Goal: Task Accomplishment & Management: Manage account settings

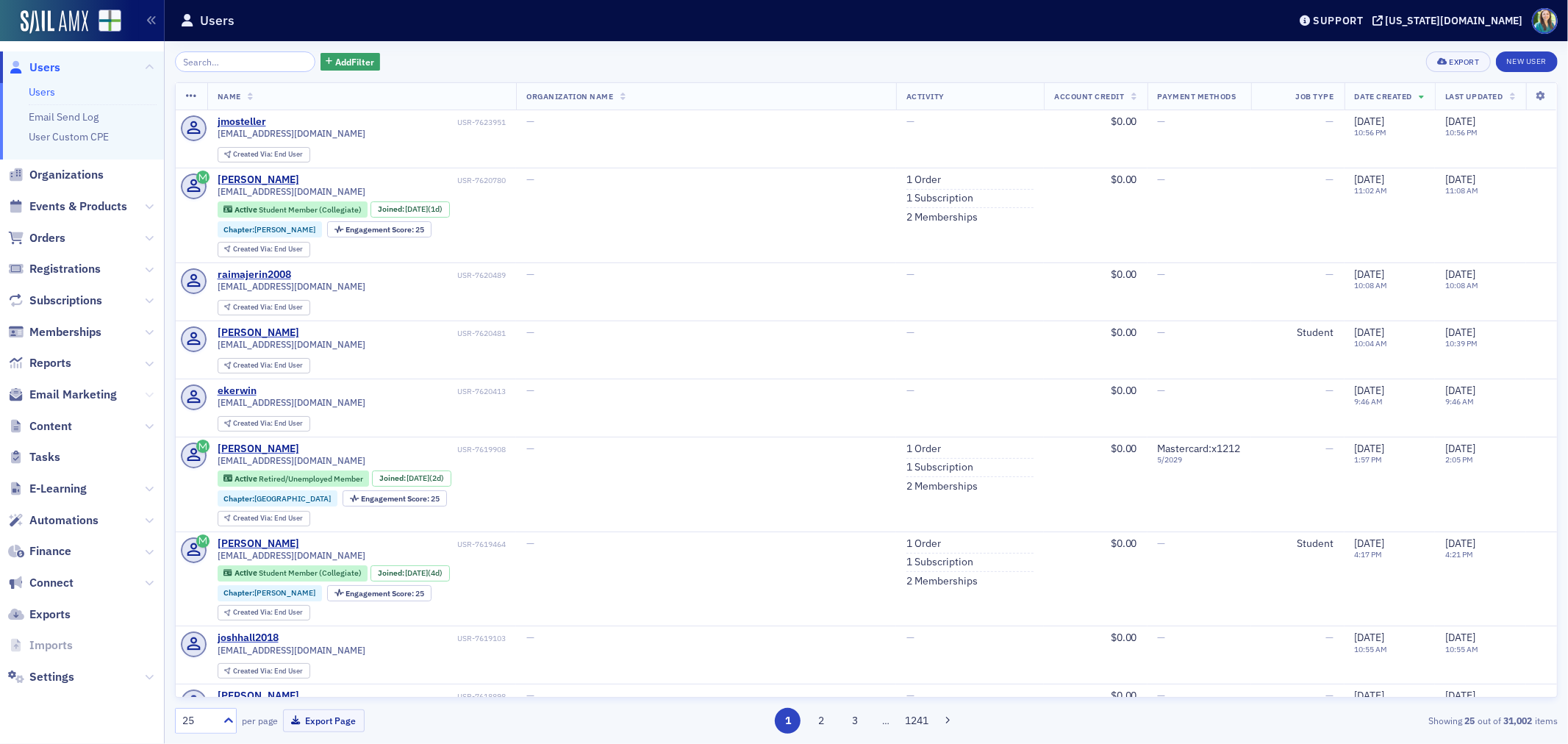
click at [148, 397] on icon at bounding box center [149, 394] width 9 height 9
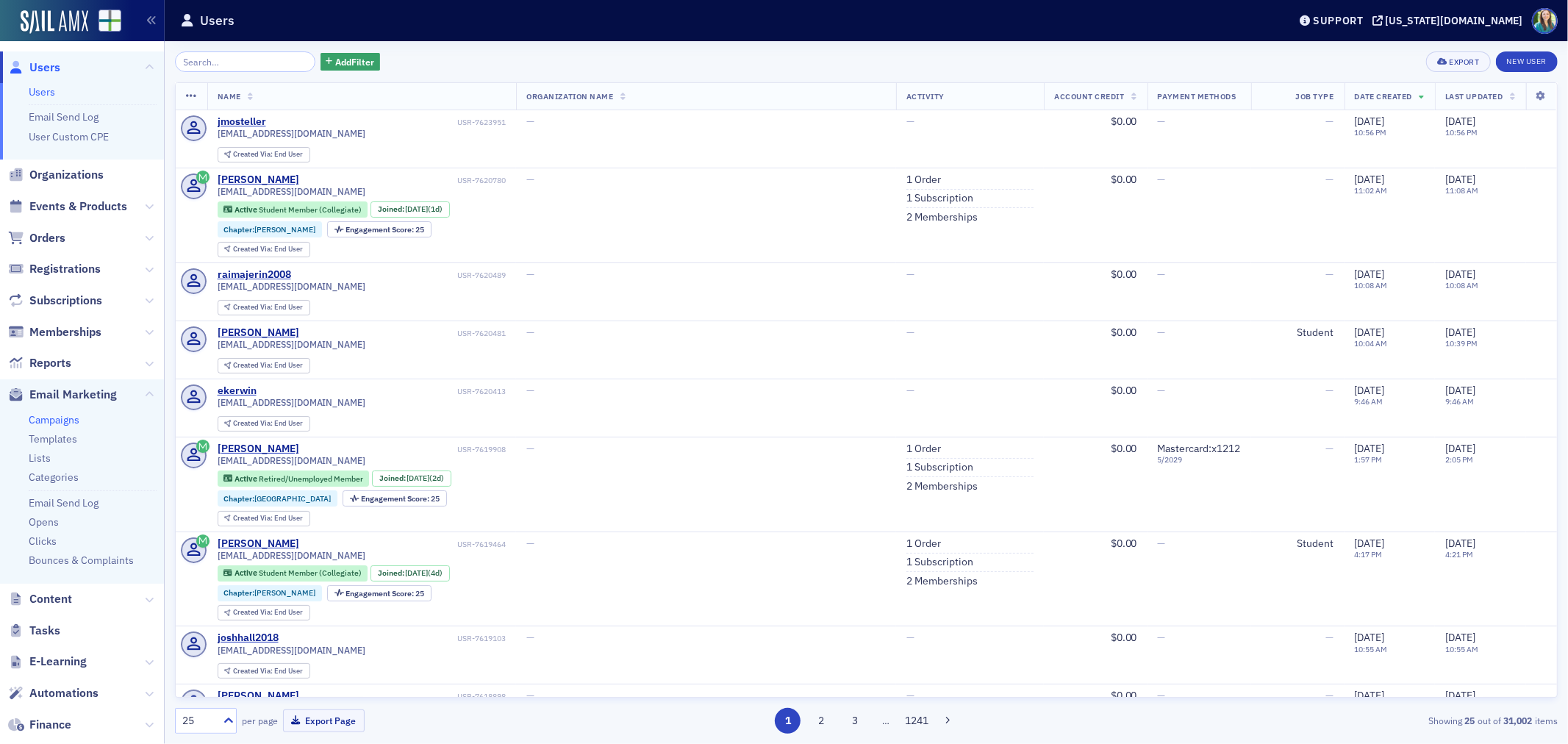
click at [49, 420] on link "Campaigns" at bounding box center [54, 420] width 51 height 13
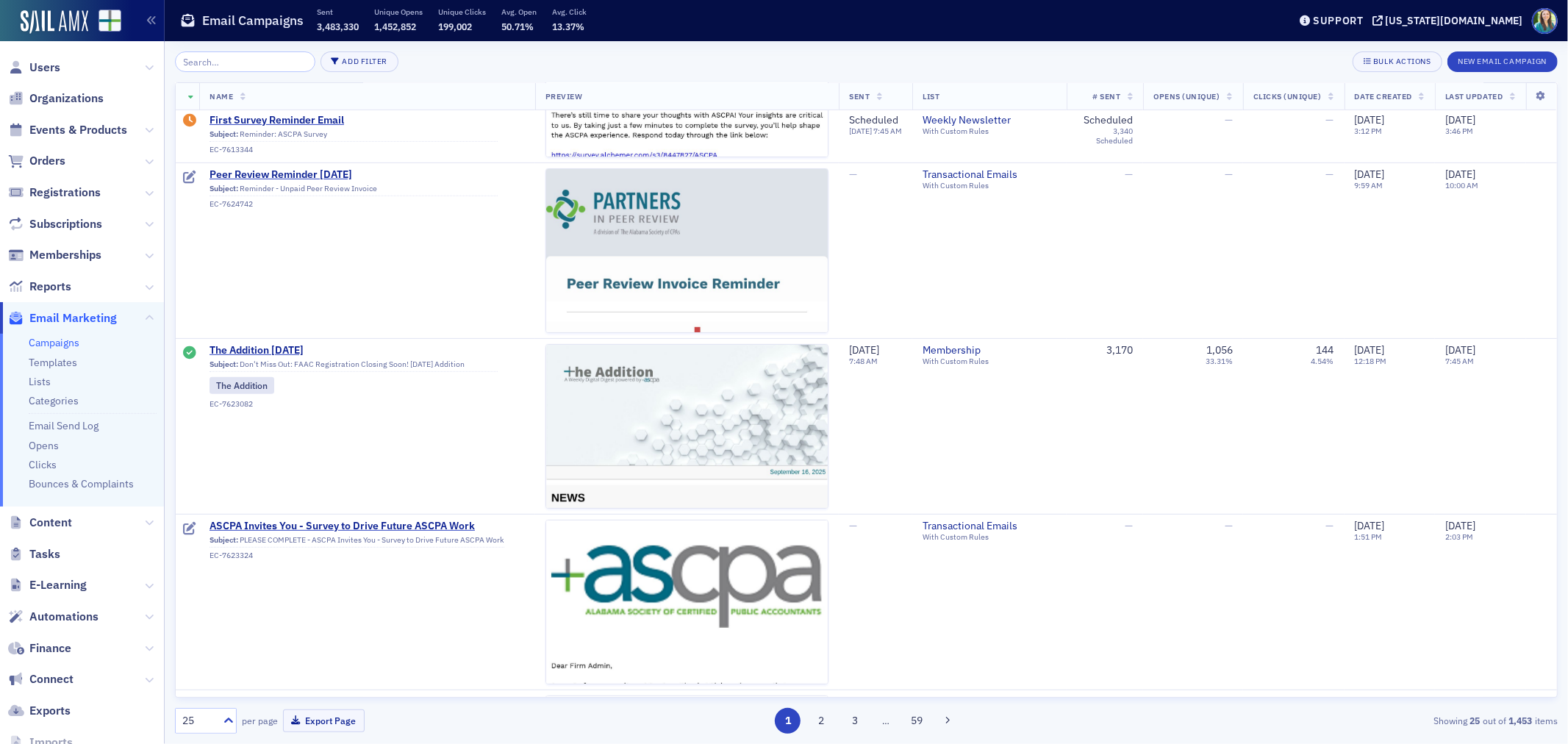
scroll to position [490, 0]
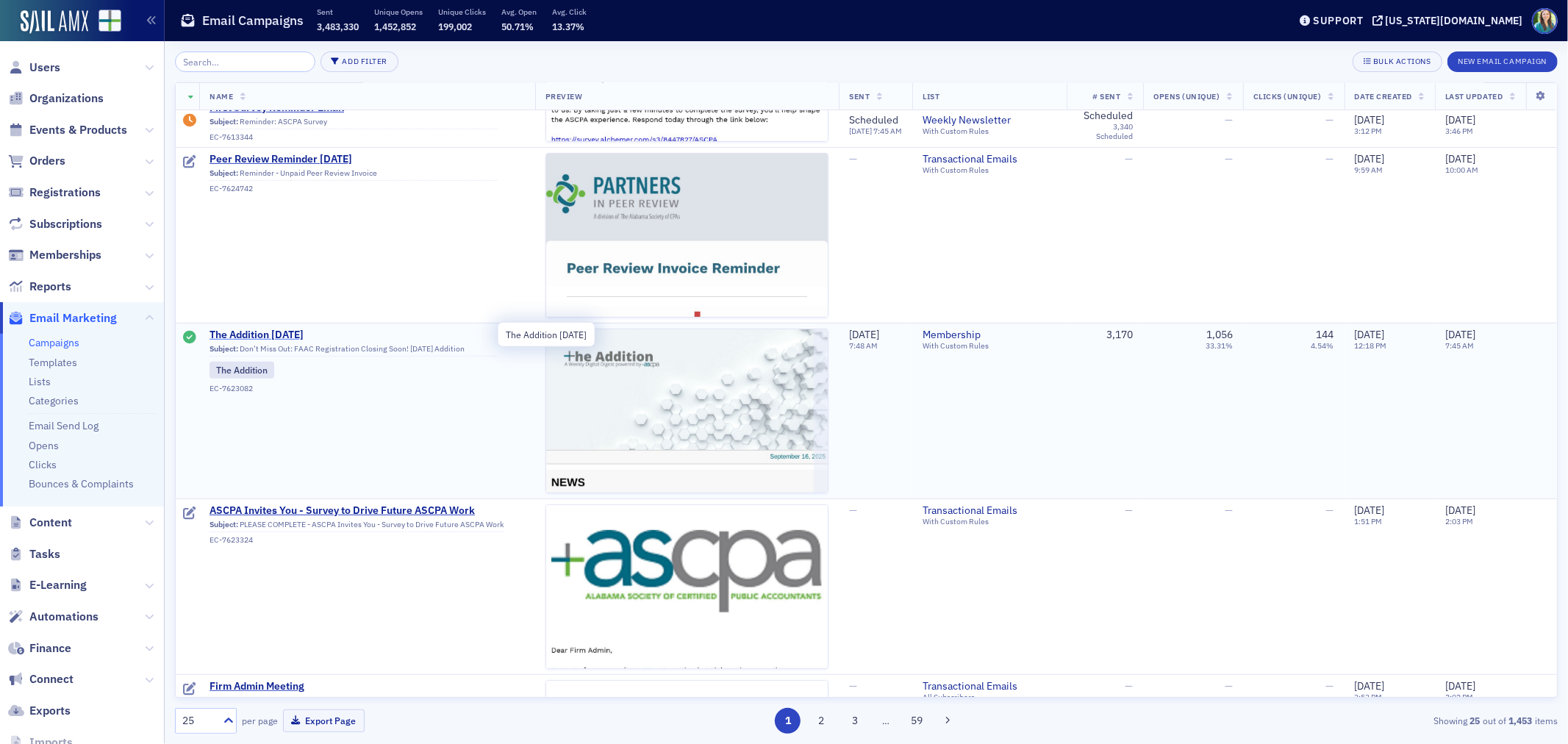
click at [231, 330] on span "The Addition 9.16.25" at bounding box center [353, 336] width 288 height 13
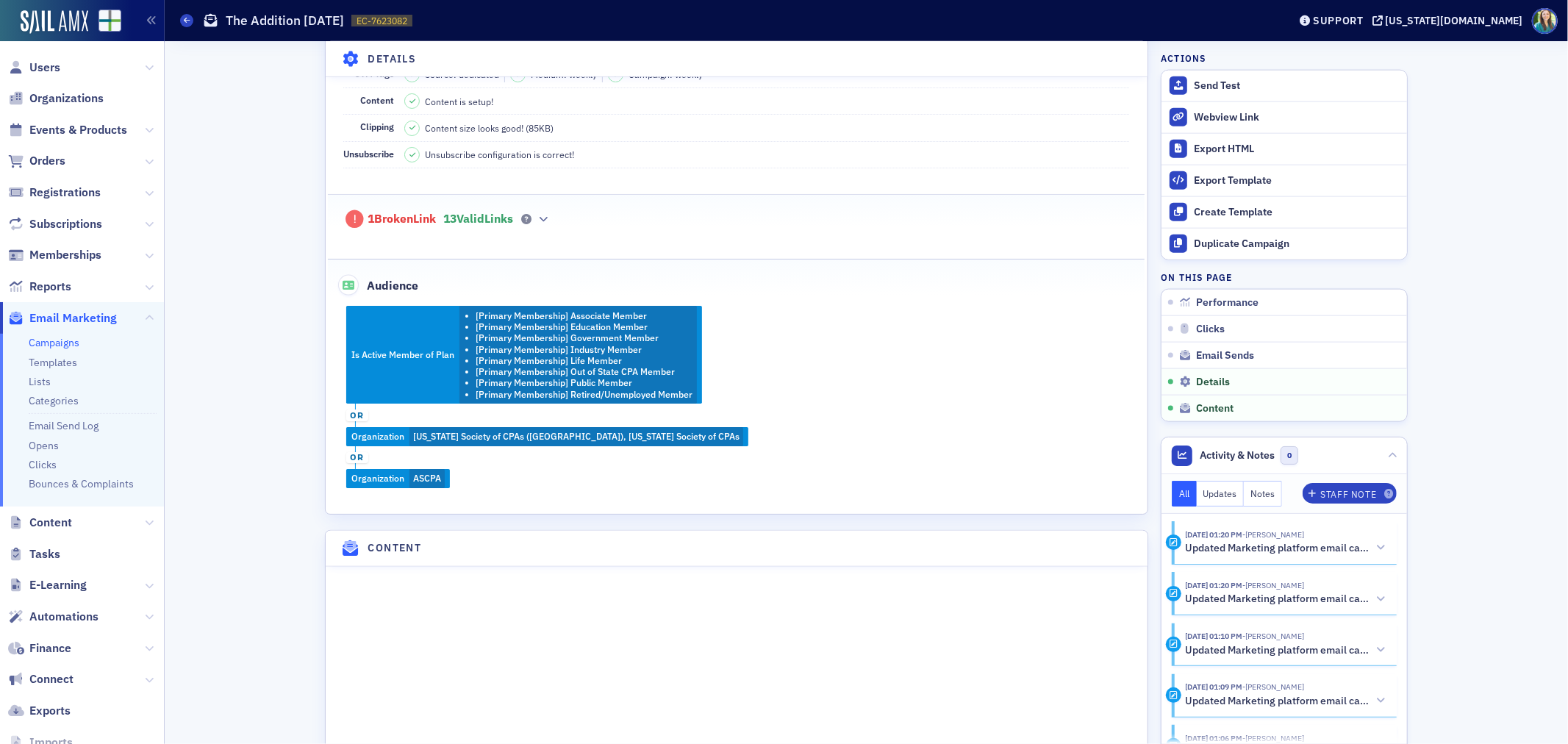
scroll to position [1551, 0]
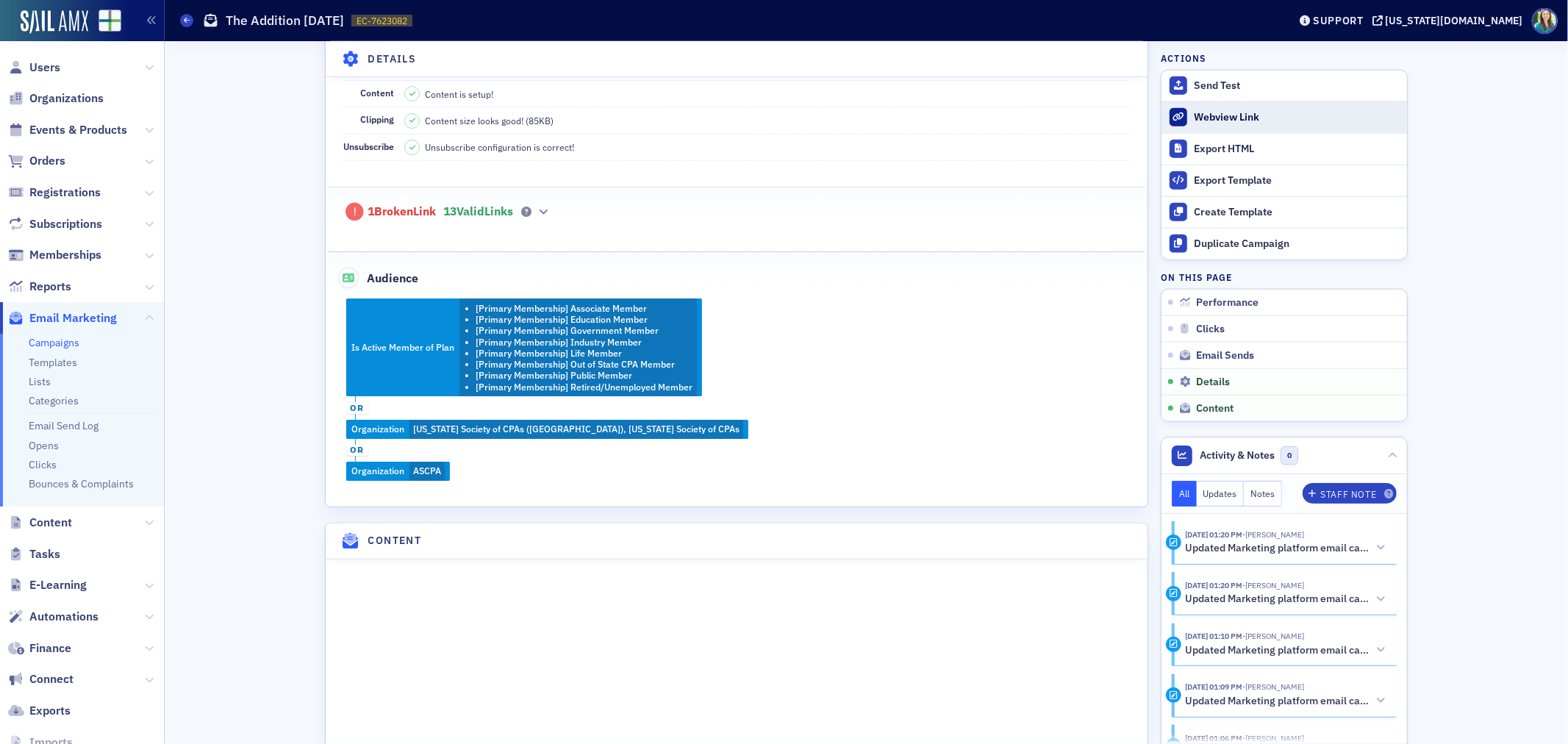
click at [1228, 108] on link "Webview Link" at bounding box center [1284, 117] width 246 height 32
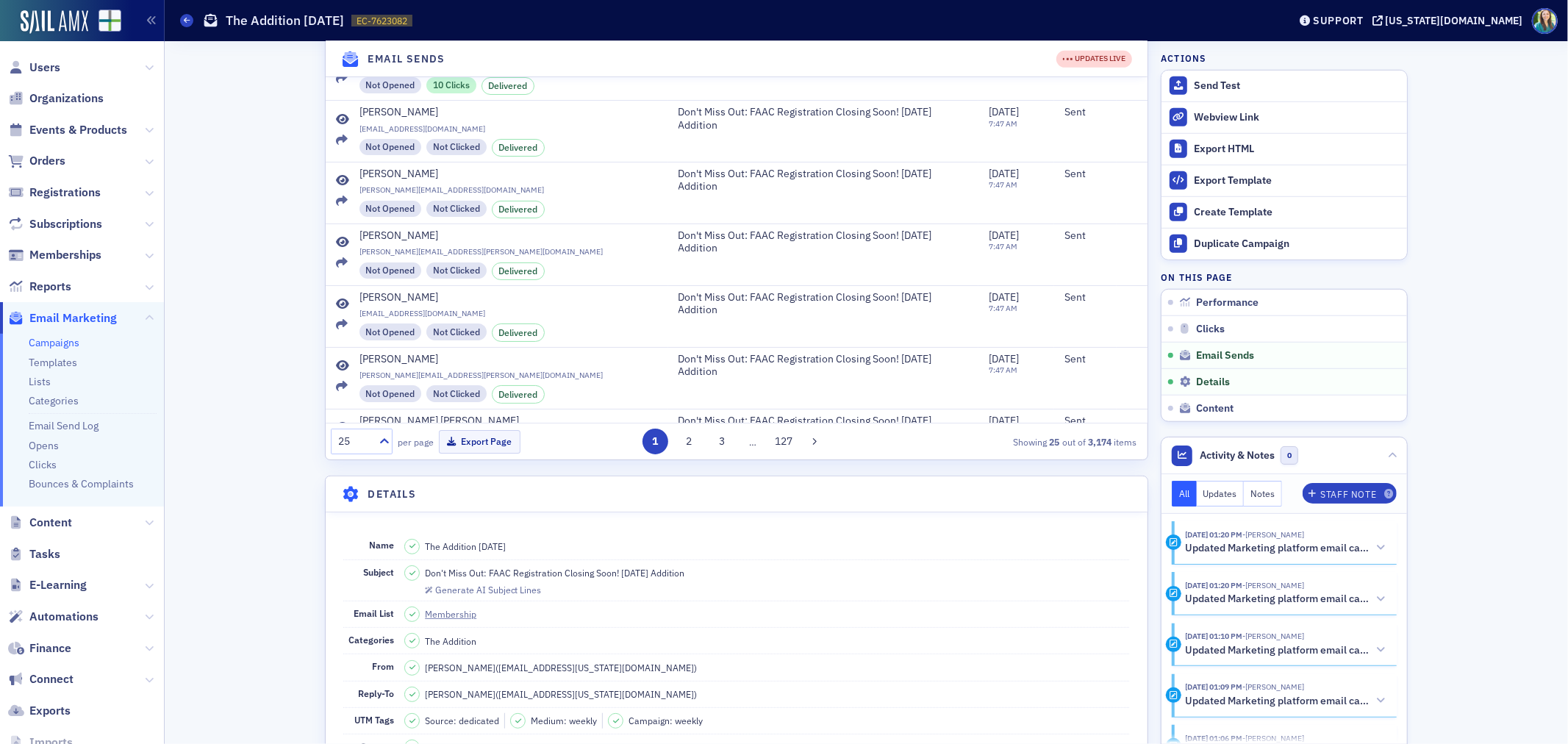
scroll to position [1061, 0]
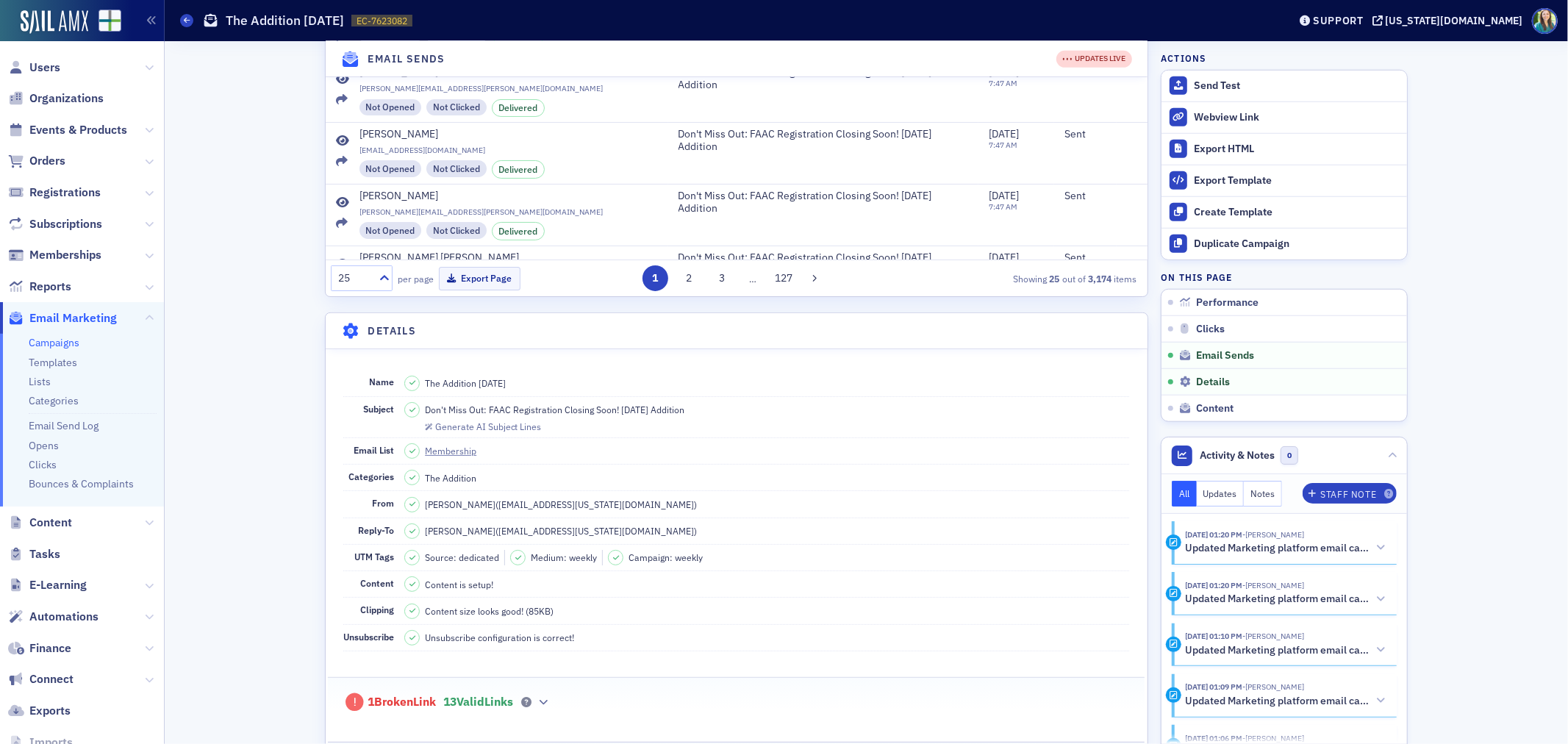
drag, startPoint x: 701, startPoint y: 460, endPoint x: 421, endPoint y: 462, distance: 280.0
click at [421, 437] on dd "Don't Miss Out: FAAC Registration Closing Soon! 9.16.25 Addition Generate AI Su…" at bounding box center [766, 417] width 725 height 41
copy span "Don't Miss Out: FAAC Registration Closing Soon! 9.16.25 Addition"
click at [61, 344] on link "Campaigns" at bounding box center [54, 343] width 51 height 13
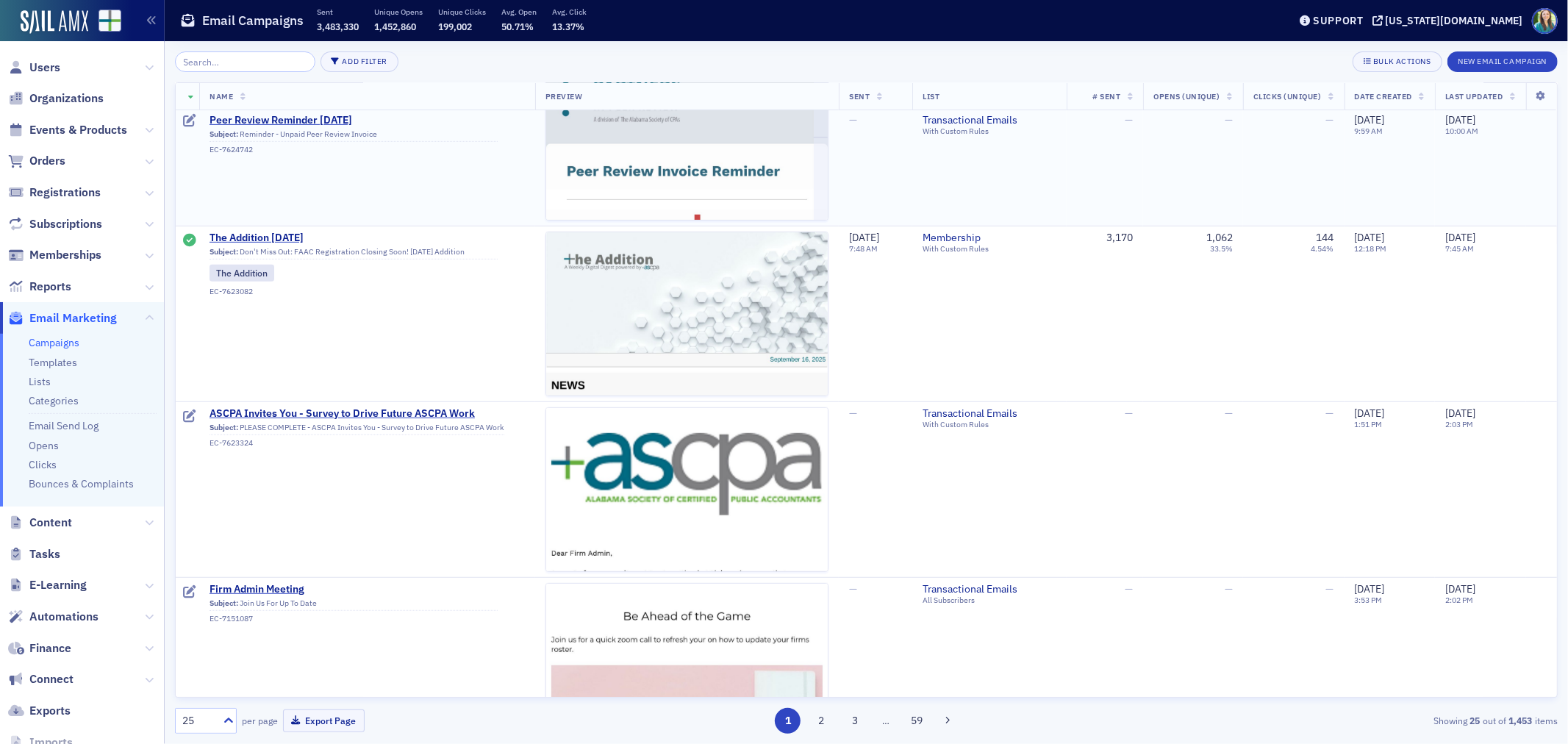
scroll to position [571, 0]
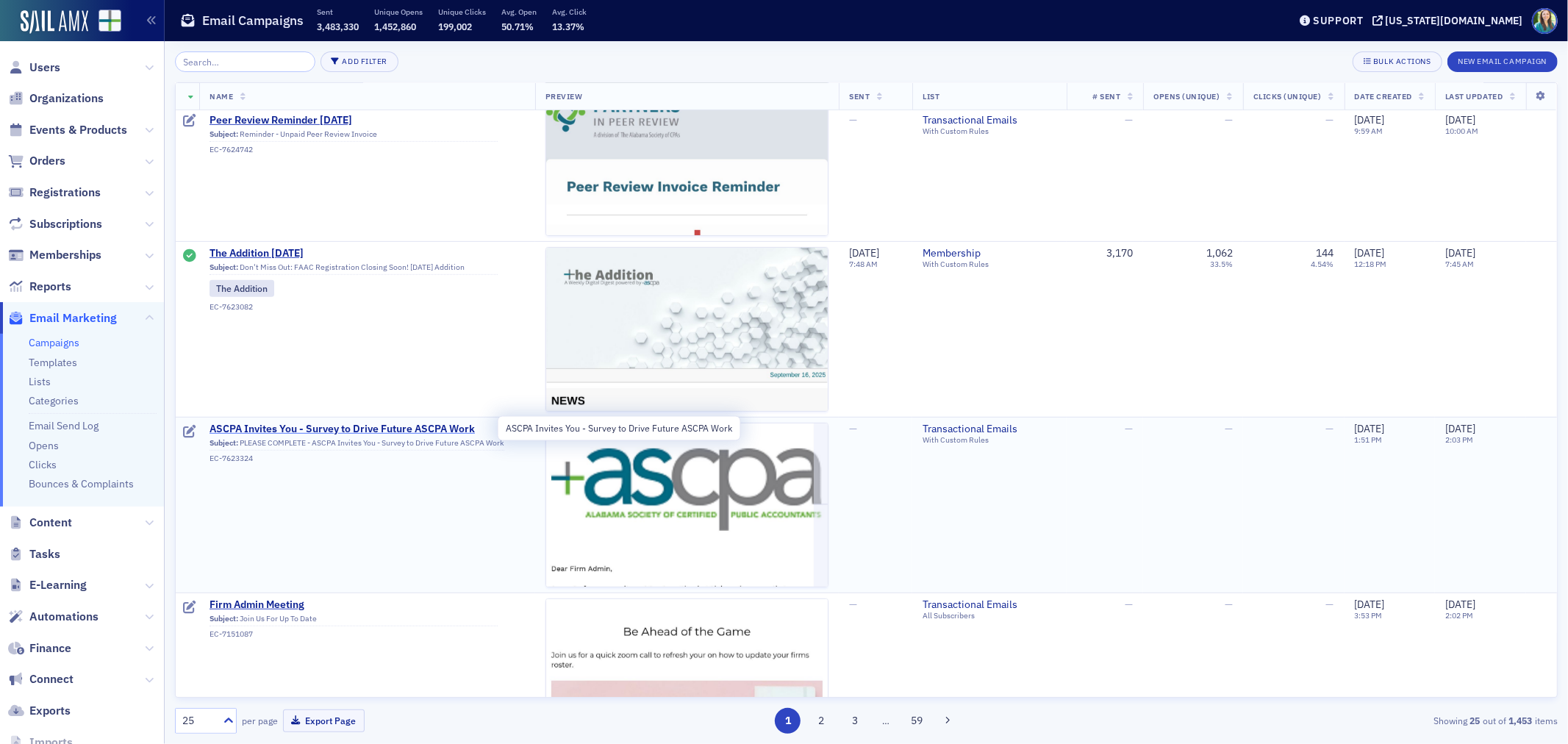
click at [357, 423] on span "ASCPA Invites You - Survey to Drive Future ASCPA Work" at bounding box center [353, 429] width 288 height 13
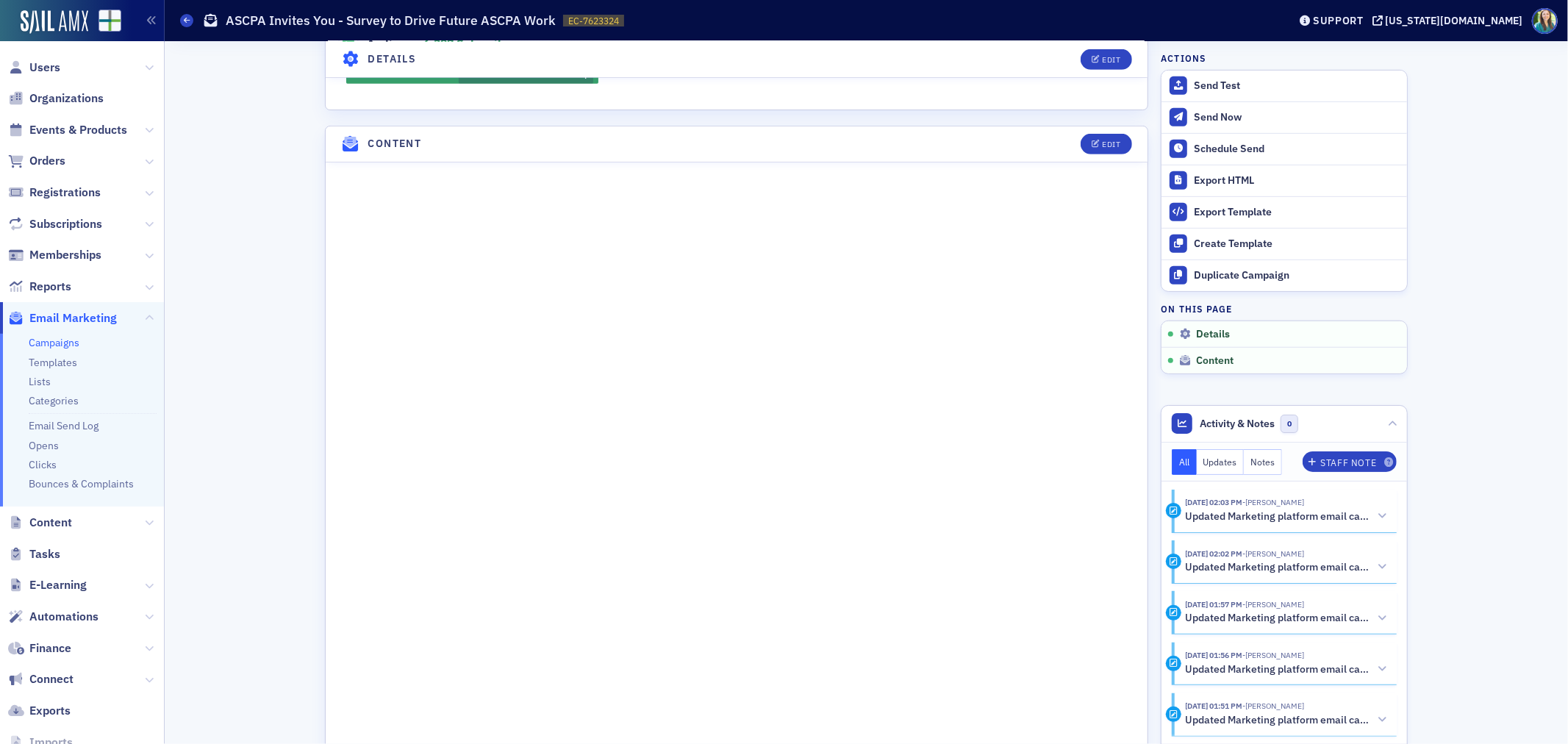
scroll to position [653, 0]
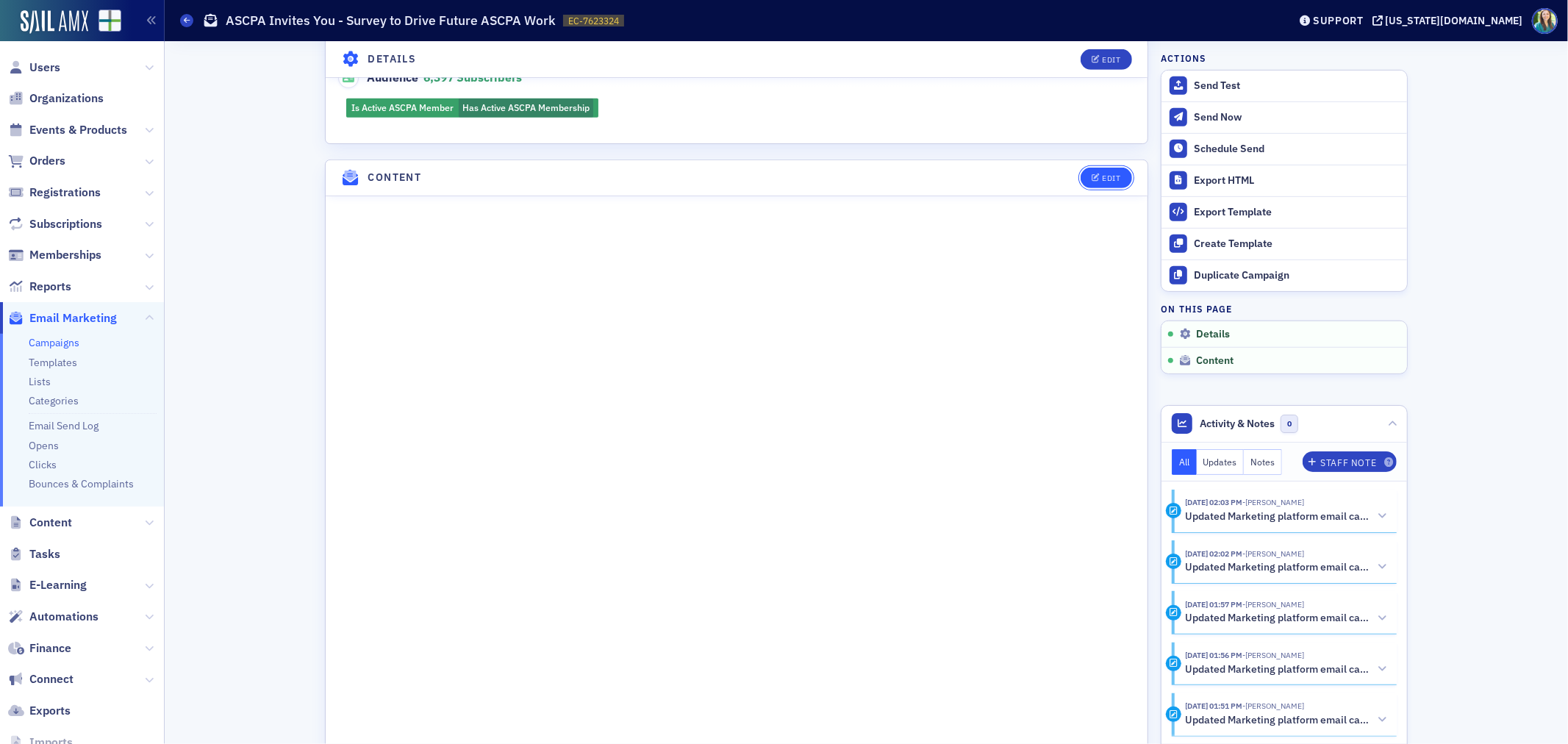
click at [1103, 176] on div "Edit" at bounding box center [1111, 178] width 18 height 8
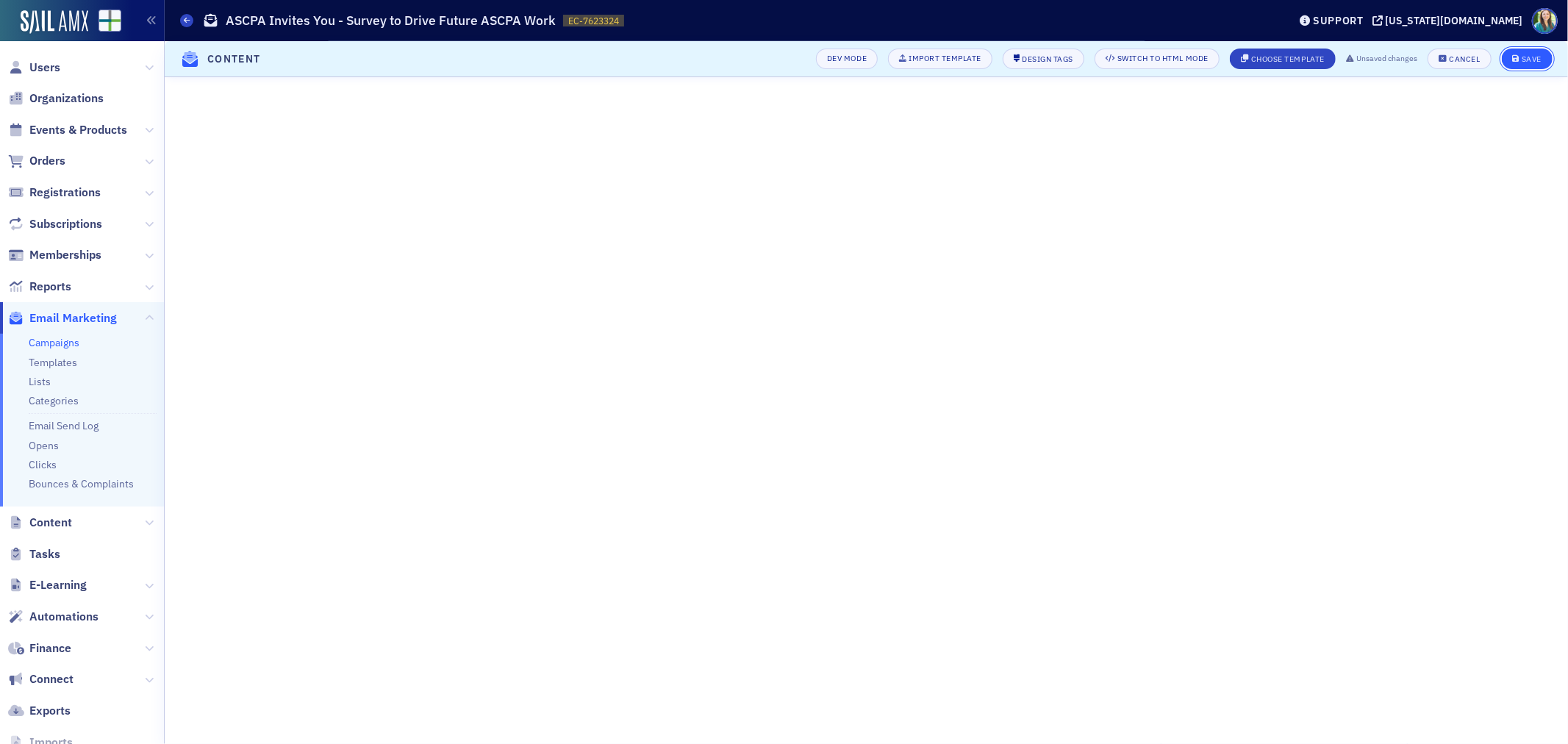
click at [1530, 60] on div "Save" at bounding box center [1531, 59] width 20 height 8
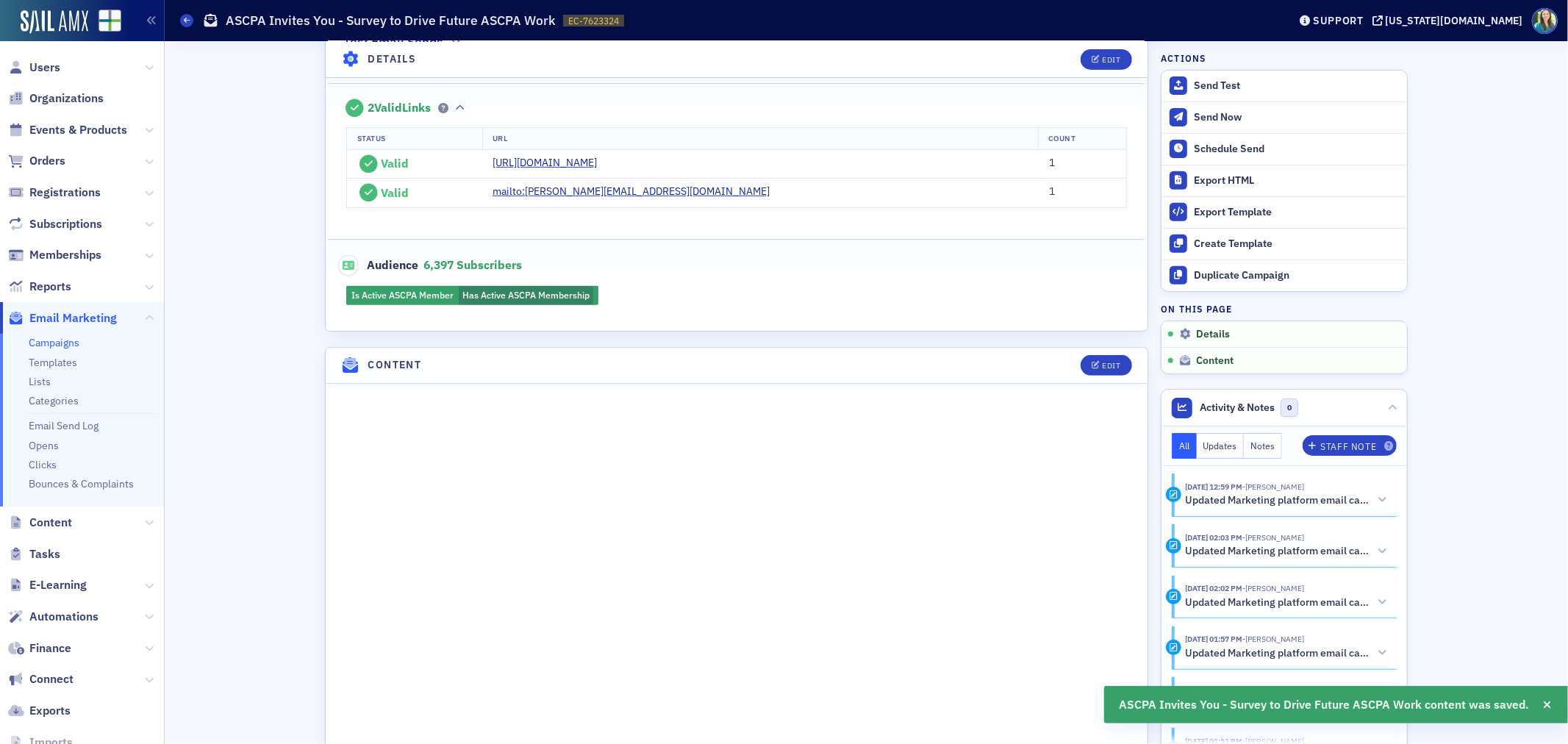
scroll to position [0, 0]
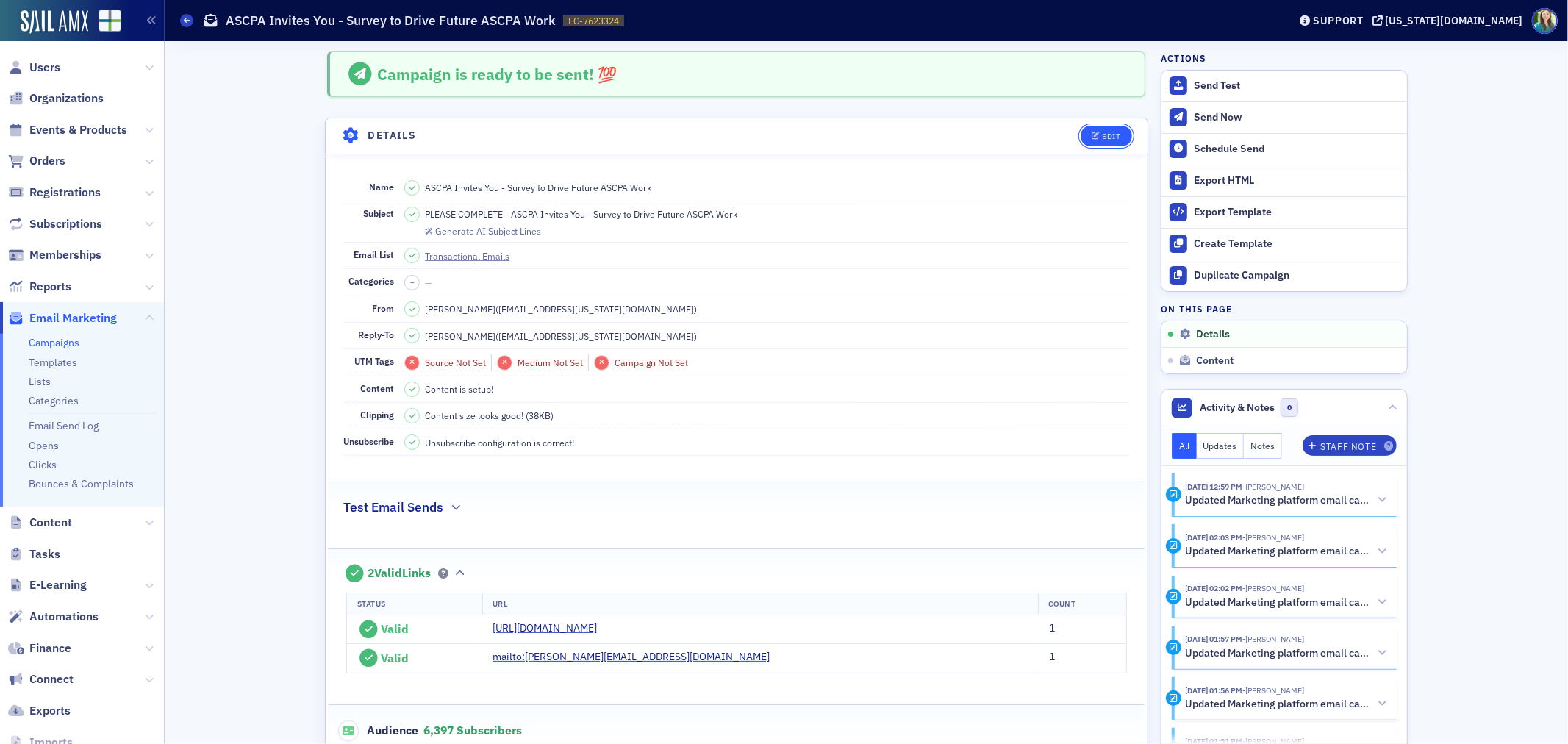
click at [1094, 139] on button "Edit" at bounding box center [1106, 136] width 51 height 21
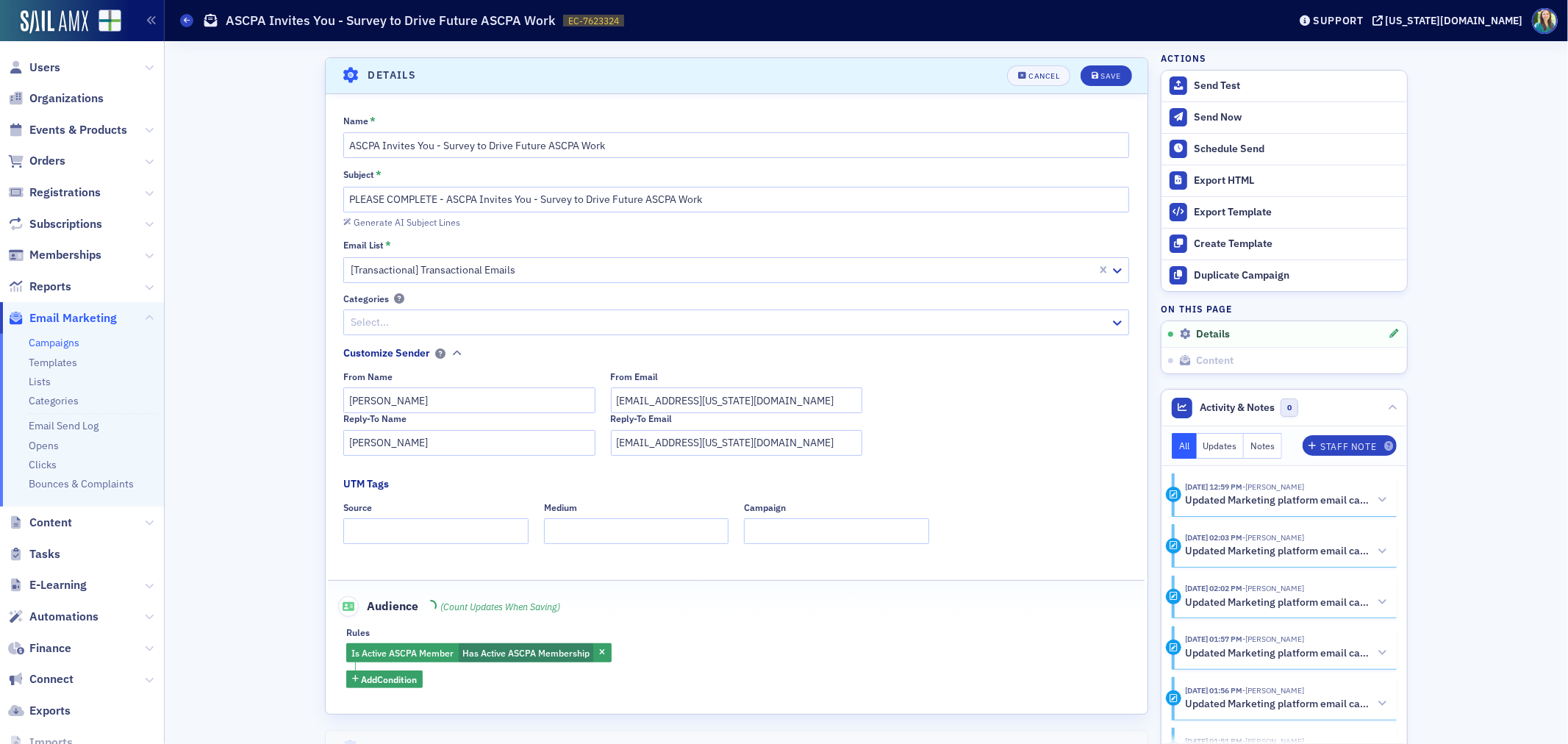
scroll to position [69, 0]
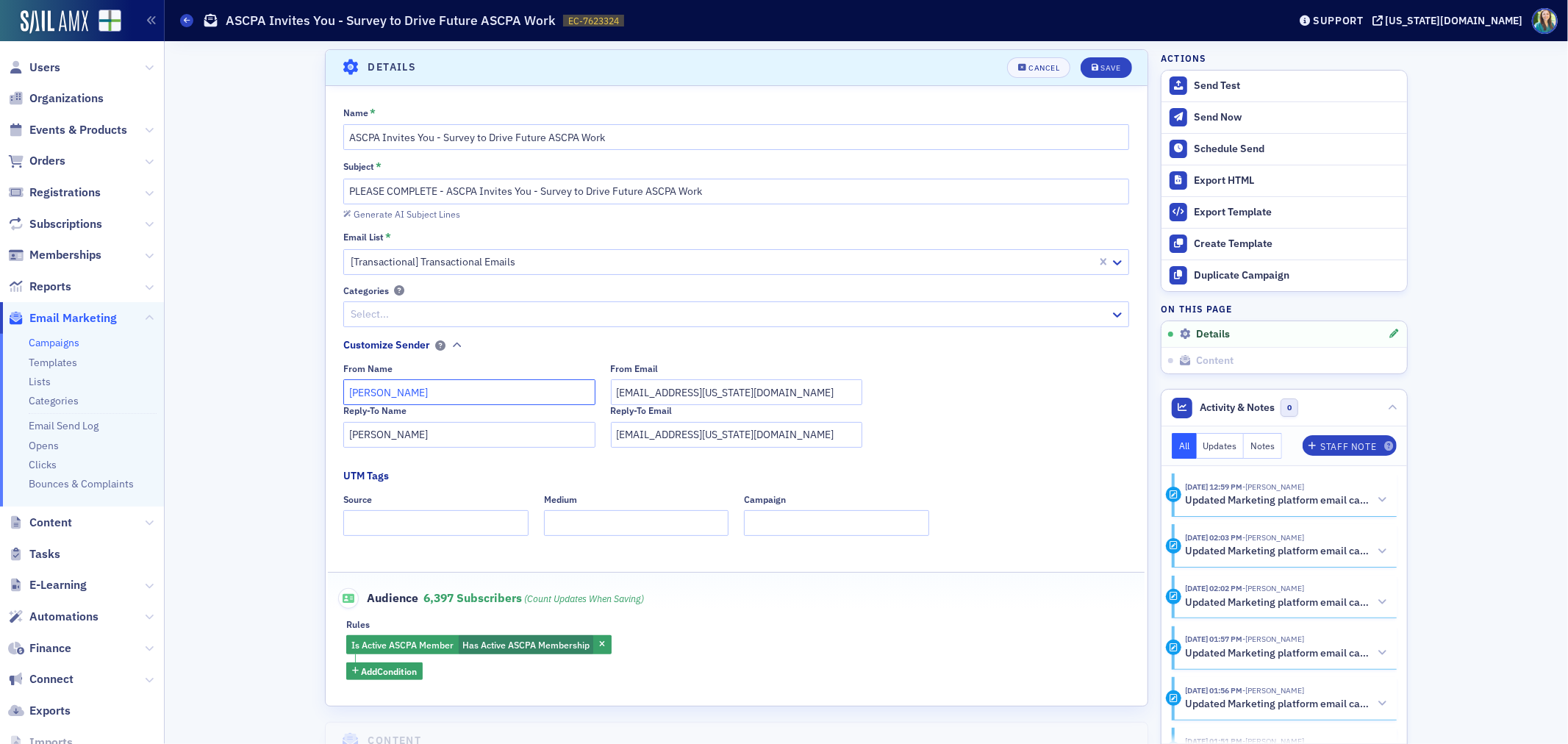
drag, startPoint x: 493, startPoint y: 394, endPoint x: 335, endPoint y: 386, distance: 158.2
click at [335, 386] on div "Name * ASCPA Invites You - Survey to Drive Future ASCPA Work Subject * PLEASE C…" at bounding box center [737, 394] width 822 height 574
type input "Bethany Booth"
drag, startPoint x: 718, startPoint y: 437, endPoint x: 597, endPoint y: 430, distance: 121.2
click at [597, 430] on div "Reply-To Name Bethany Booth Reply-To Email bbooth@alabama.cpa" at bounding box center [737, 425] width 786 height 42
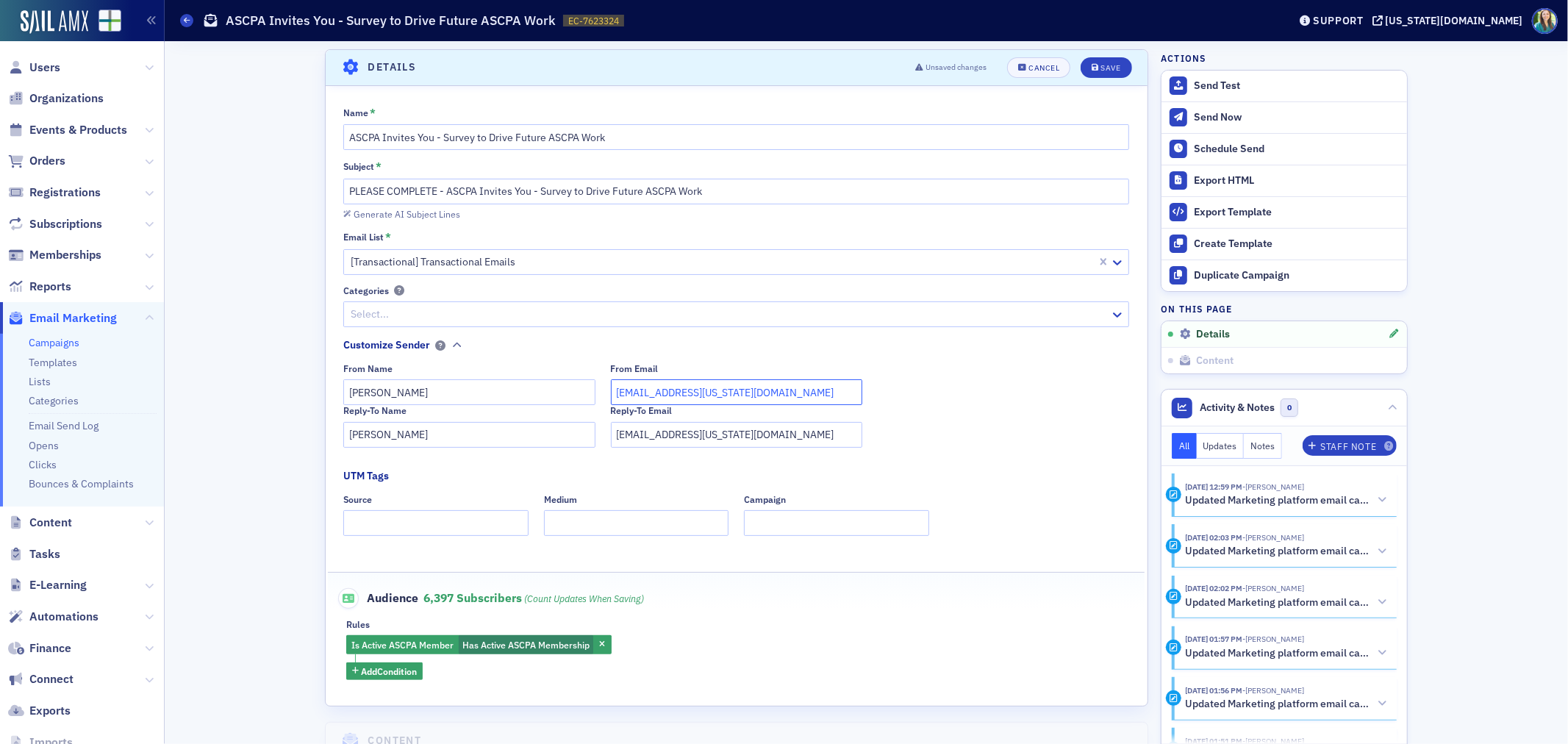
drag, startPoint x: 753, startPoint y: 393, endPoint x: 582, endPoint y: 378, distance: 171.7
click at [582, 378] on div "From Name Bethany Booth From Email jbirmingham@alabama.cpa" at bounding box center [737, 383] width 786 height 42
paste input "bbooth"
type input "bbooth@alabama.cpa"
click at [960, 458] on div "Name * ASCPA Invites You - Survey to Drive Future ASCPA Work Subject * PLEASE C…" at bounding box center [737, 394] width 822 height 574
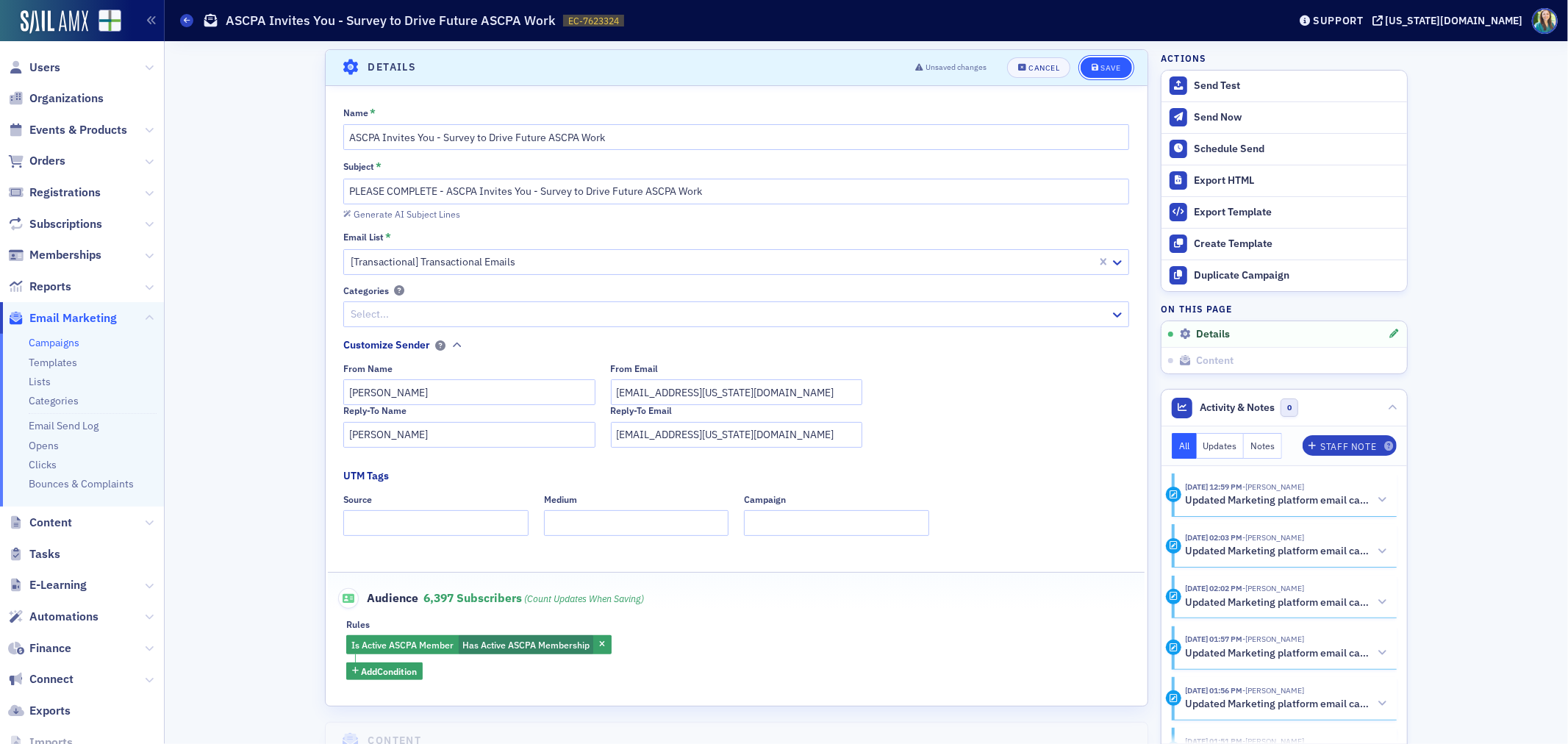
click at [1114, 72] on button "Save" at bounding box center [1106, 68] width 51 height 21
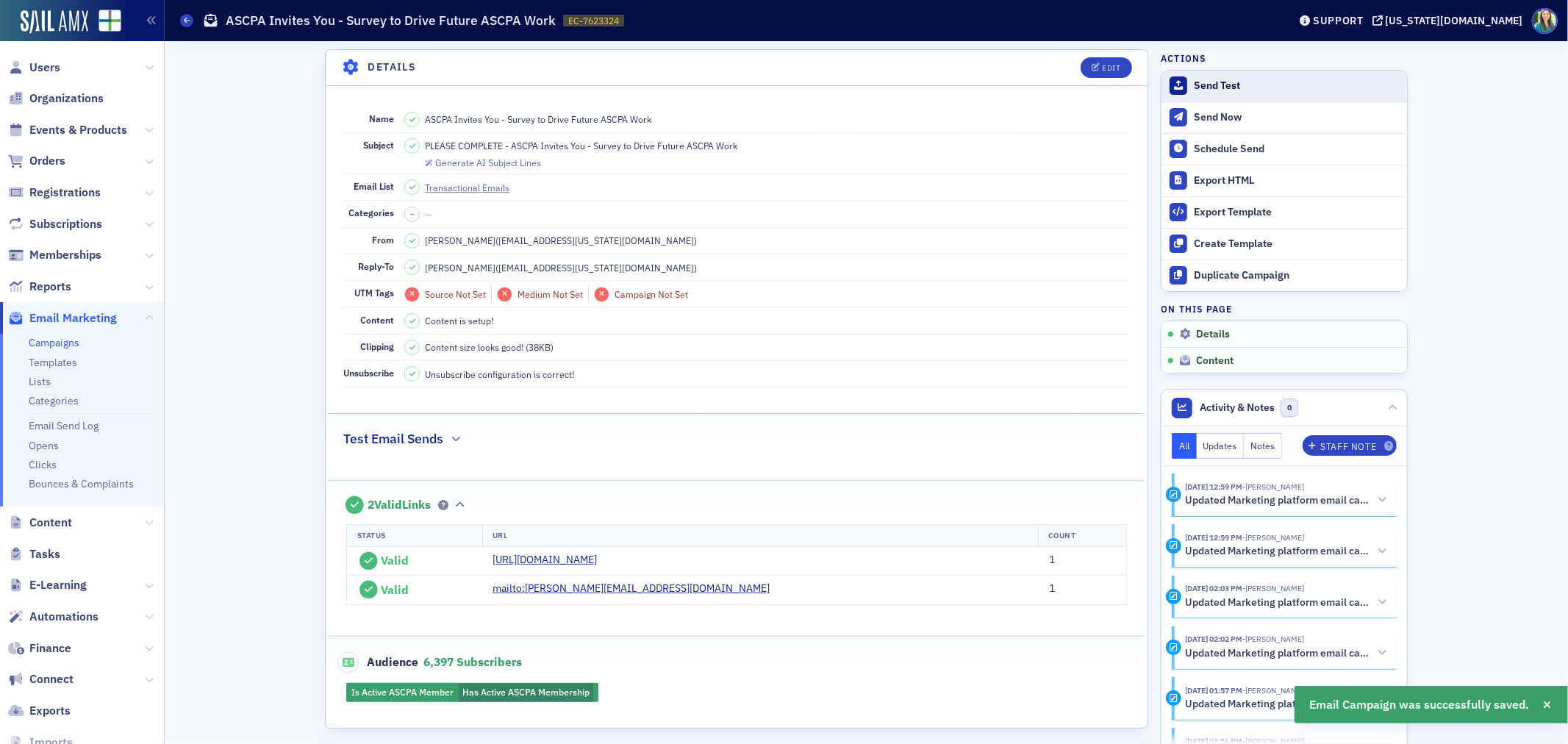
click at [1199, 81] on div "Send Test" at bounding box center [1297, 86] width 206 height 13
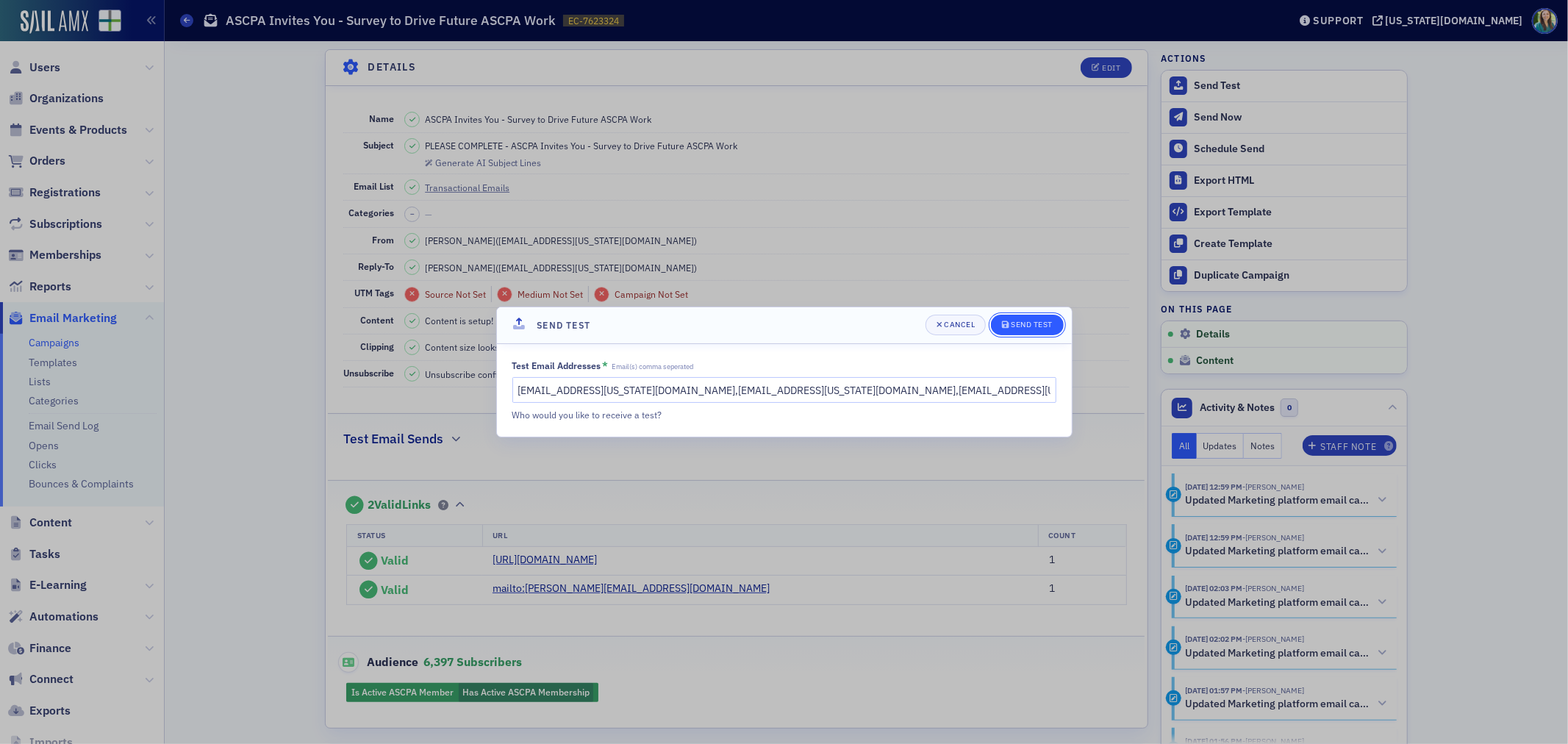
click at [1021, 315] on div "Cancel Send Test" at bounding box center [994, 325] width 138 height 21
click at [1019, 324] on div "Send Test" at bounding box center [1032, 324] width 42 height 8
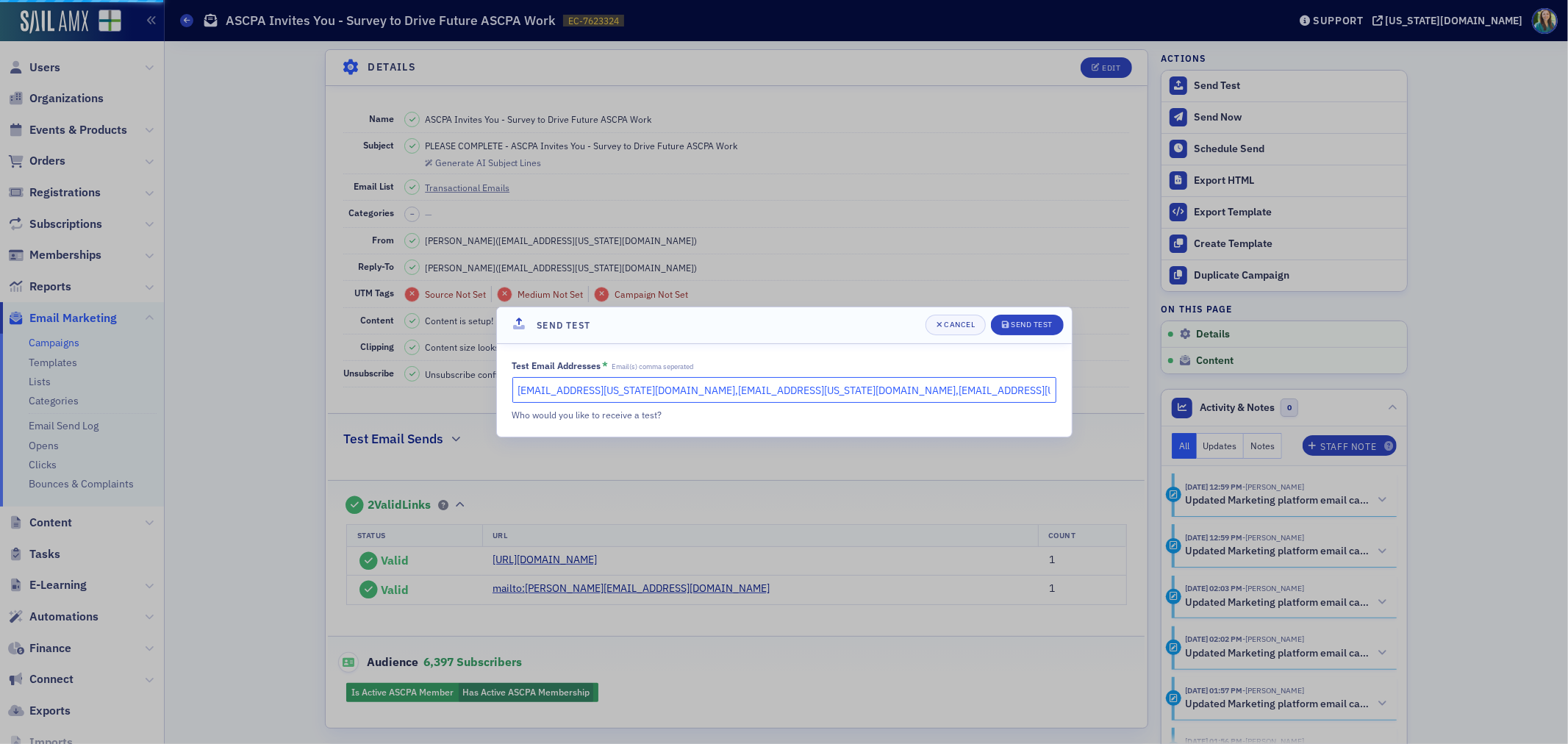
click at [890, 382] on input "hoglesby@alabama.cpa,mhughes@alabama.cpa,bbooth@alabama.cpa" at bounding box center [785, 389] width 544 height 26
click at [1033, 313] on header "Send Test Cancel Send Test" at bounding box center [784, 326] width 575 height 37
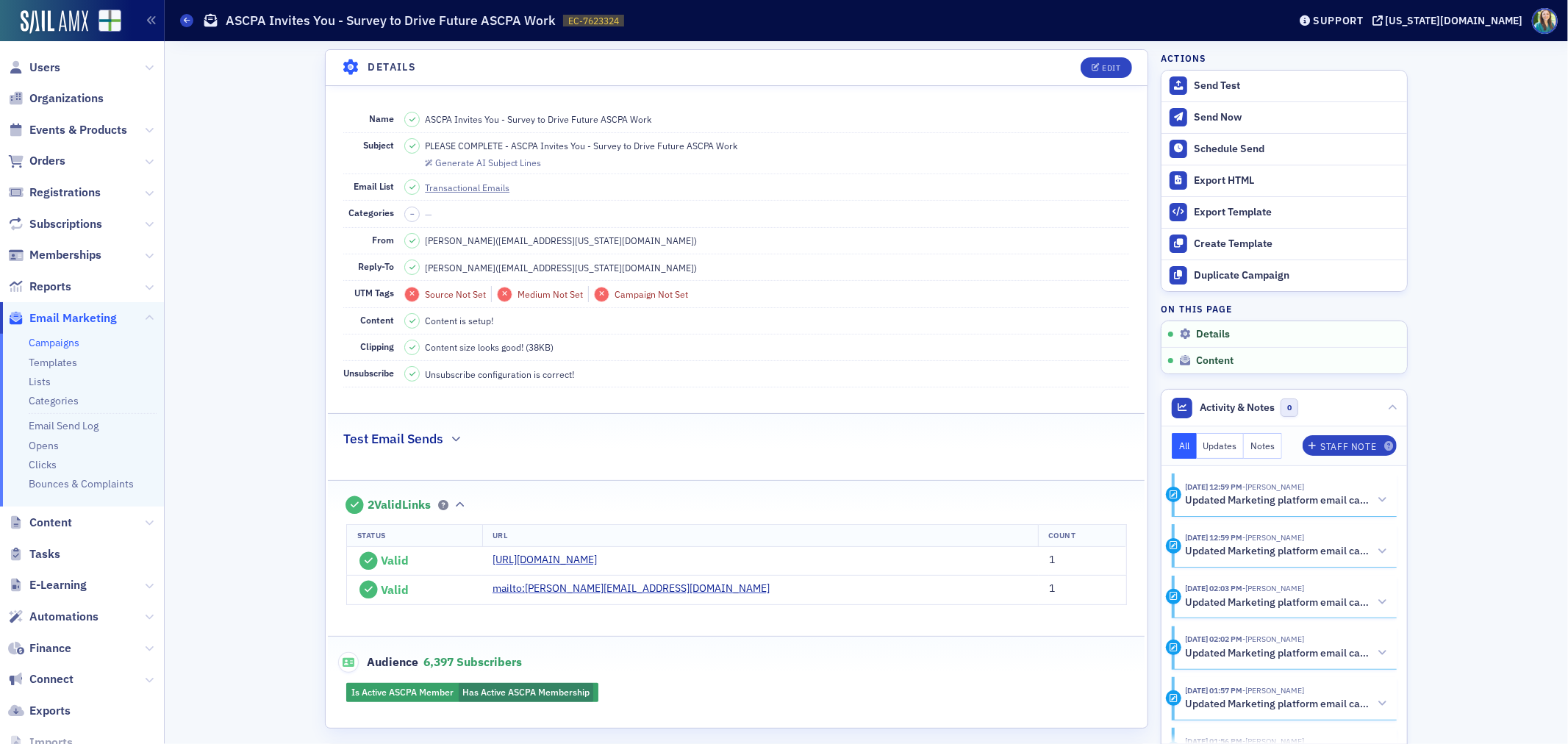
click at [61, 338] on link "Campaigns" at bounding box center [54, 343] width 51 height 13
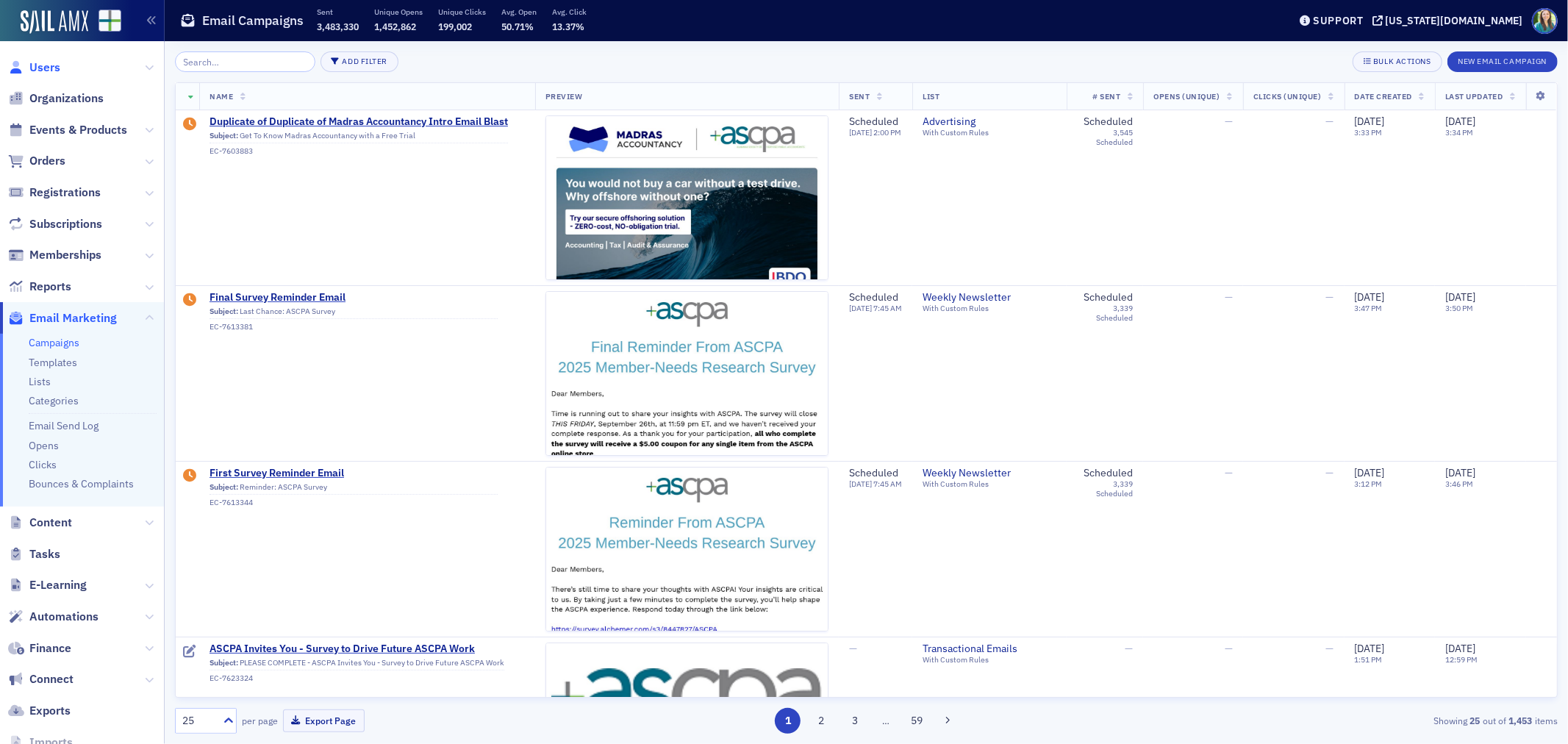
click at [41, 69] on span "Users" at bounding box center [45, 68] width 31 height 16
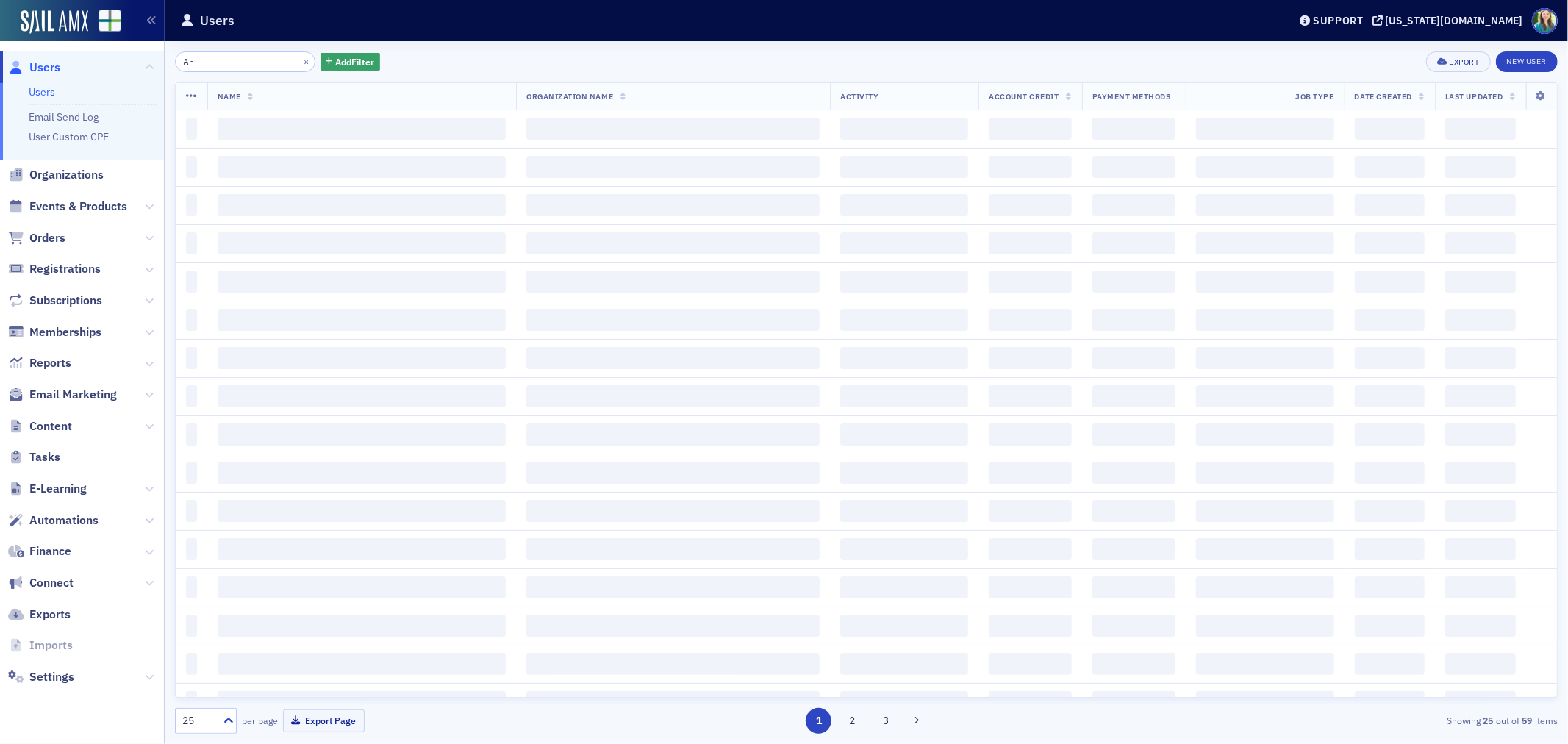
type input "A"
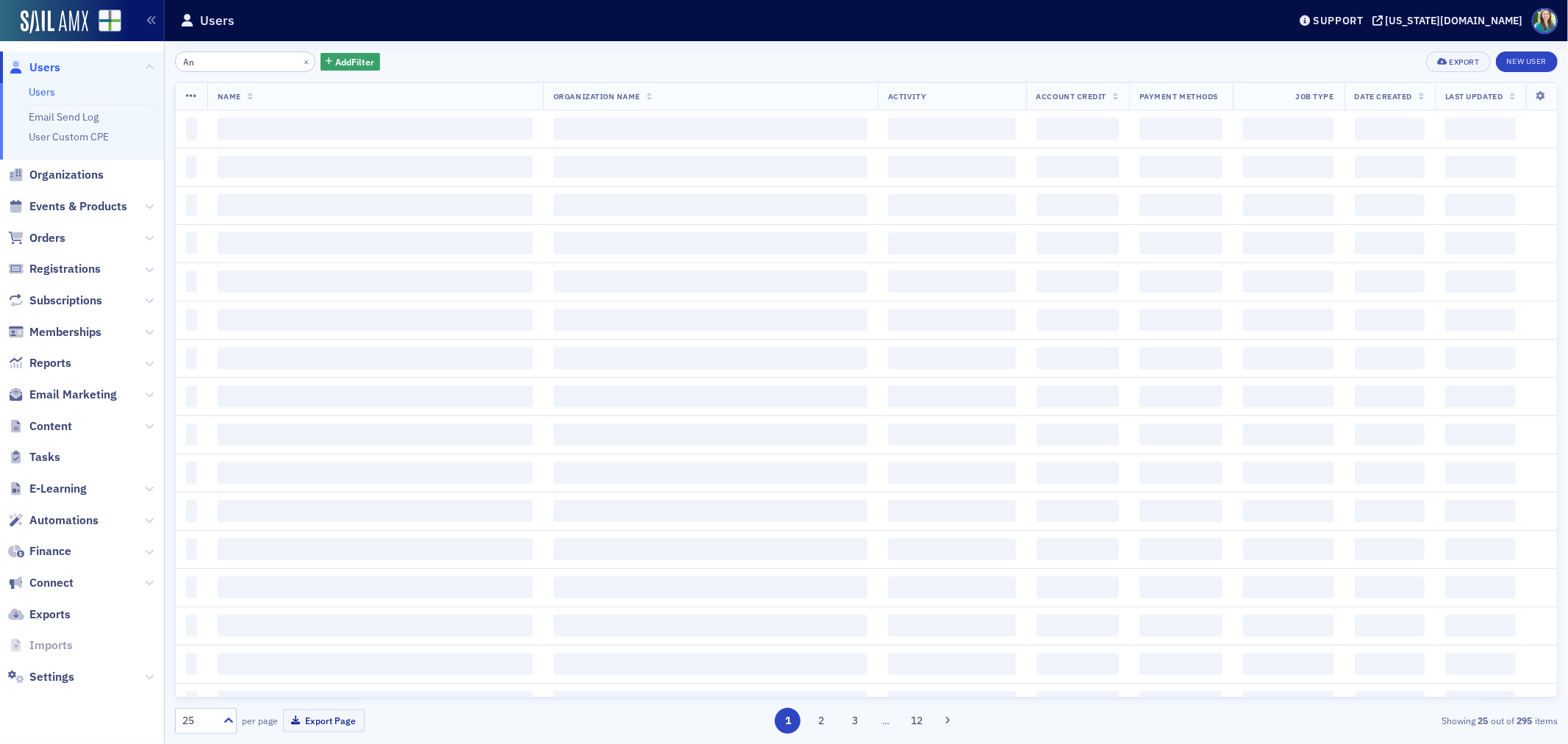
type input "A"
type input "J"
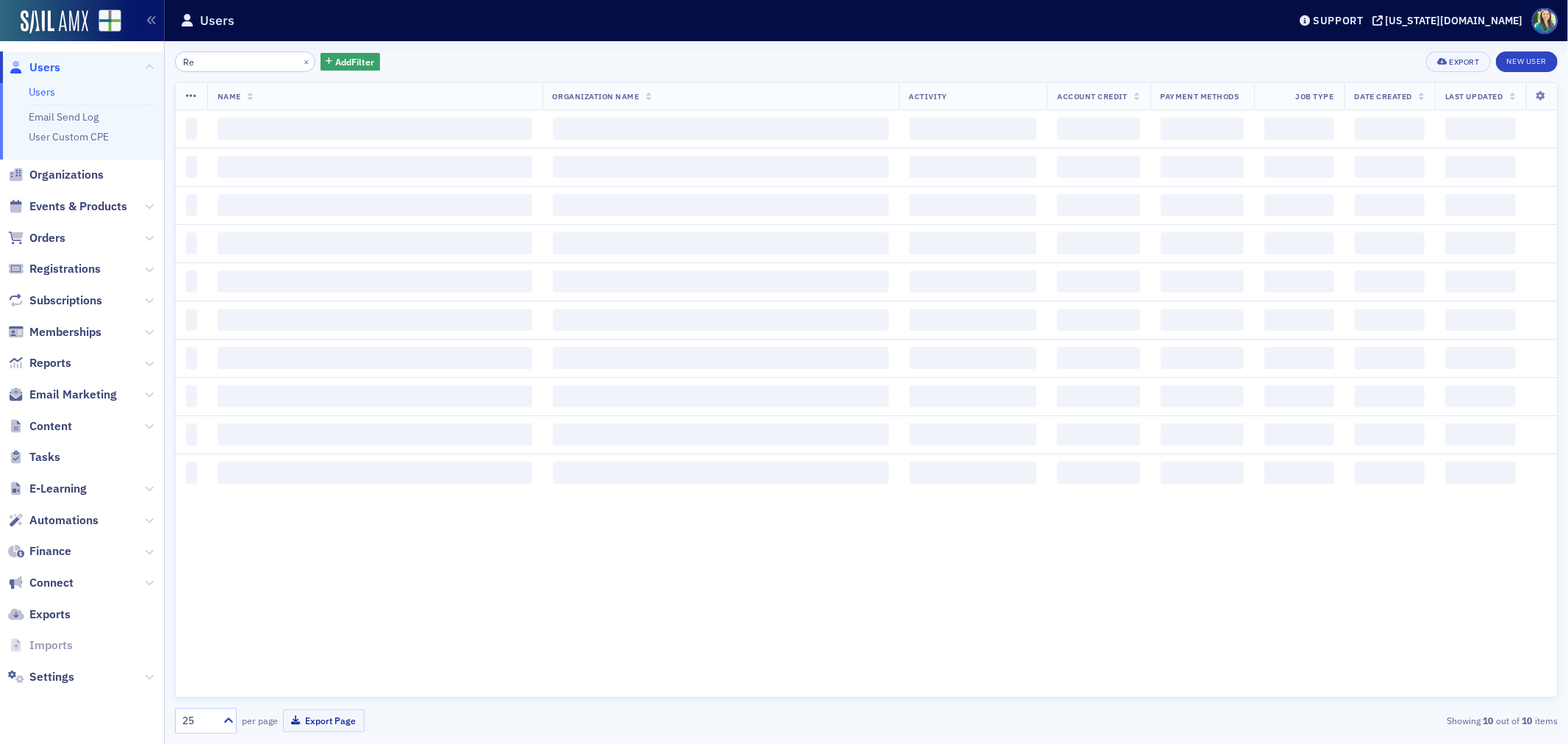
type input "R"
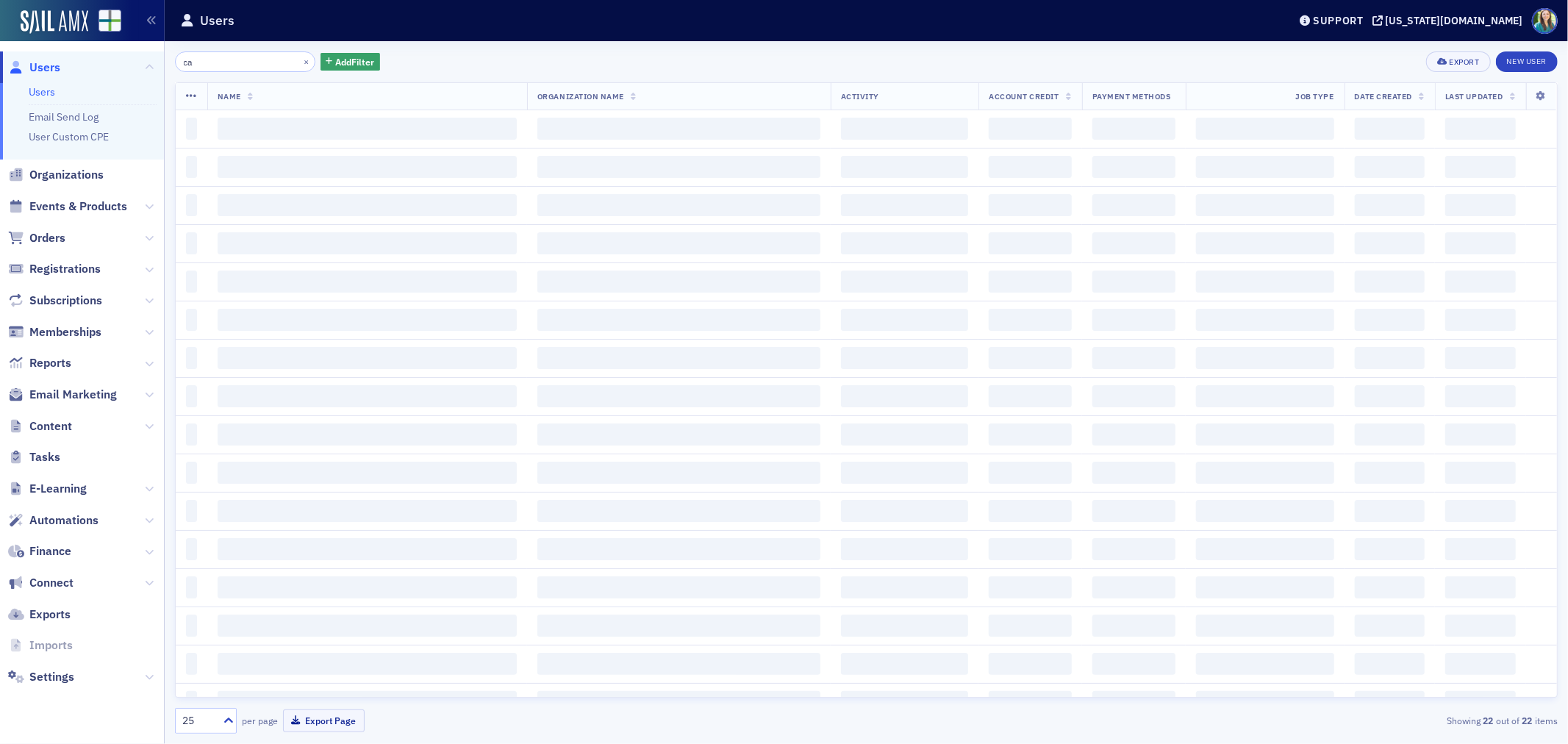
type input "c"
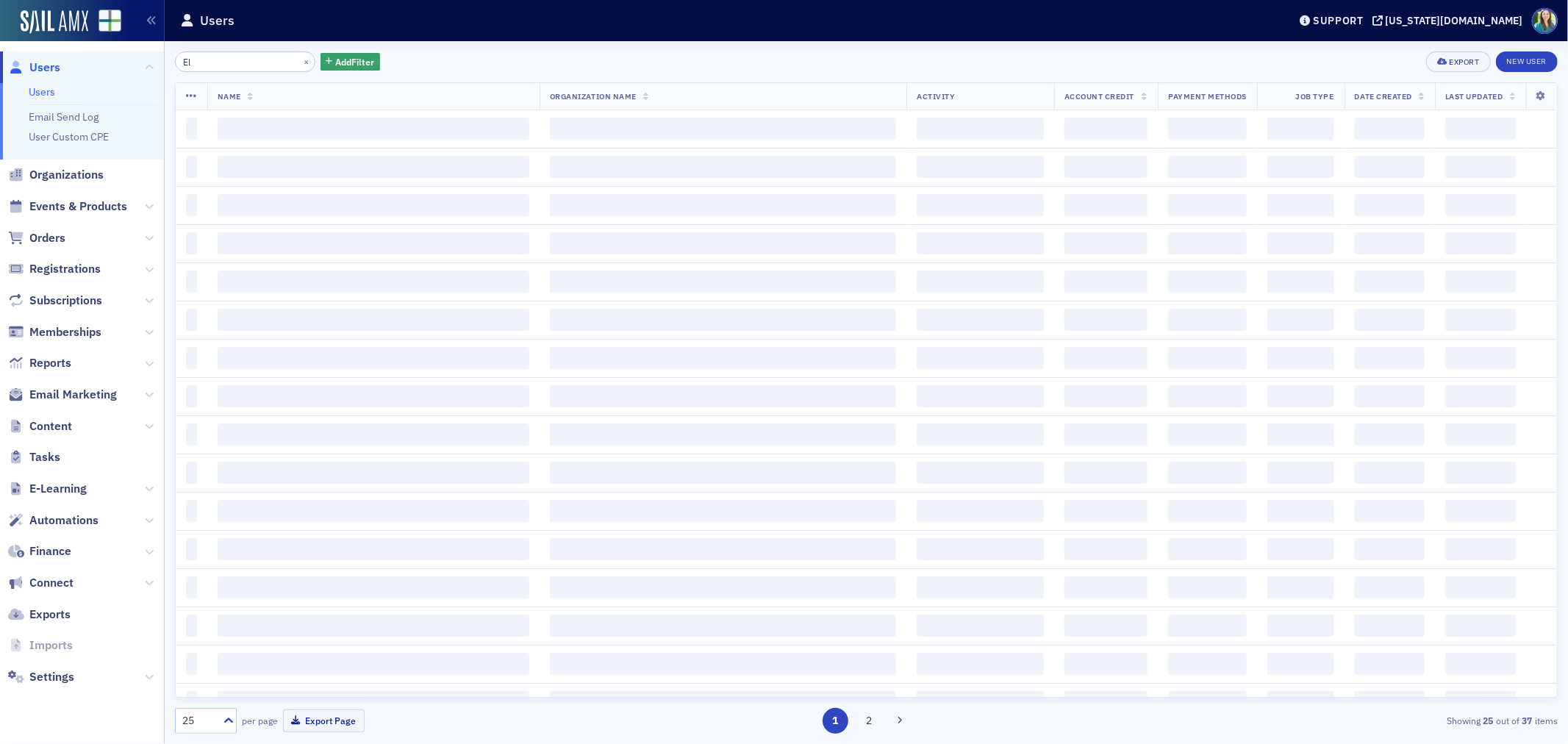
type input "E"
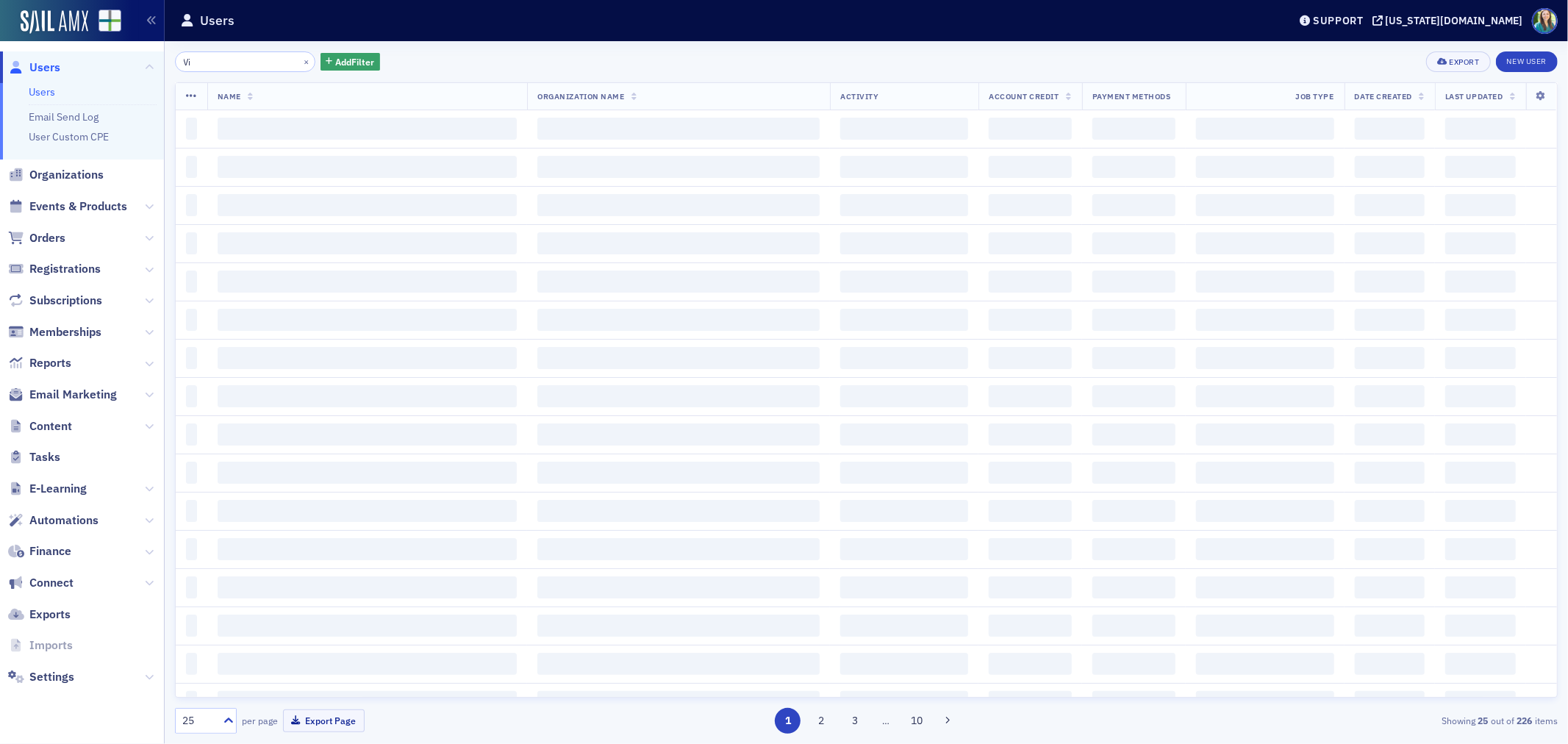
type input "V"
type input "H"
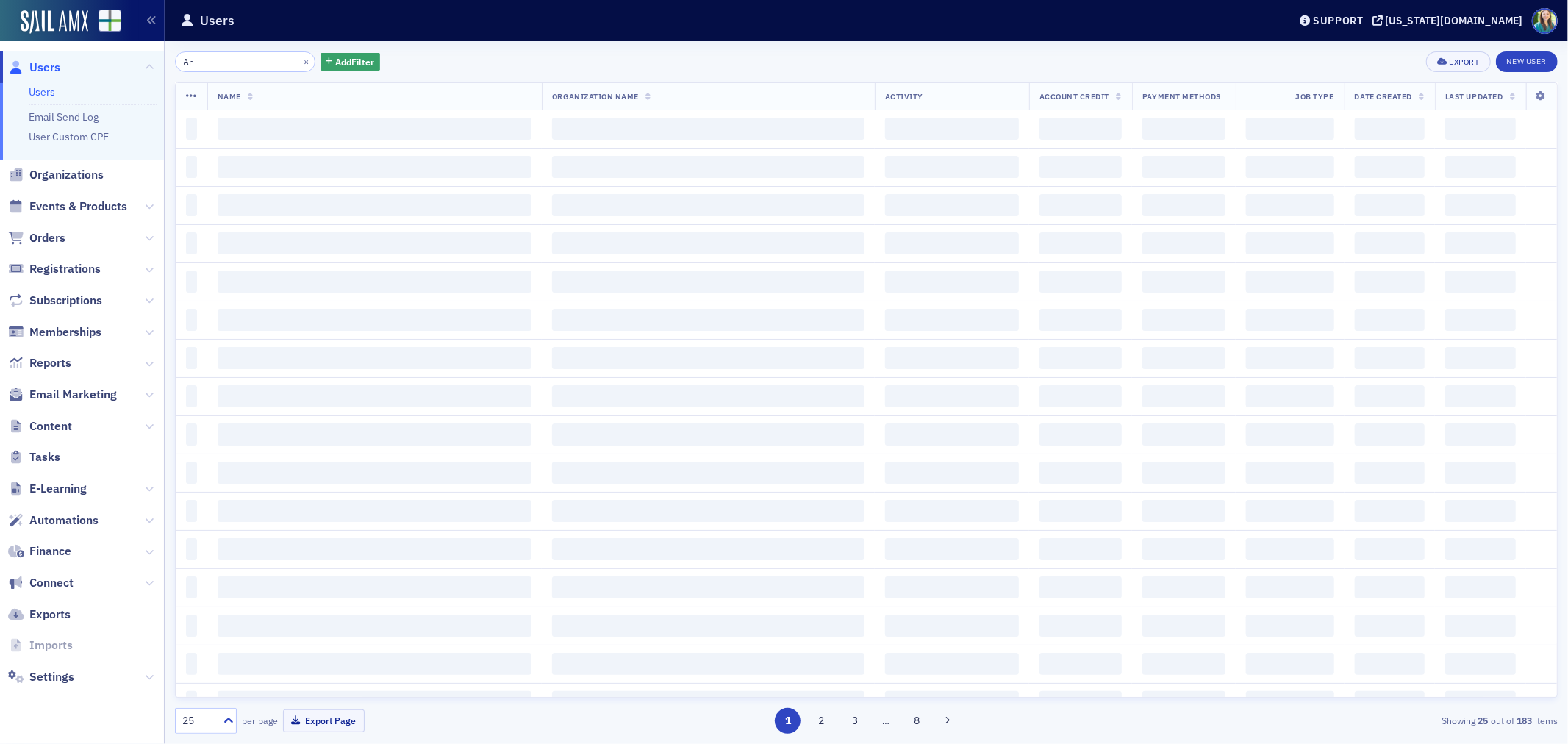
type input "A"
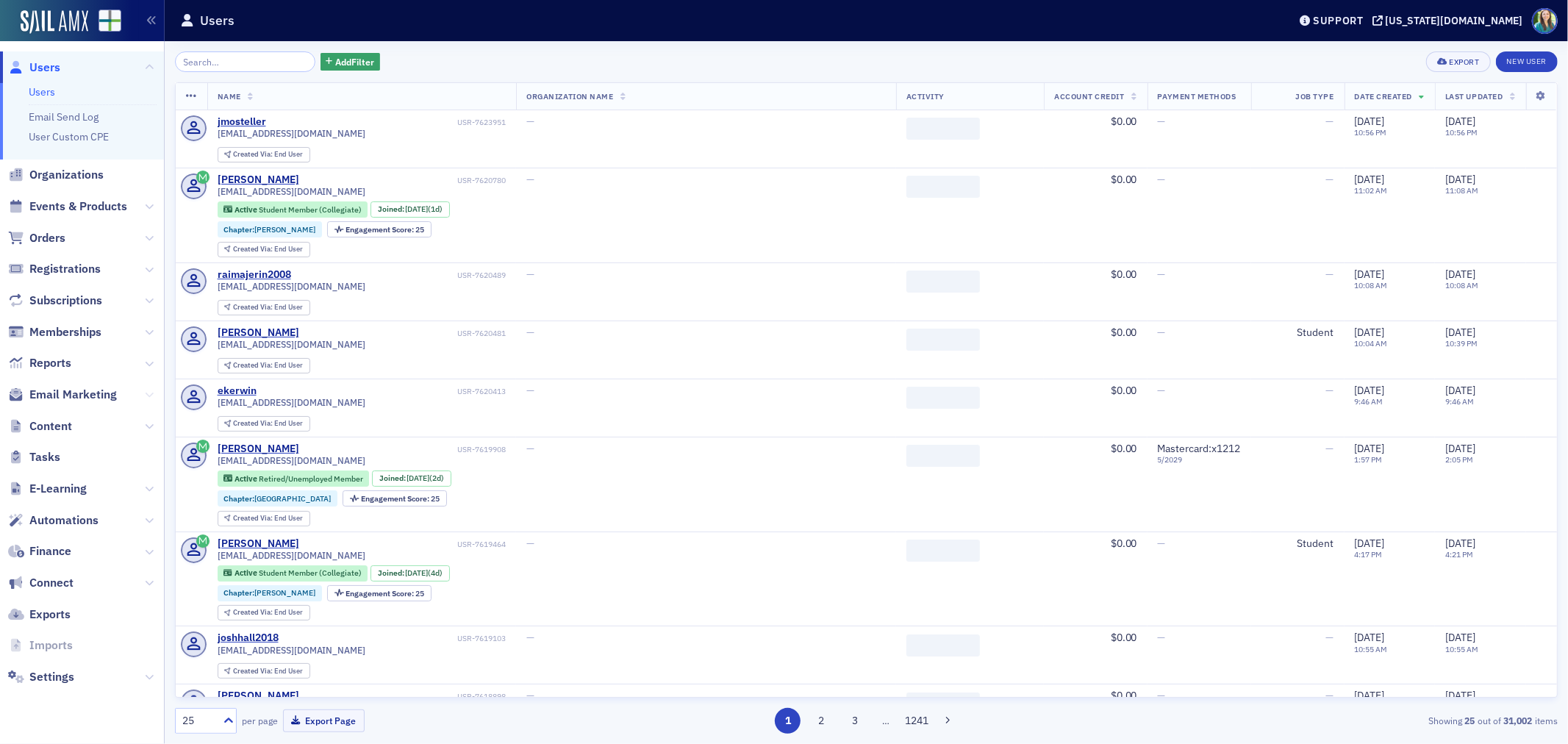
click at [149, 390] on icon at bounding box center [149, 394] width 9 height 9
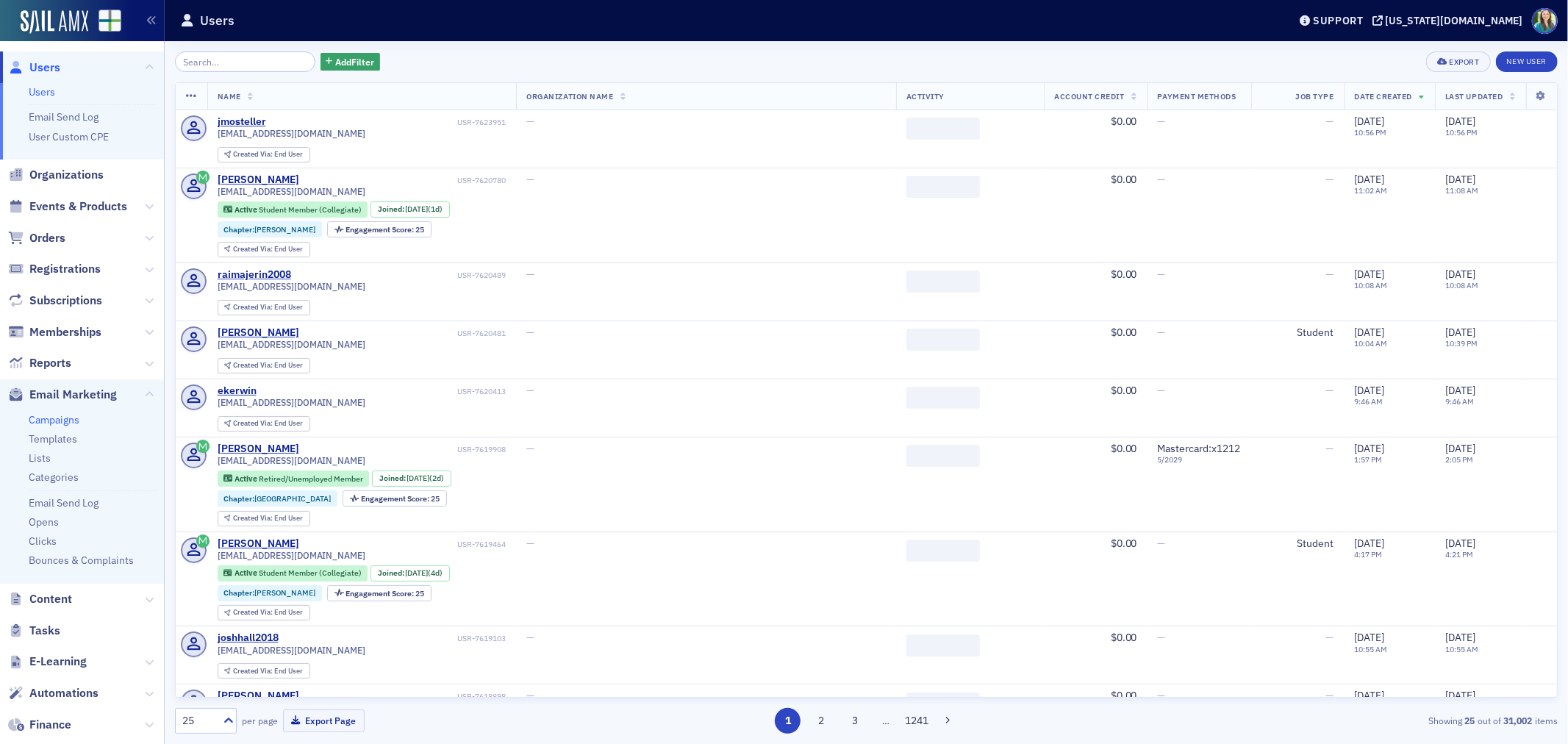
click at [61, 417] on link "Campaigns" at bounding box center [54, 420] width 51 height 13
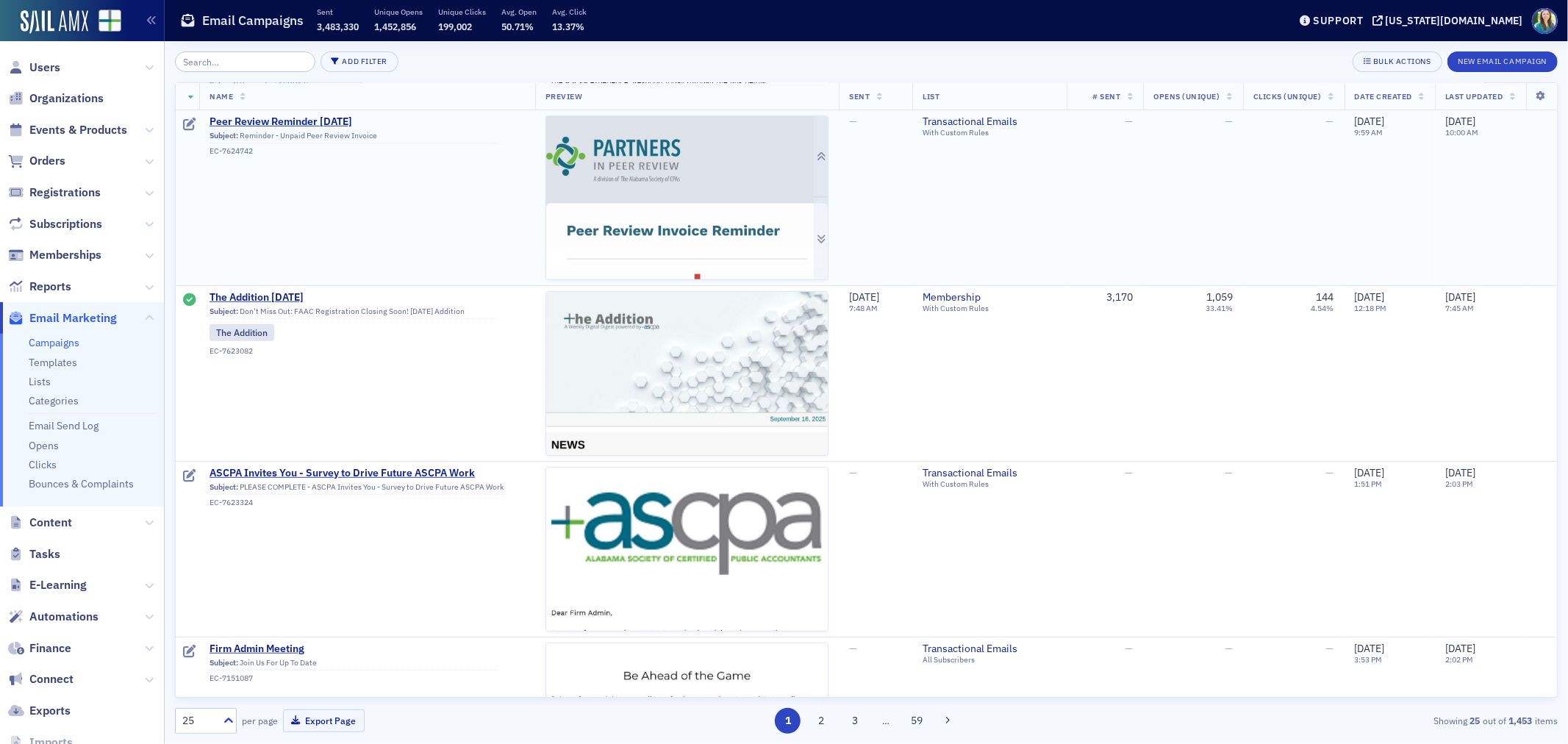
scroll to position [571, 0]
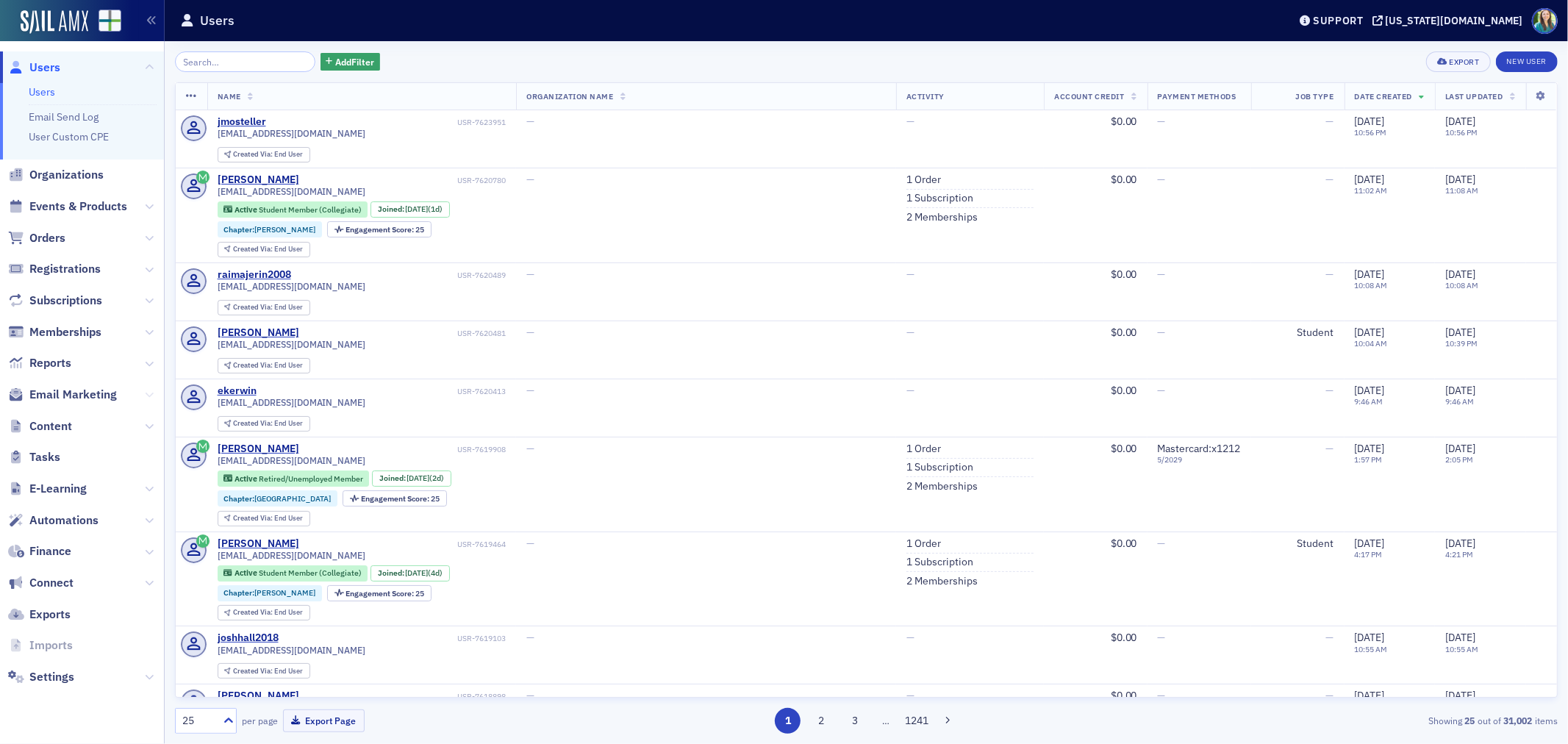
click at [148, 397] on icon at bounding box center [149, 394] width 9 height 9
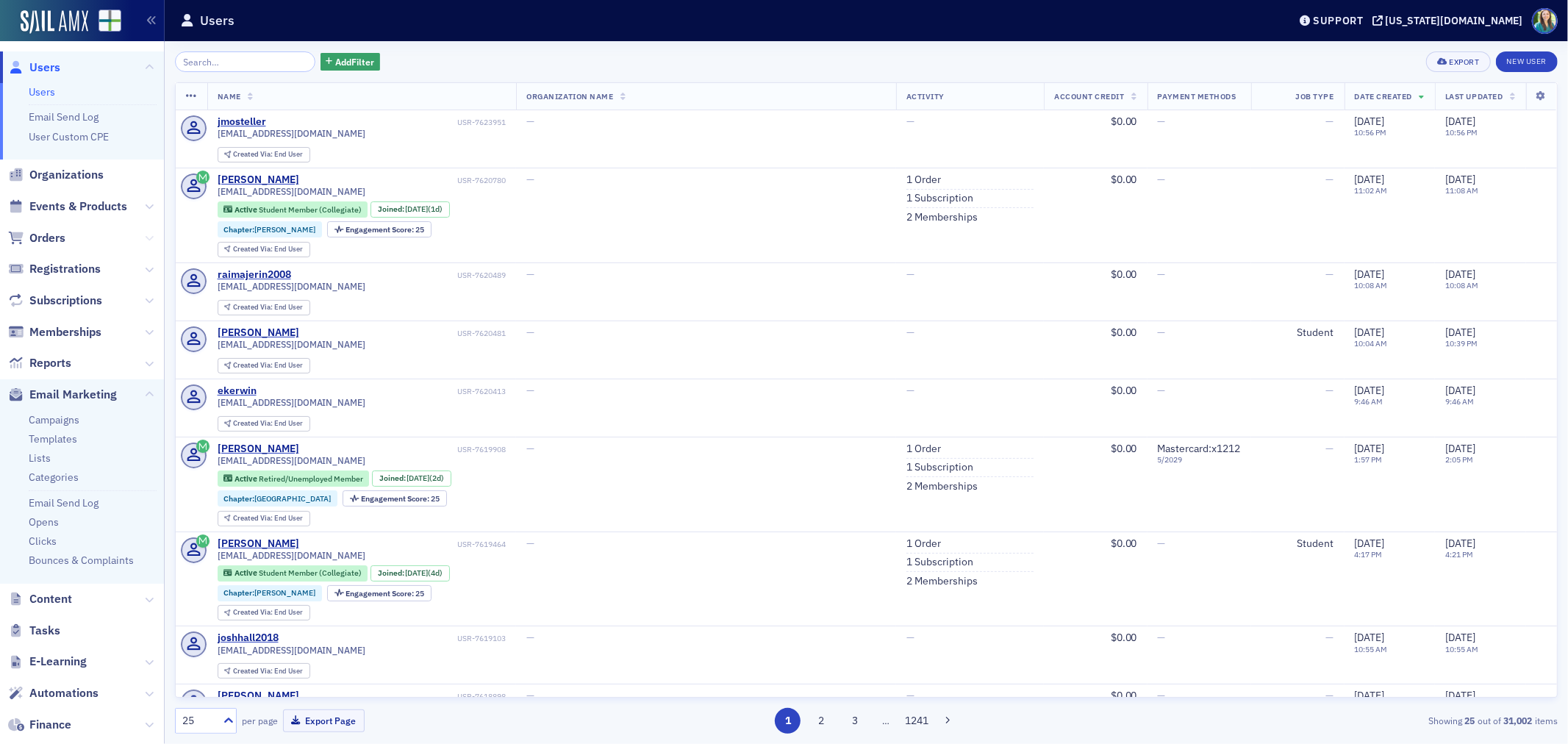
click at [145, 244] on button at bounding box center [149, 238] width 9 height 16
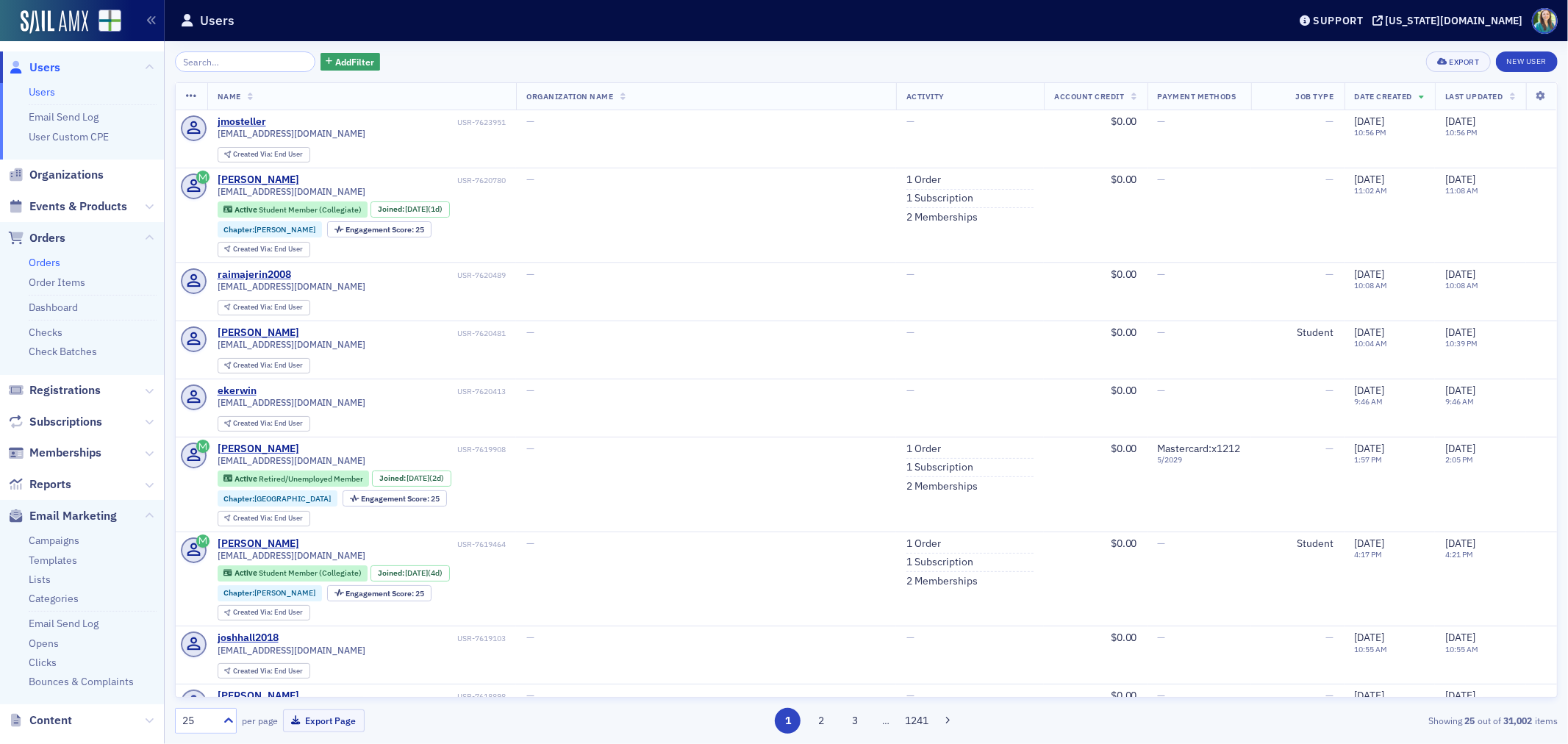
click at [45, 258] on link "Orders" at bounding box center [44, 263] width 32 height 13
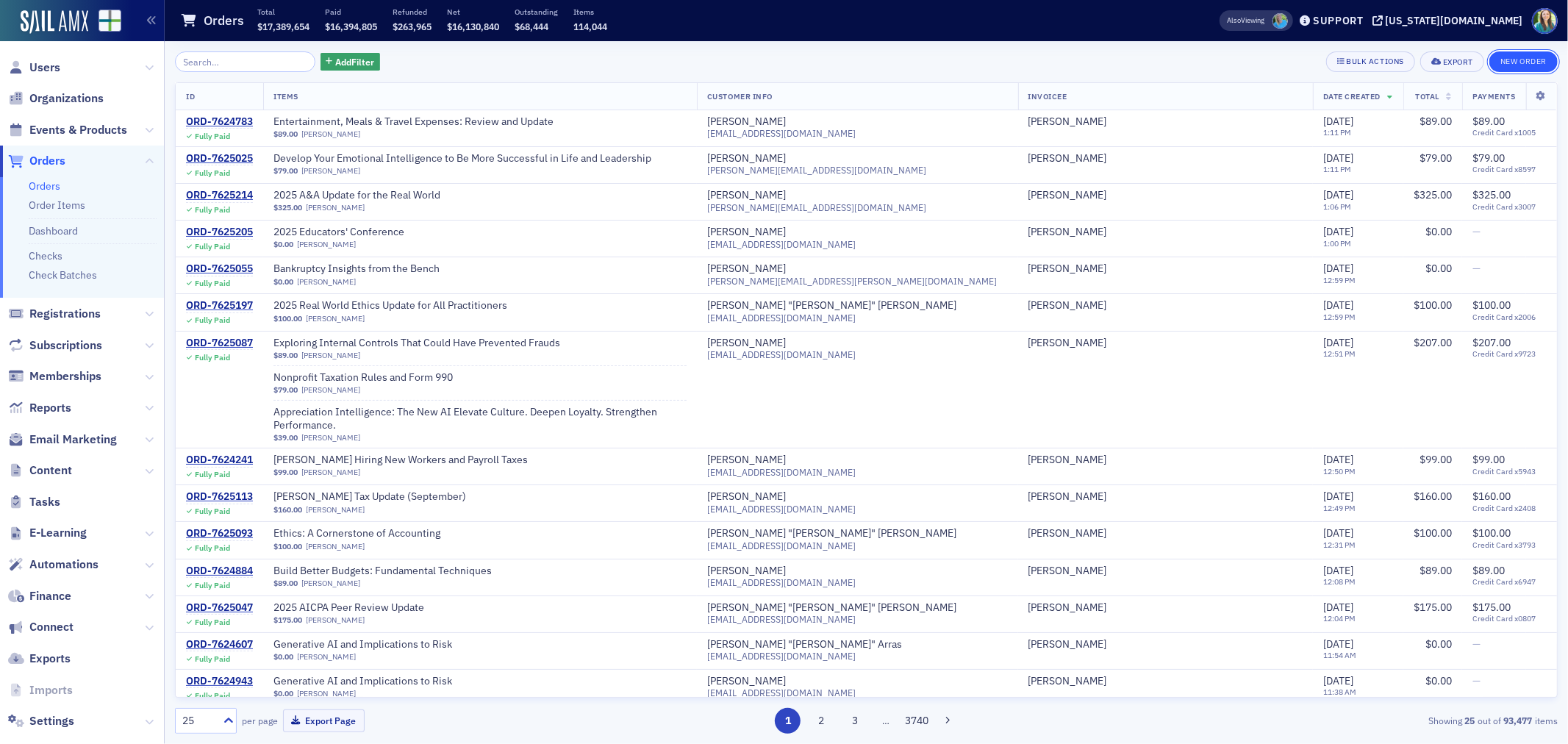
click at [1503, 69] on button "New Order" at bounding box center [1524, 62] width 69 height 21
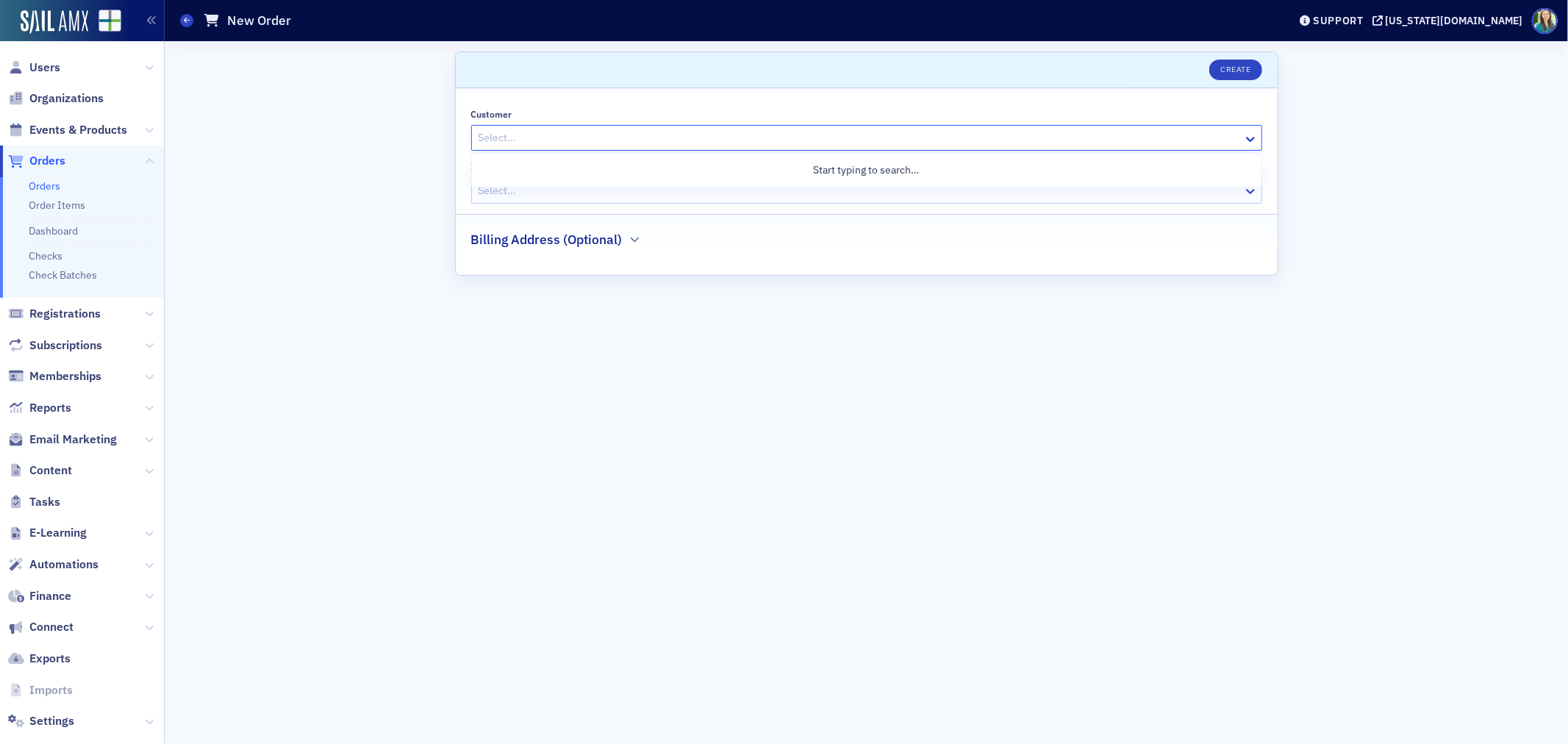
click at [681, 129] on div at bounding box center [859, 137] width 765 height 18
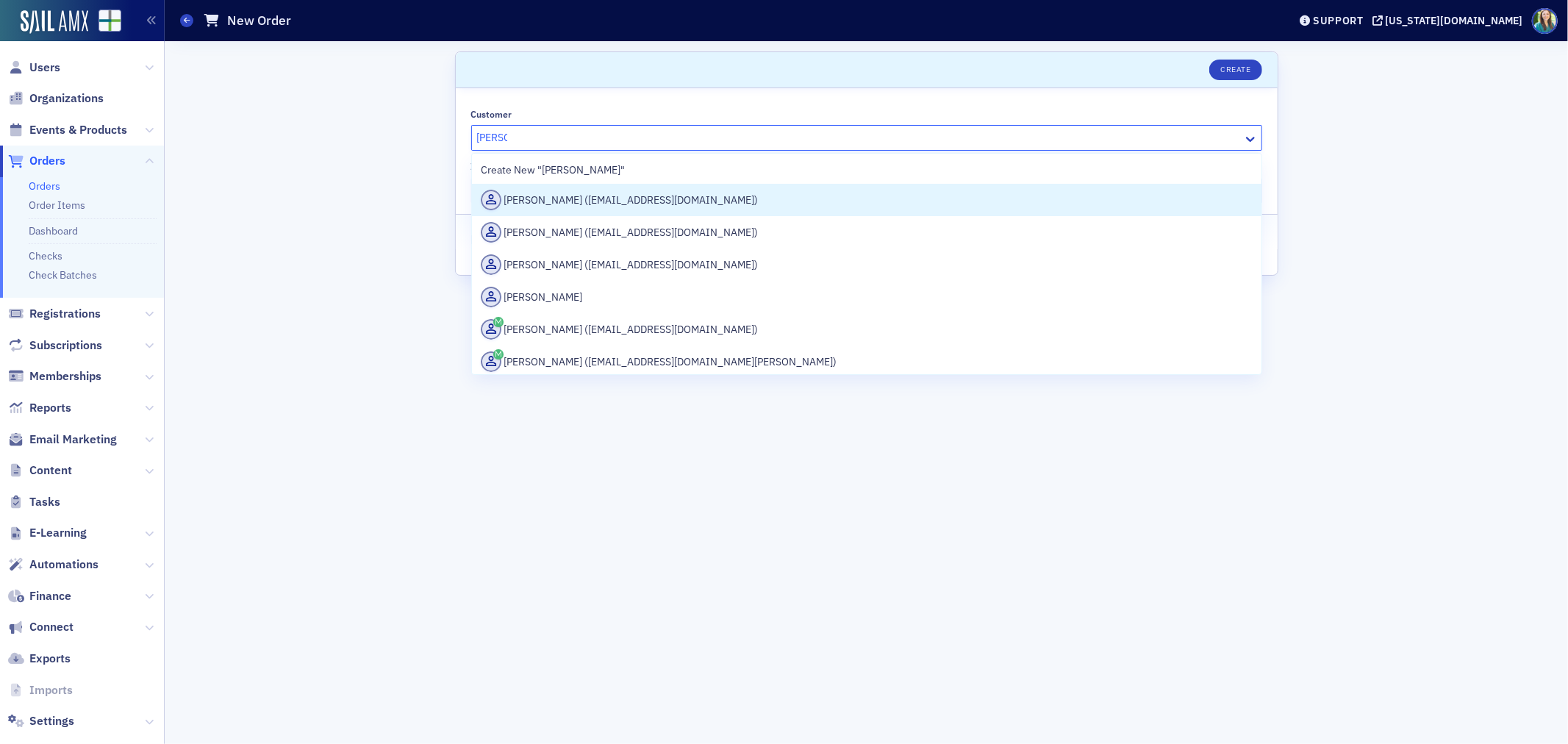
type input "[PERSON_NAME]"
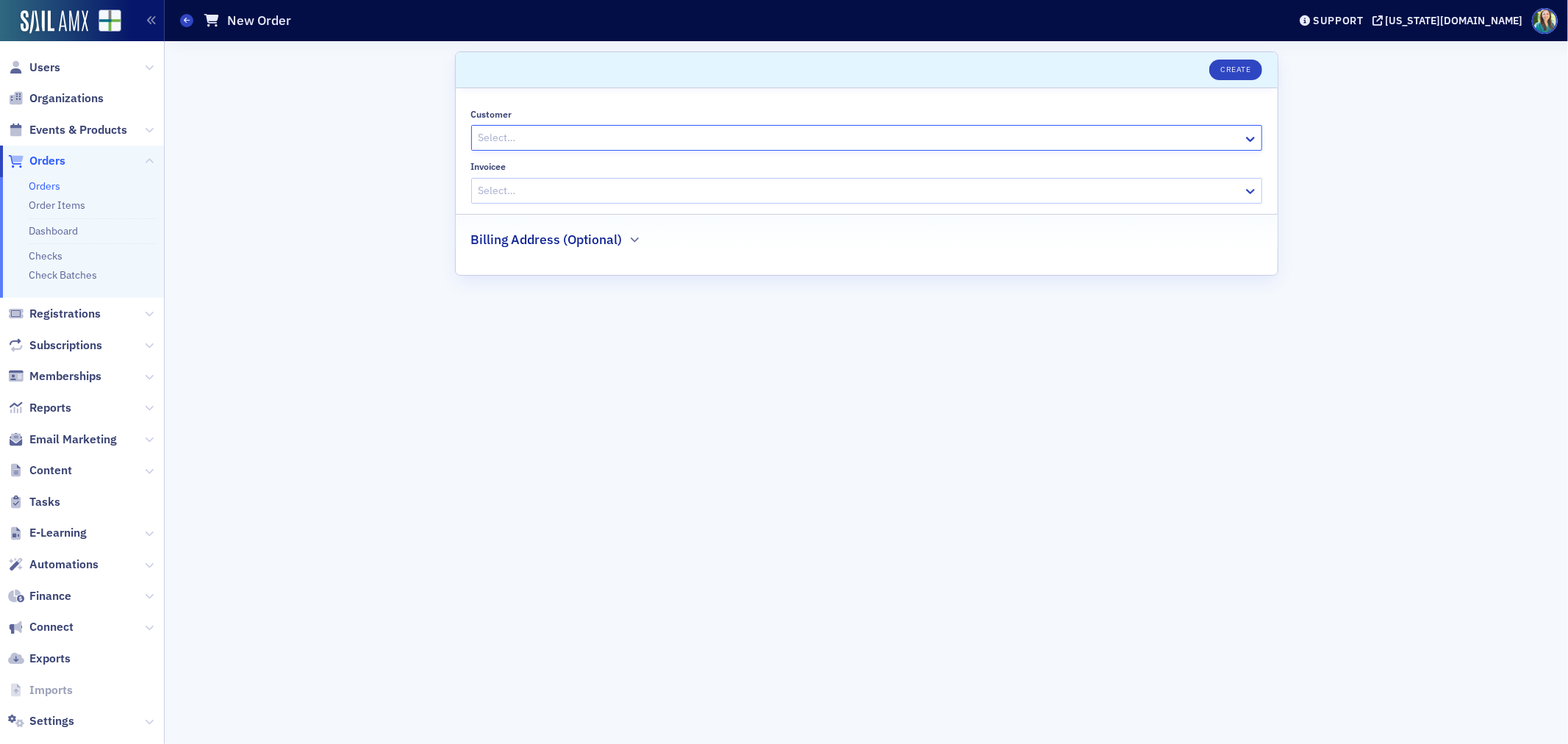
click at [596, 138] on div at bounding box center [859, 137] width 765 height 18
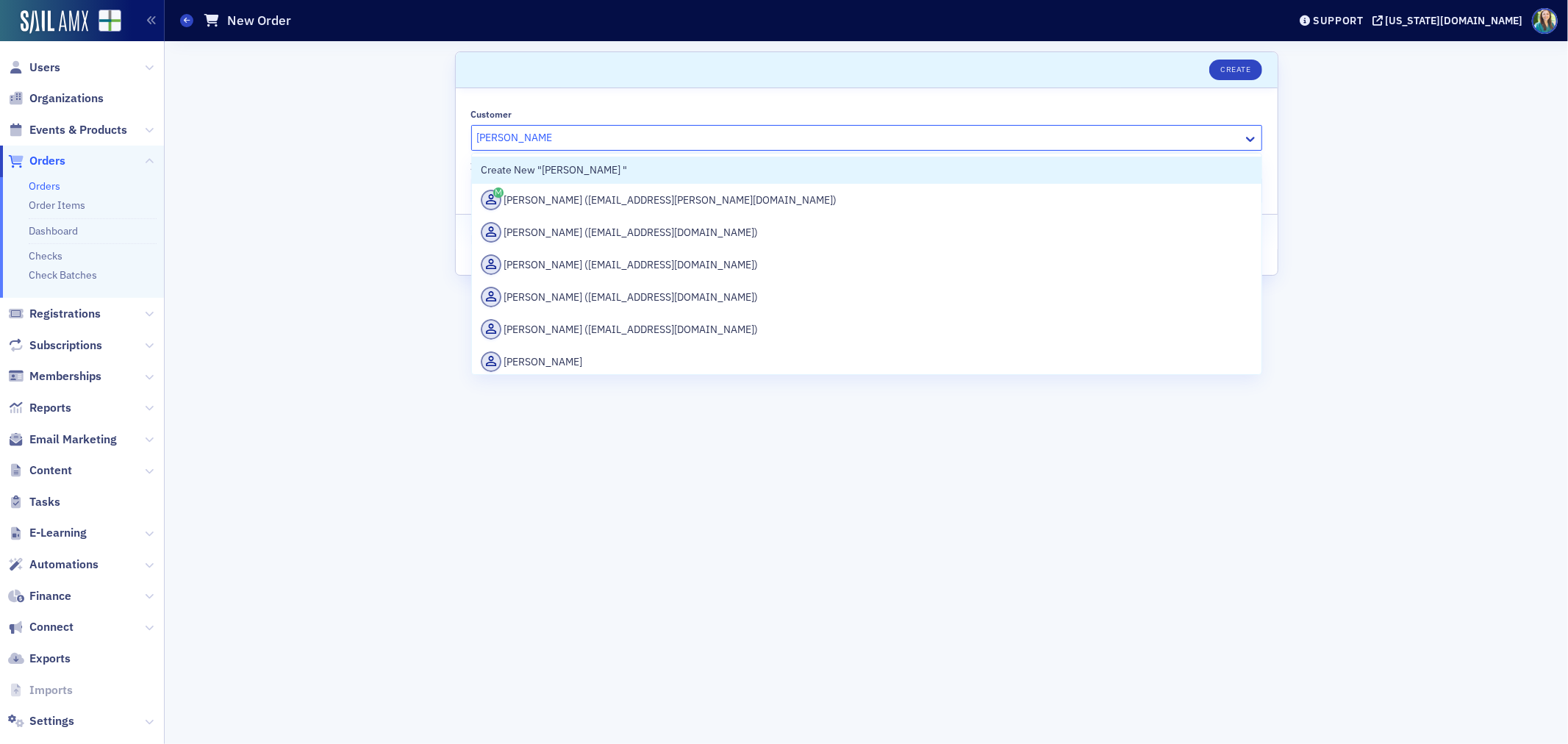
type input "[PERSON_NAME]"
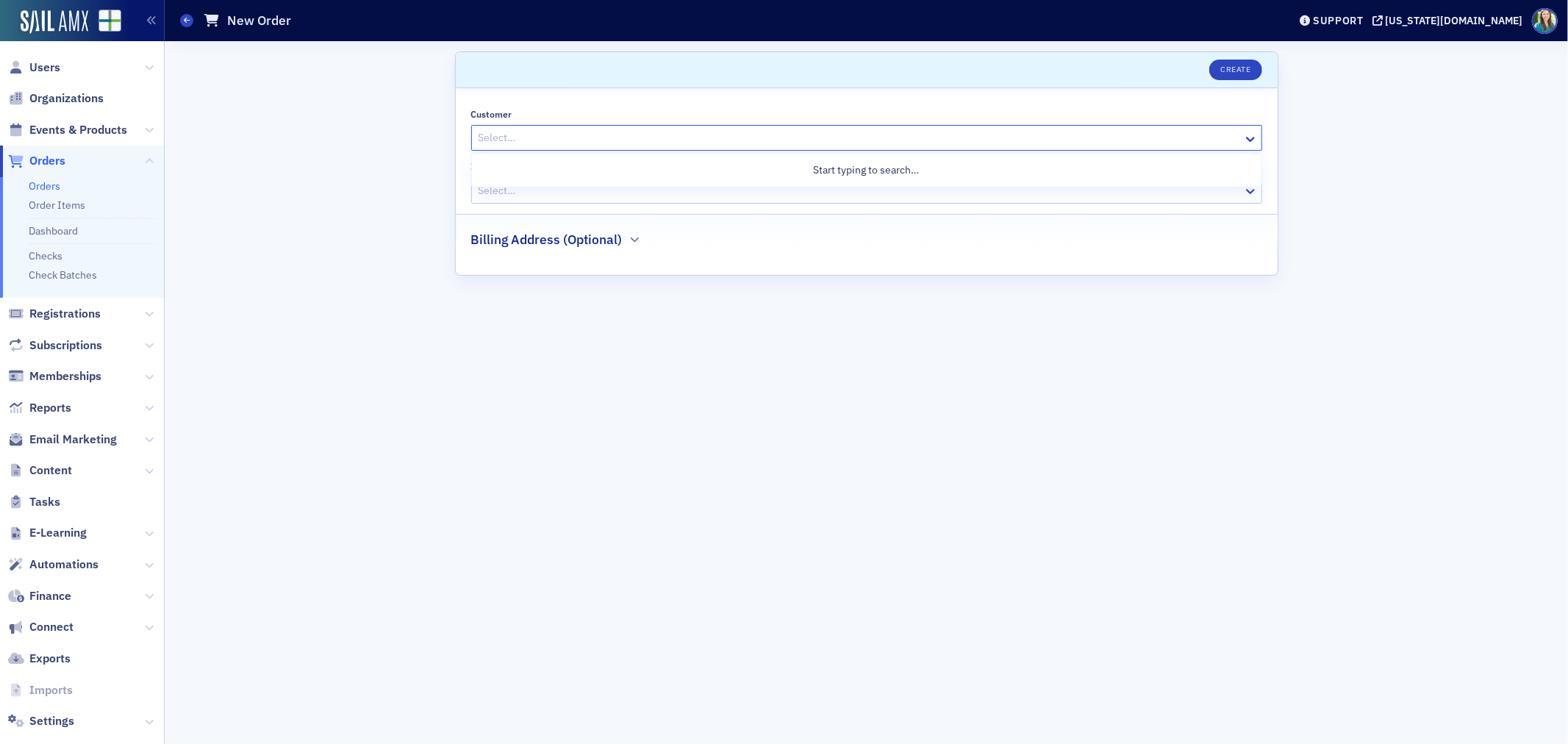
drag, startPoint x: 527, startPoint y: 129, endPoint x: 471, endPoint y: 201, distance: 91.2
click at [472, 201] on div "Select…" at bounding box center [858, 190] width 771 height 21
click at [484, 132] on div at bounding box center [859, 137] width 765 height 18
drag, startPoint x: 482, startPoint y: 141, endPoint x: 468, endPoint y: 131, distance: 17.2
click at [468, 131] on div "Customer Select… Invoicee Select… Billing Address (Optional)" at bounding box center [867, 181] width 822 height 187
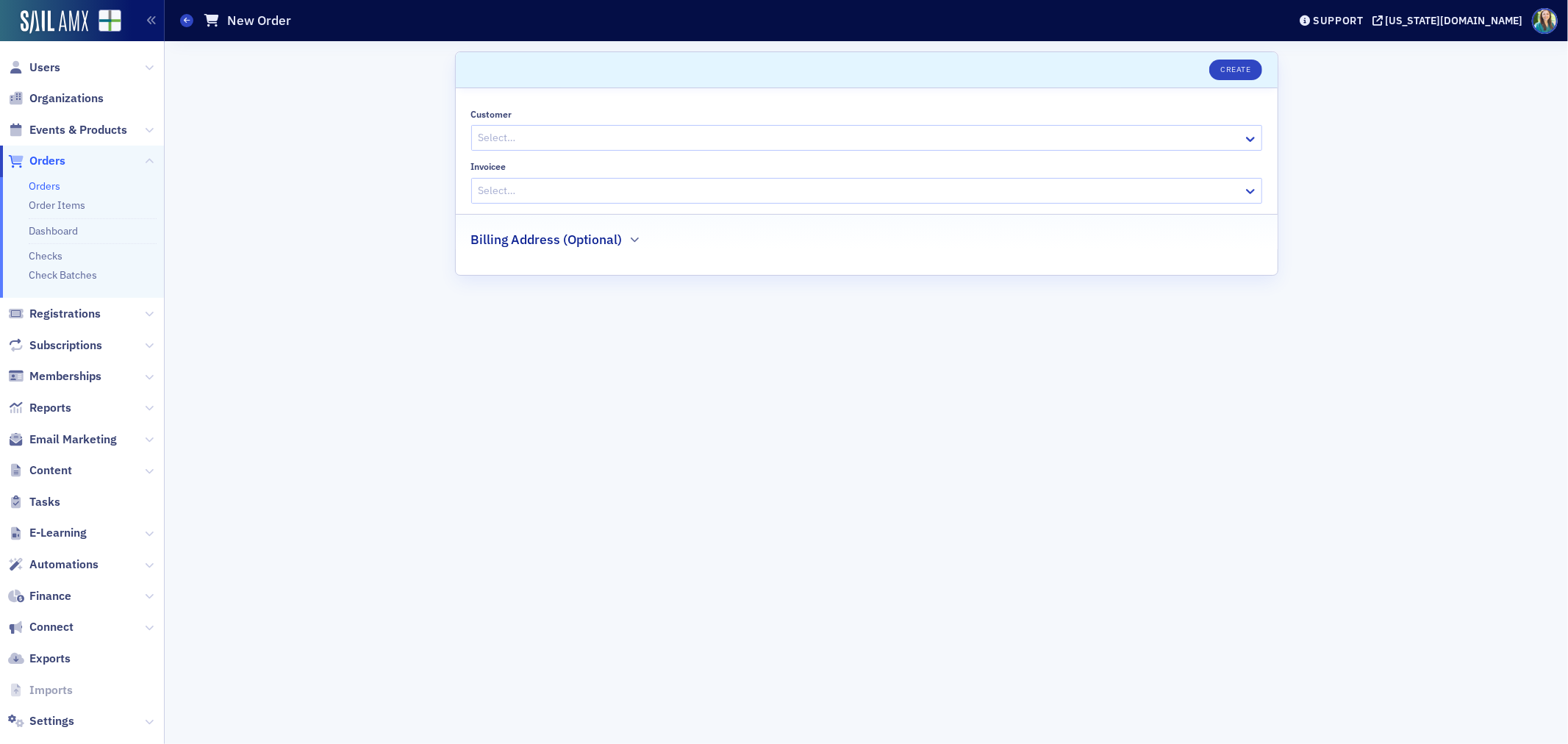
click at [496, 140] on div at bounding box center [859, 137] width 765 height 18
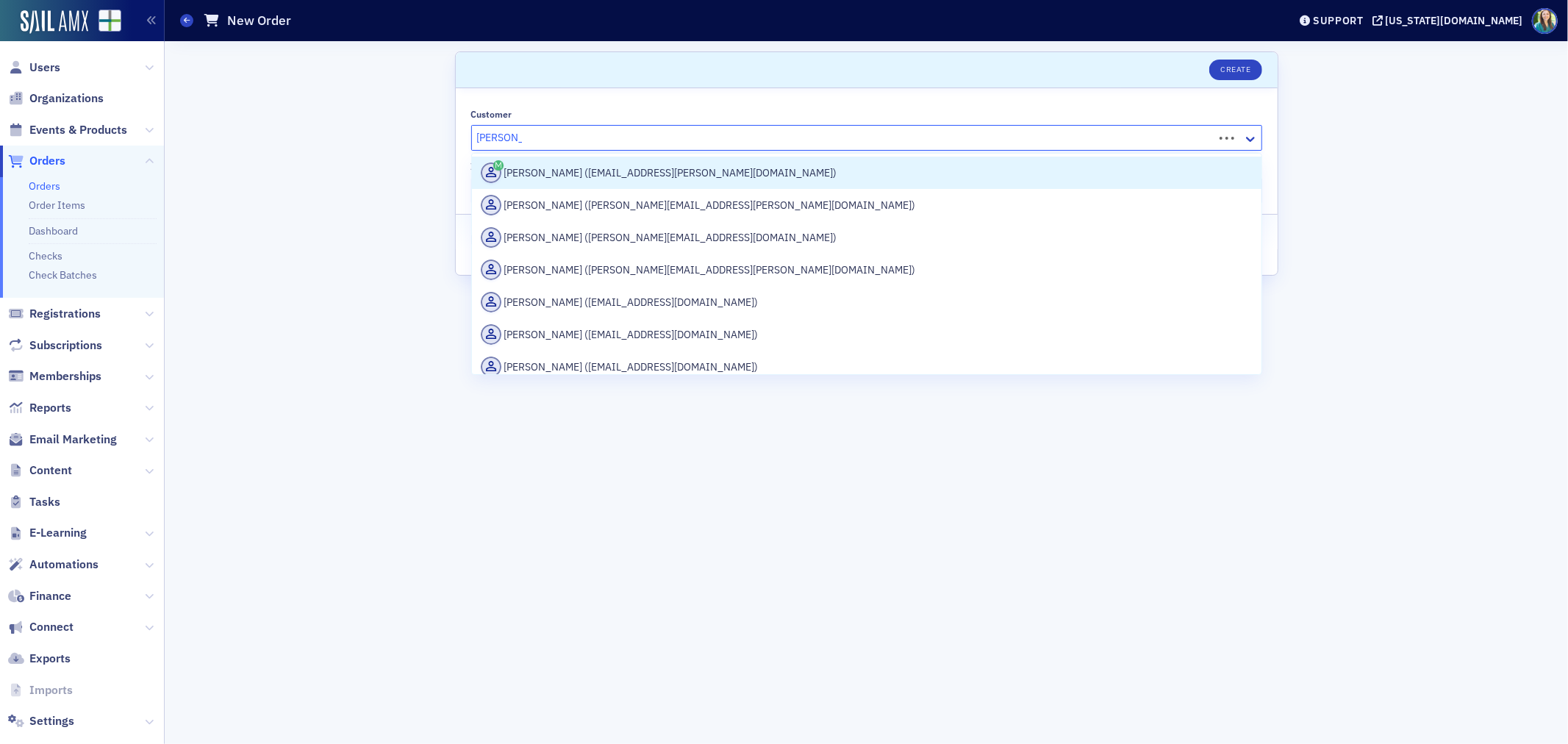
type input "[PERSON_NAME]"
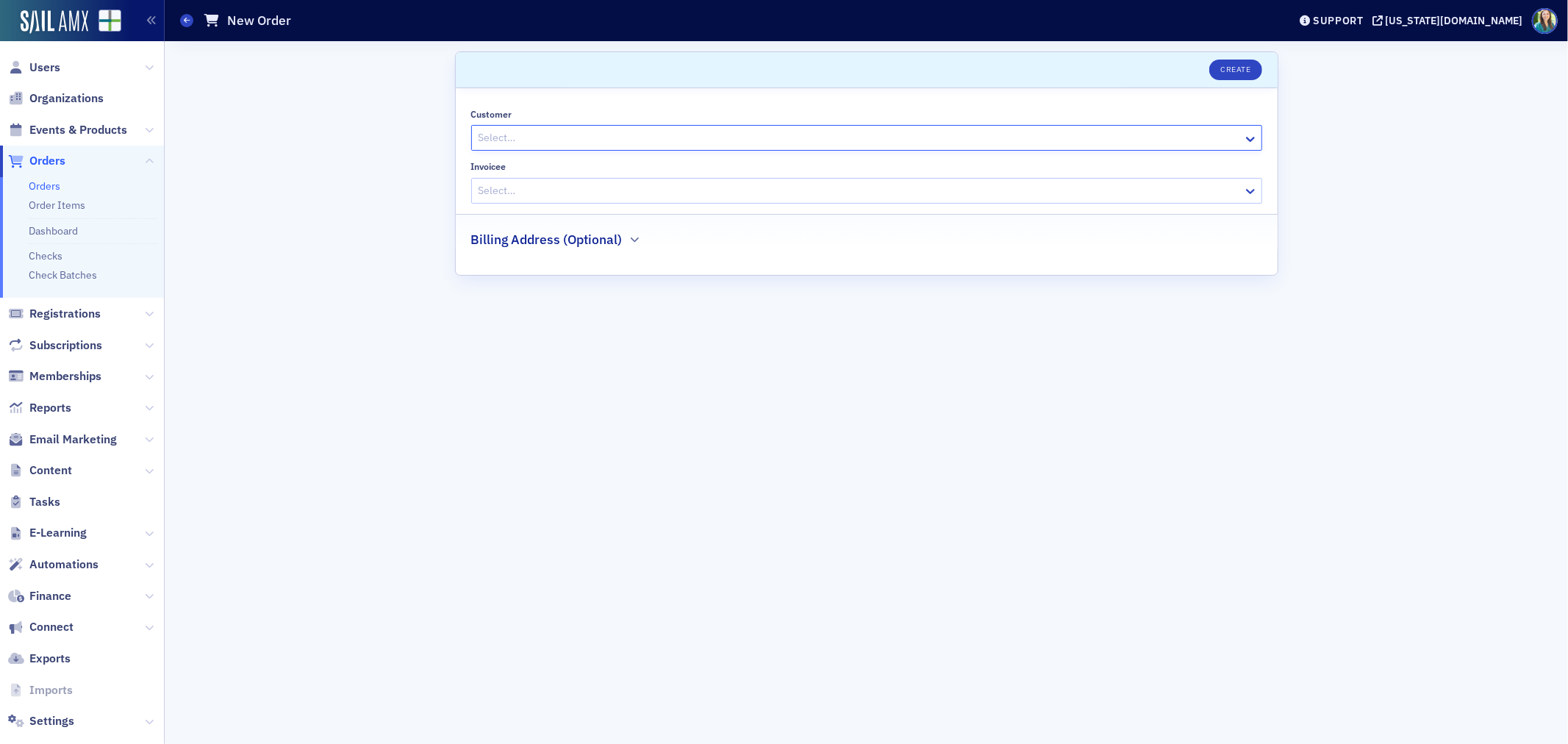
drag, startPoint x: 545, startPoint y: 137, endPoint x: 429, endPoint y: 130, distance: 116.2
click at [429, 130] on div "Scroll to Create Customer Select… Invoicee Select… Billing Address (Optional)" at bounding box center [866, 392] width 1383 height 703
drag, startPoint x: 505, startPoint y: 142, endPoint x: 499, endPoint y: 128, distance: 15.2
click at [499, 128] on div at bounding box center [859, 137] width 765 height 18
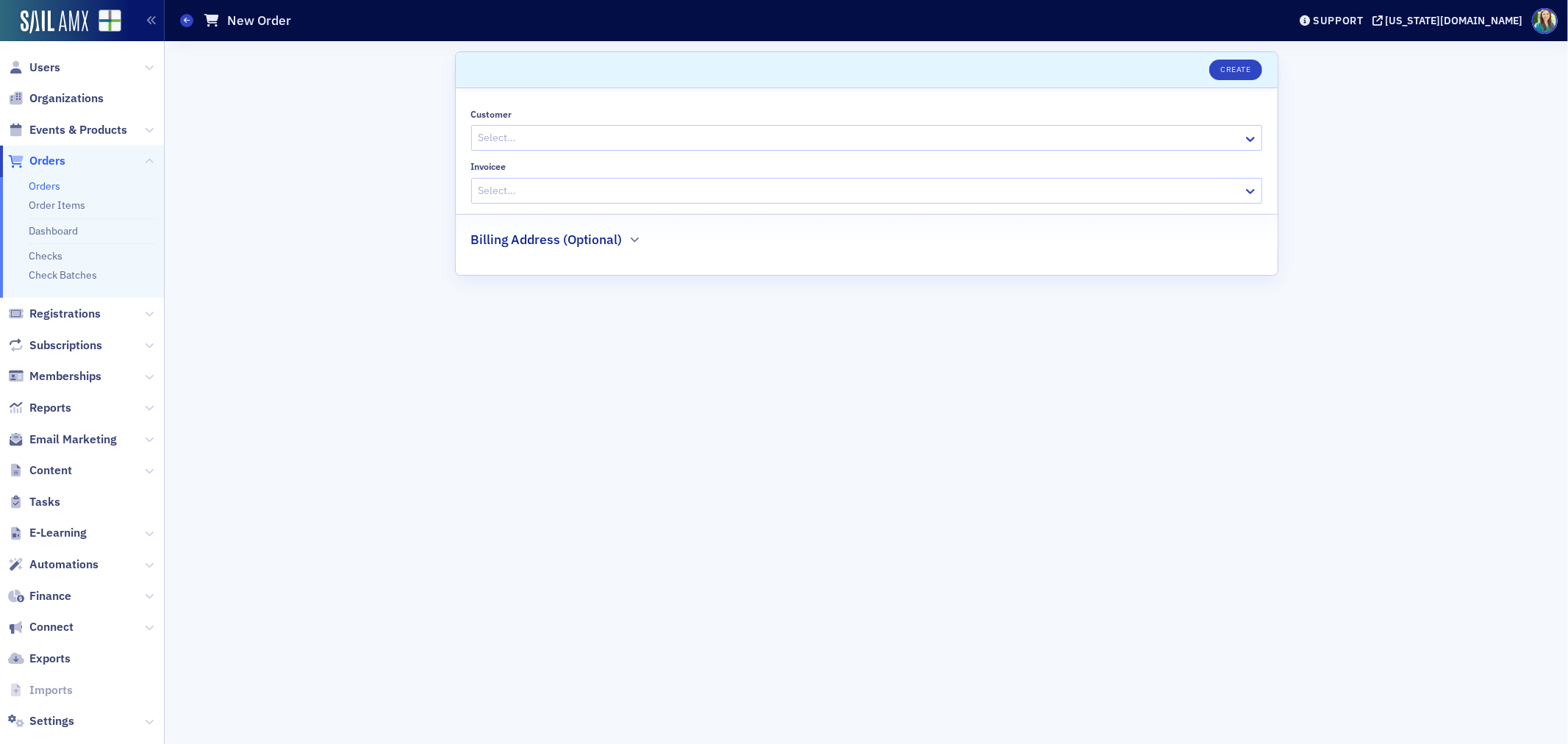
click at [488, 136] on div at bounding box center [859, 137] width 765 height 18
click at [496, 139] on div at bounding box center [859, 137] width 765 height 18
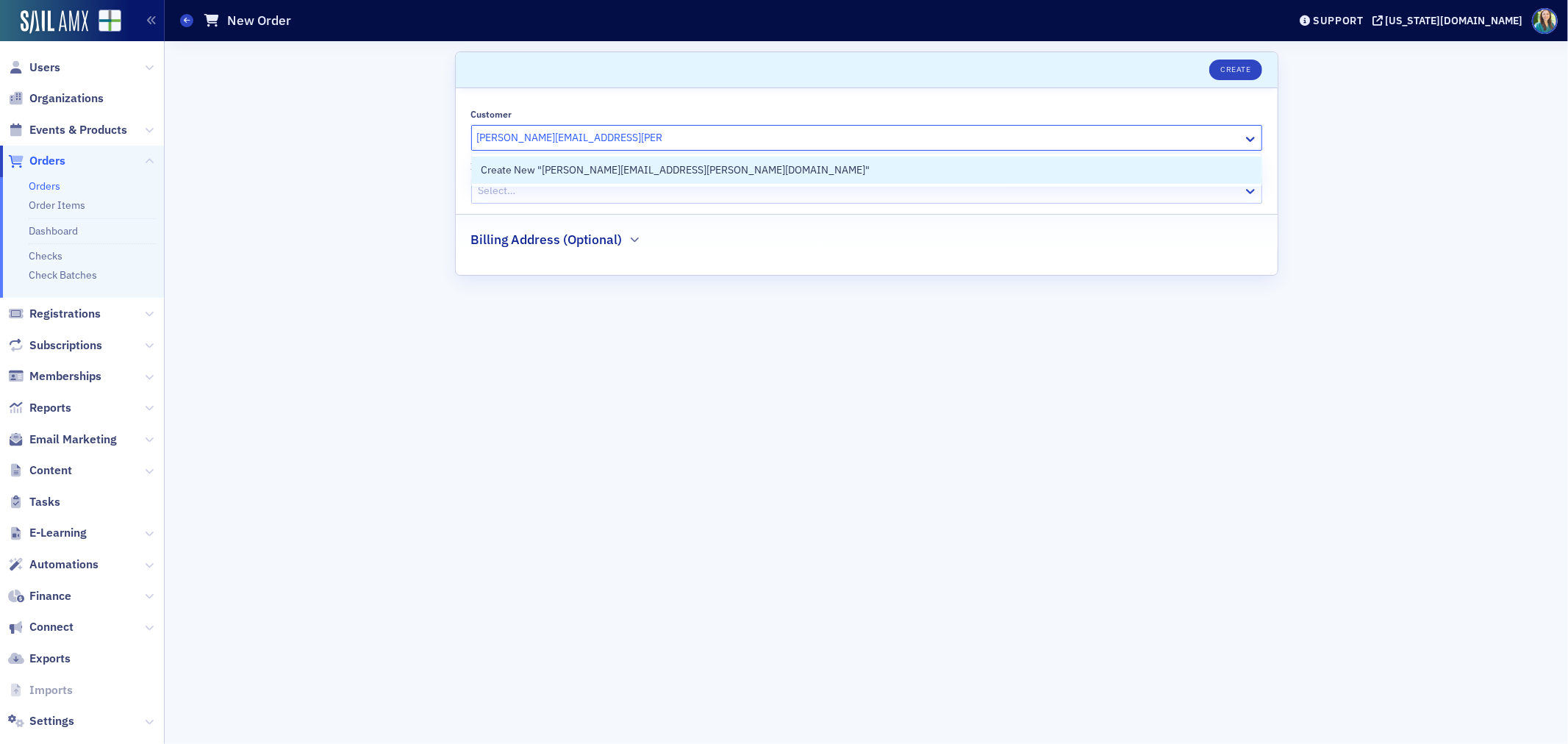
type input "[PERSON_NAME][EMAIL_ADDRESS][PERSON_NAME][DOMAIN_NAME]"
click at [719, 382] on form "Scroll to Create Customer 1 result available for search term [PERSON_NAME][EMAI…" at bounding box center [867, 392] width 823 height 682
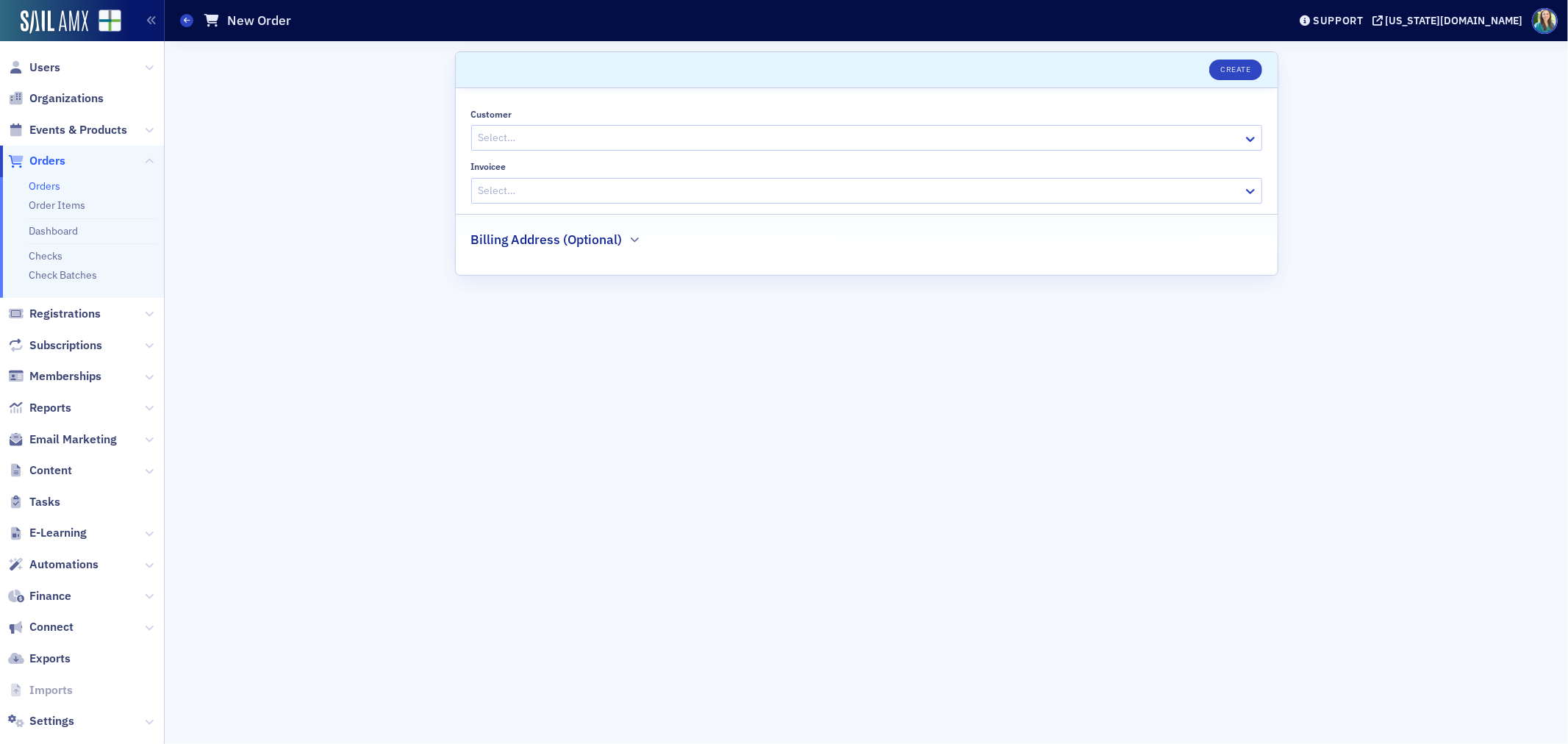
click at [533, 134] on div at bounding box center [859, 137] width 765 height 18
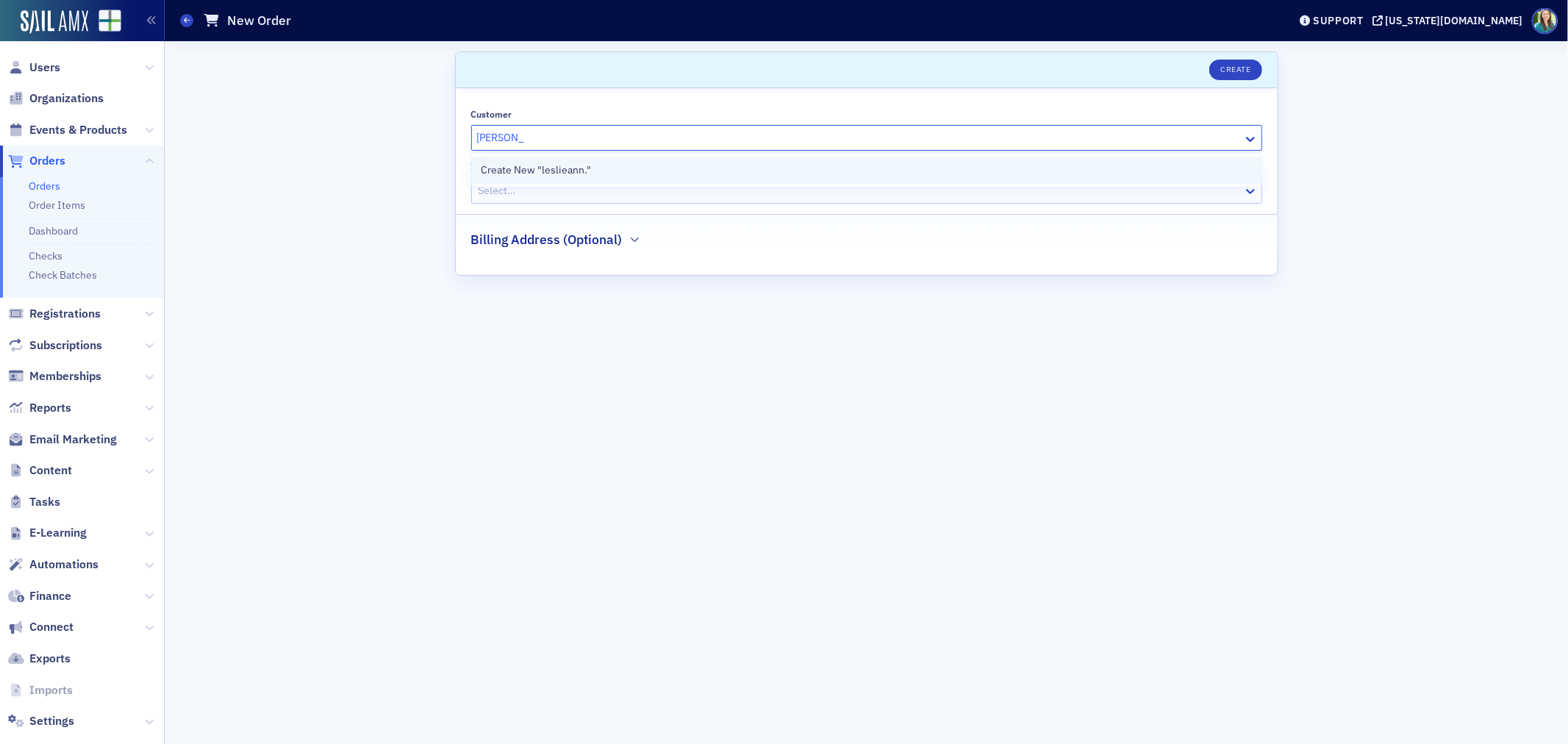
click at [662, 164] on div "Create New "leslieann."" at bounding box center [867, 170] width 772 height 15
type input "[PERSON_NAME]."
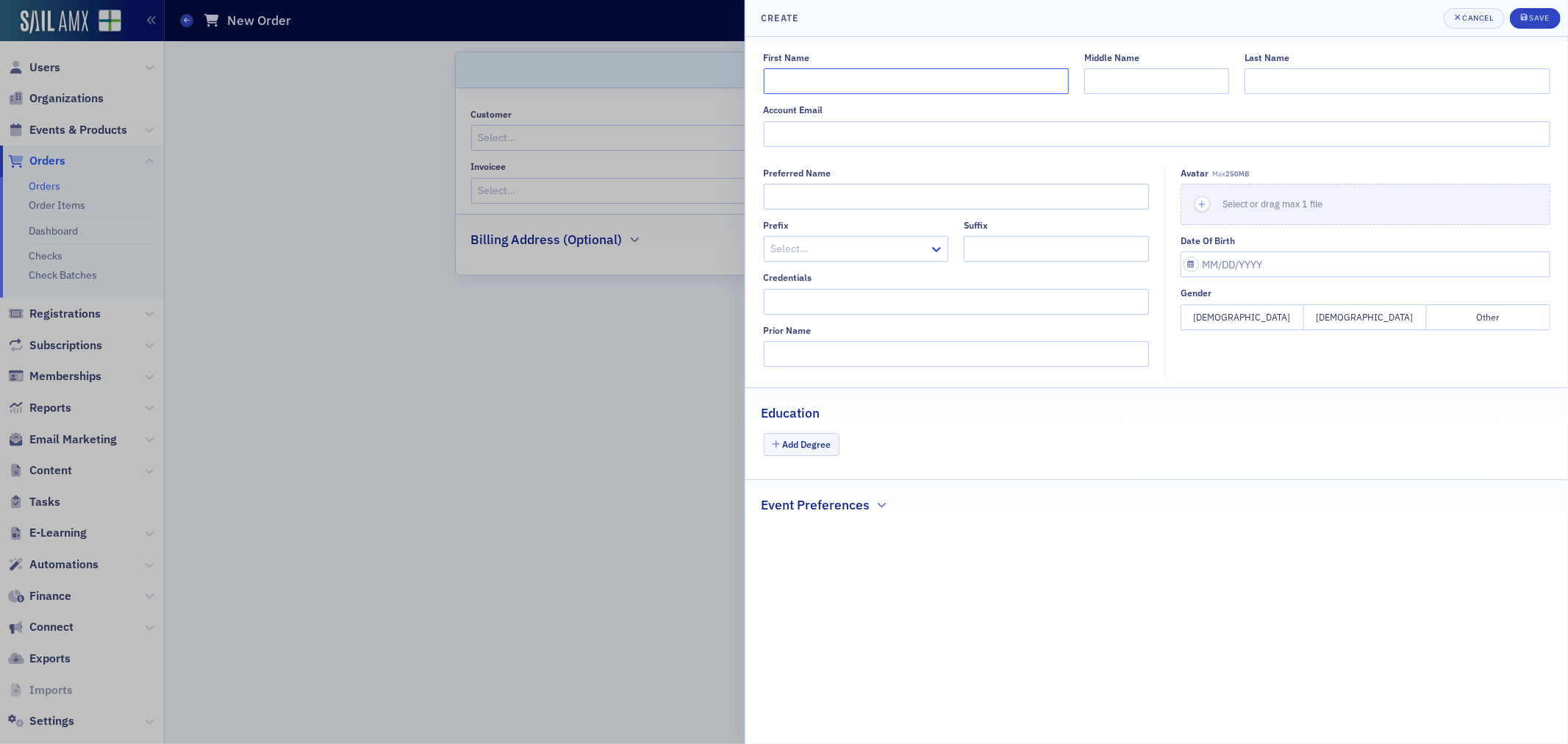
click at [838, 85] on input "First Name" at bounding box center [917, 81] width 305 height 26
type input "[PERSON_NAME]"
click at [1311, 88] on input "Last Name" at bounding box center [1398, 81] width 305 height 26
type input "[PERSON_NAME]"
click at [807, 137] on input "Account Email" at bounding box center [1157, 133] width 787 height 26
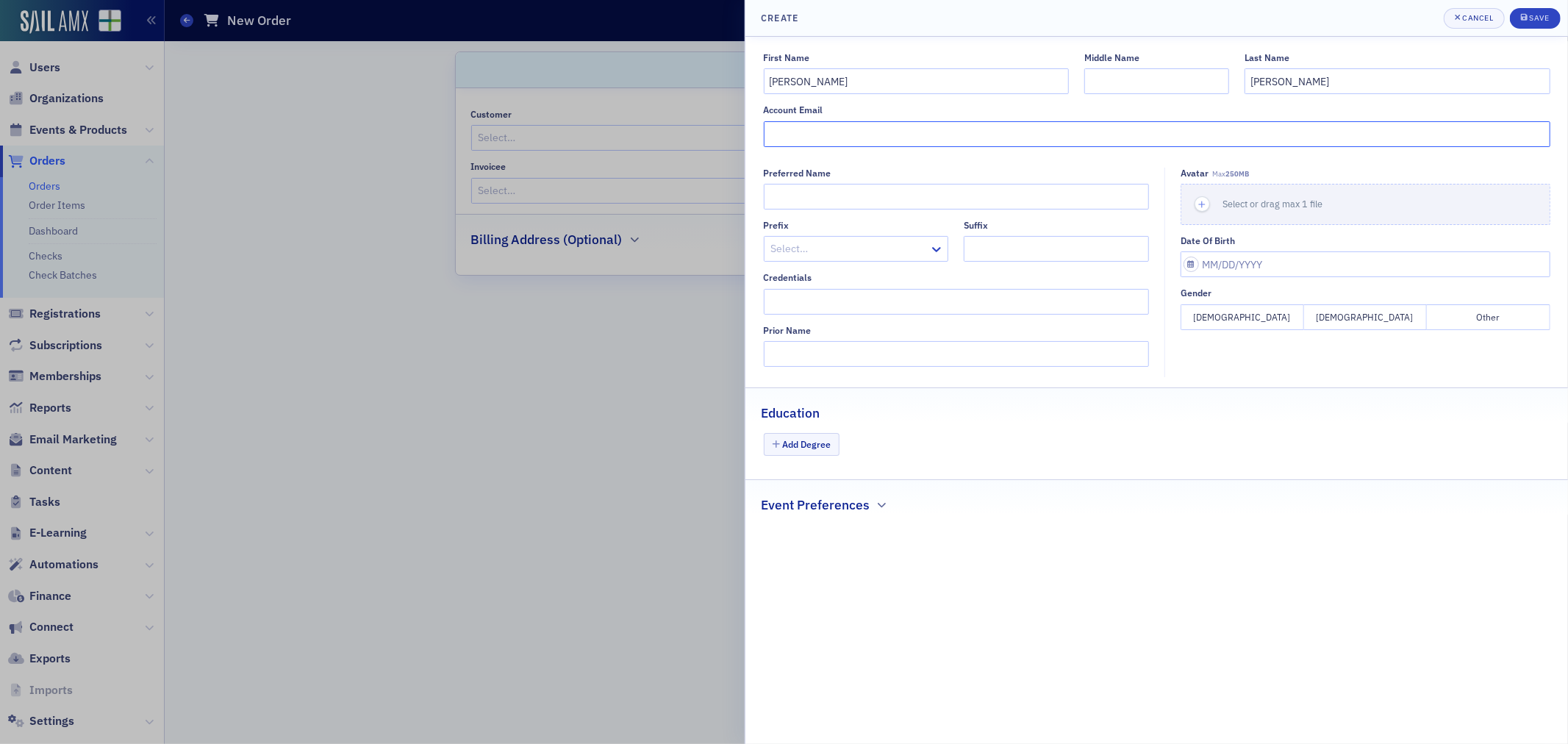
paste input "[PERSON_NAME][EMAIL_ADDRESS][PERSON_NAME][DOMAIN_NAME]"
type input "[PERSON_NAME][EMAIL_ADDRESS][PERSON_NAME][DOMAIN_NAME]"
click at [1541, 9] on button "Save" at bounding box center [1535, 18] width 51 height 21
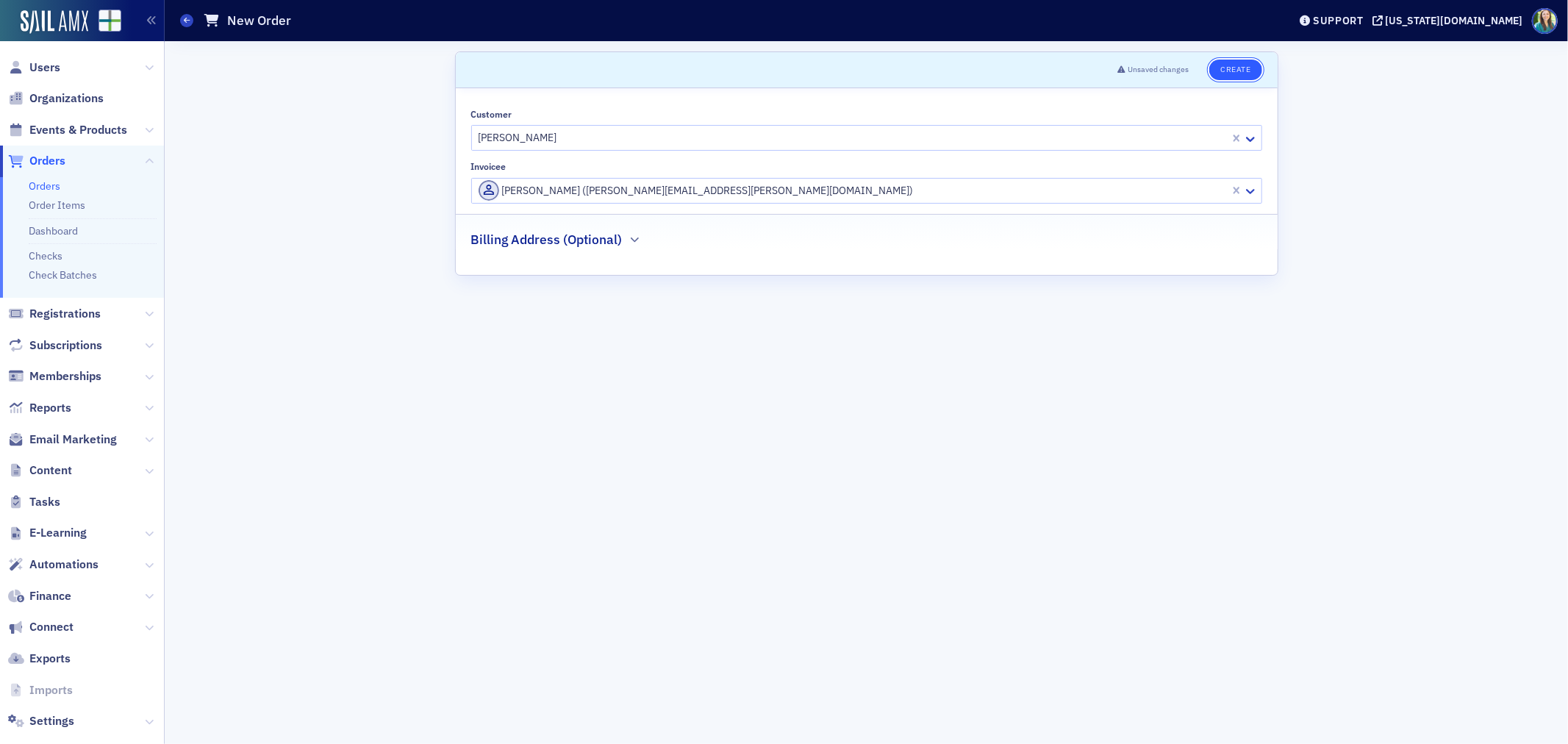
click at [1243, 69] on button "Create" at bounding box center [1235, 70] width 52 height 21
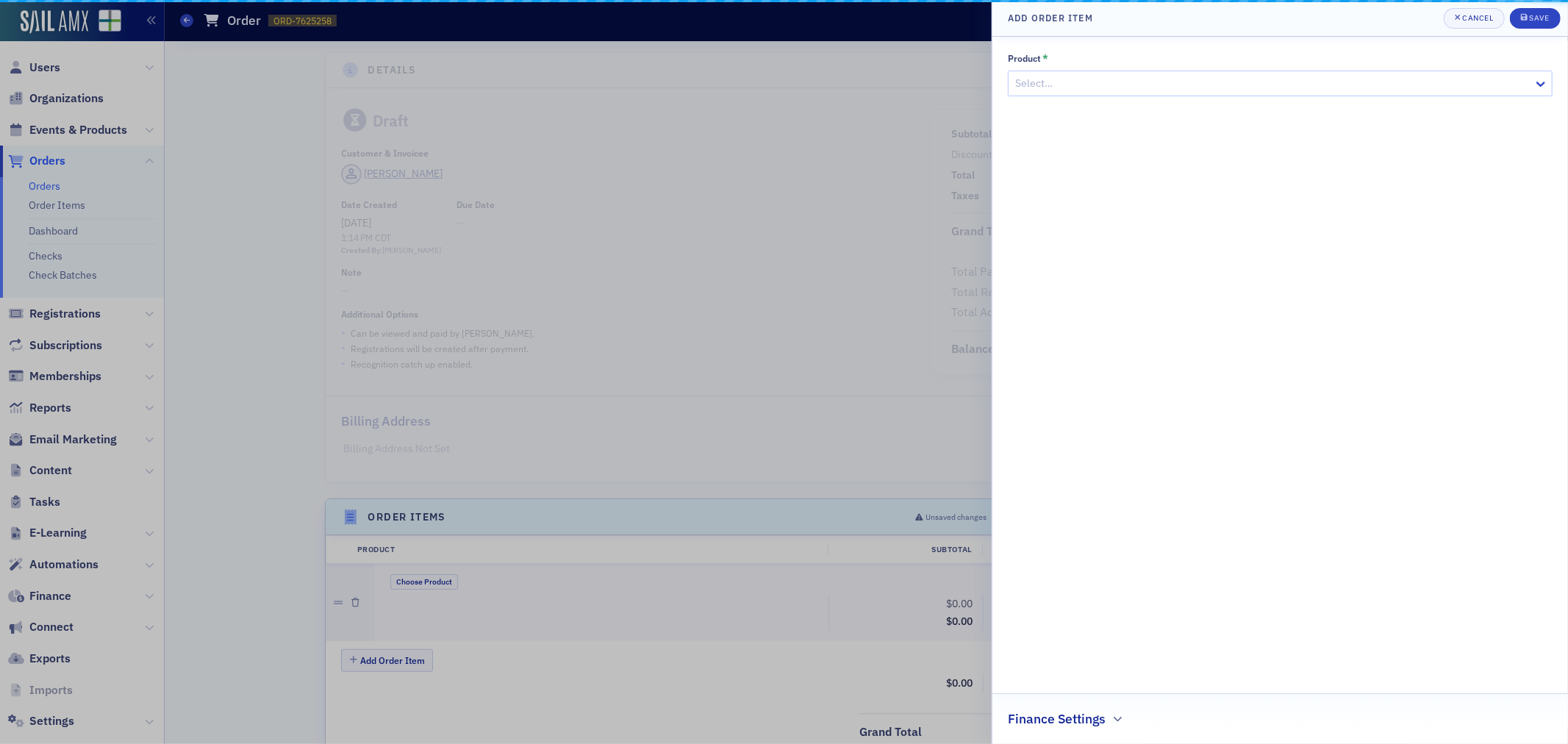
scroll to position [236, 0]
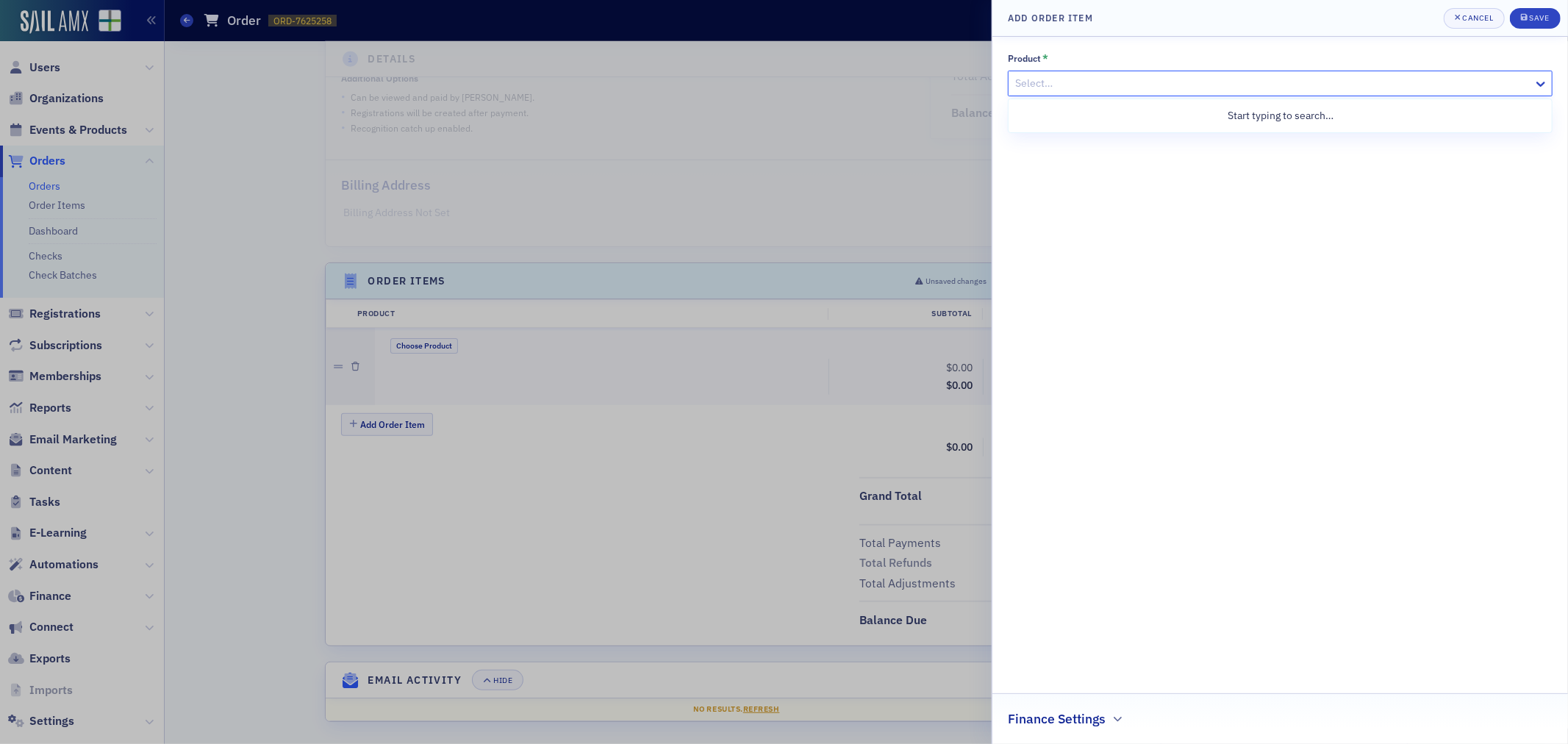
click at [1122, 93] on div "Select…" at bounding box center [1272, 83] width 525 height 21
click at [1533, 86] on icon at bounding box center [1541, 84] width 15 height 15
click at [1098, 86] on div at bounding box center [1273, 83] width 518 height 18
type input "E"
type input "T"
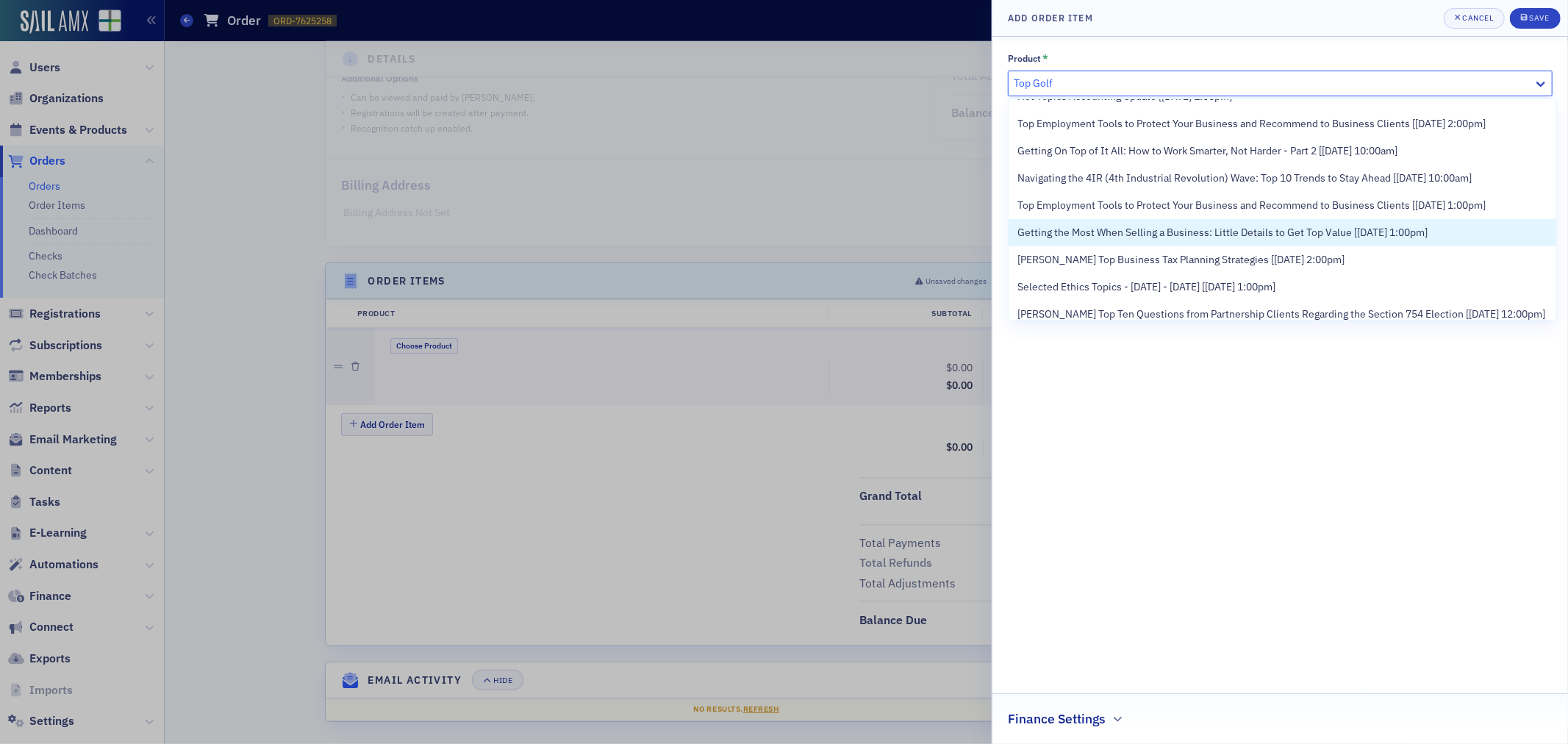
scroll to position [2082, 0]
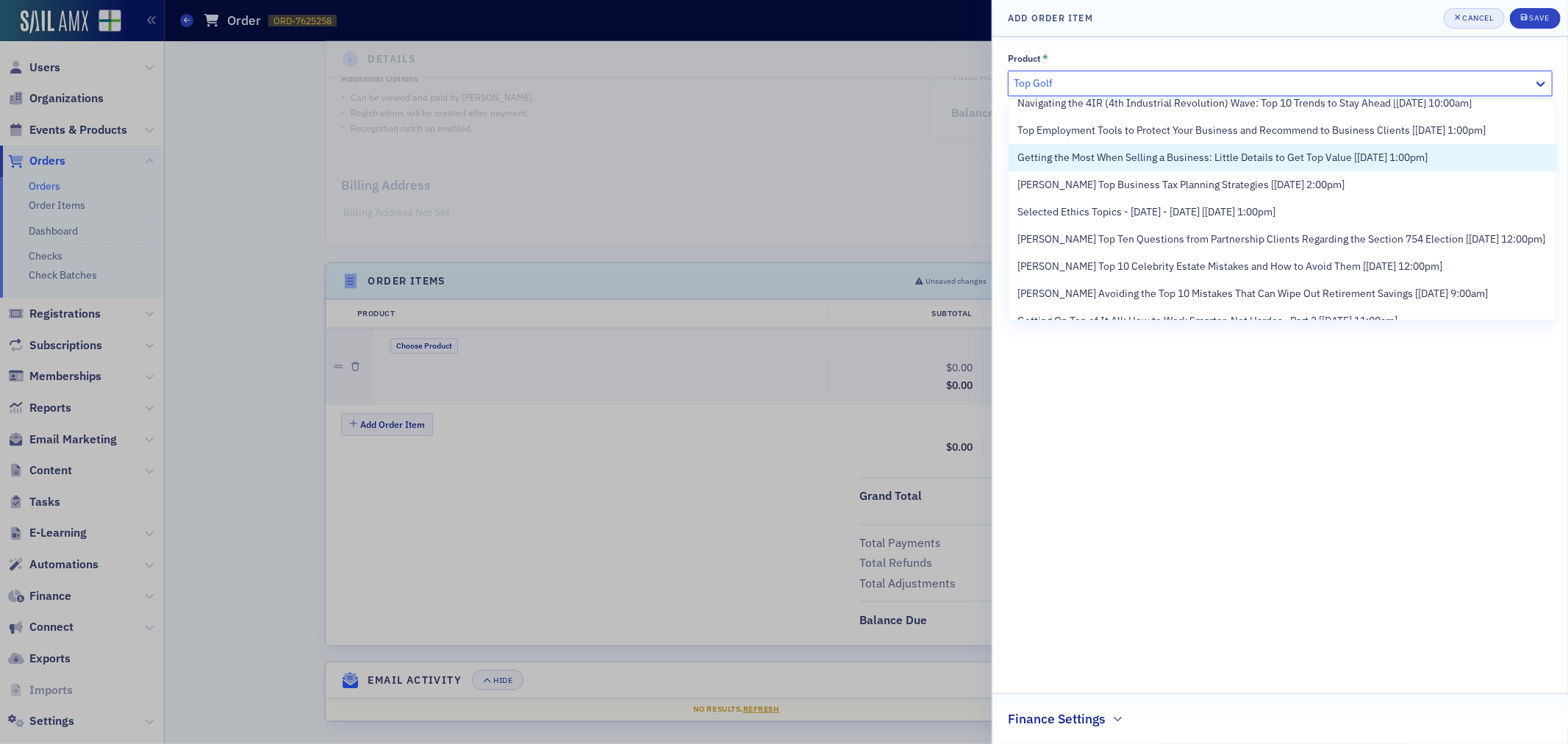
type input "Top Golf"
click at [1495, 13] on button "Cancel" at bounding box center [1474, 18] width 61 height 21
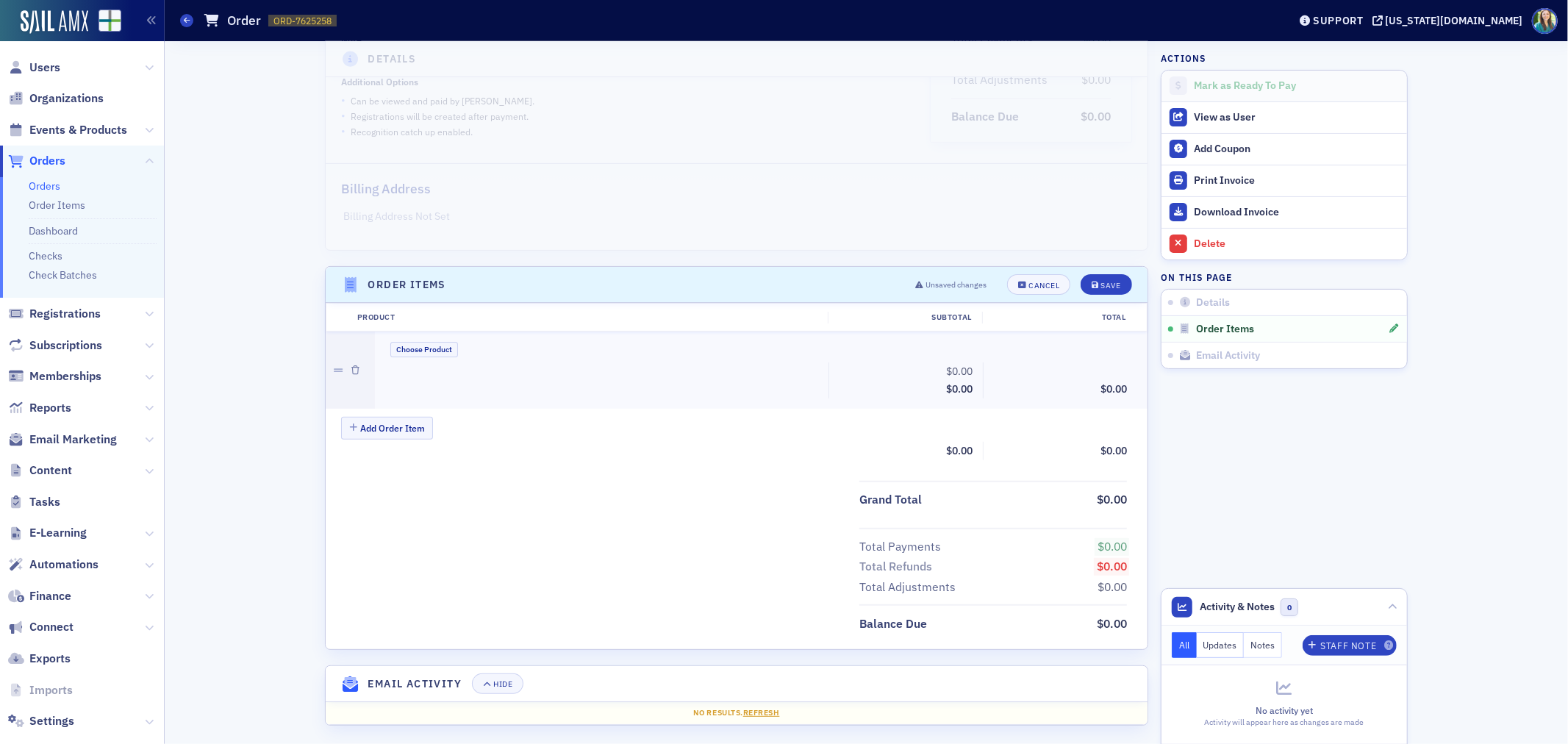
scroll to position [236, 0]
click at [1184, 248] on button "Delete" at bounding box center [1284, 243] width 246 height 32
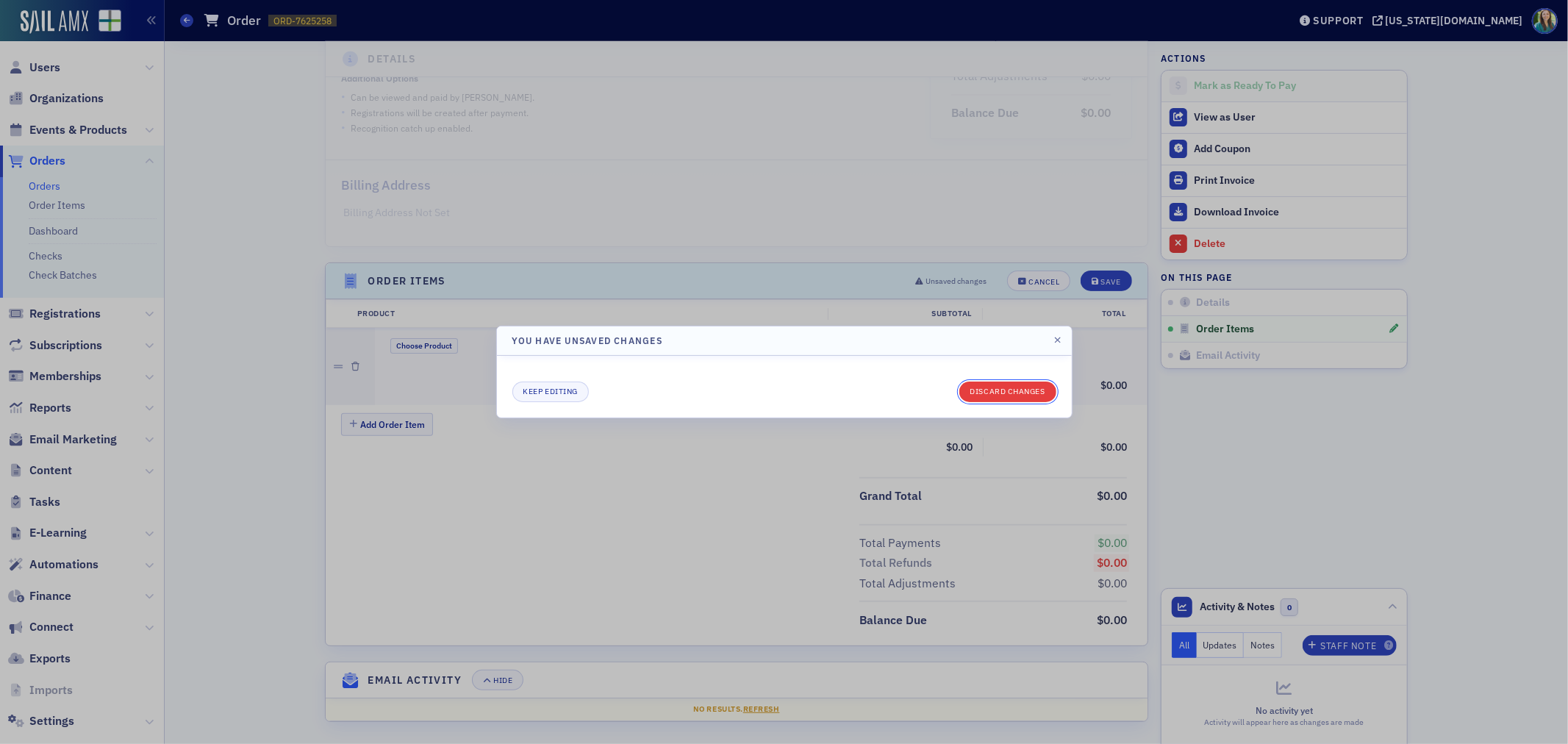
click at [982, 394] on button "Discard changes" at bounding box center [1008, 392] width 97 height 21
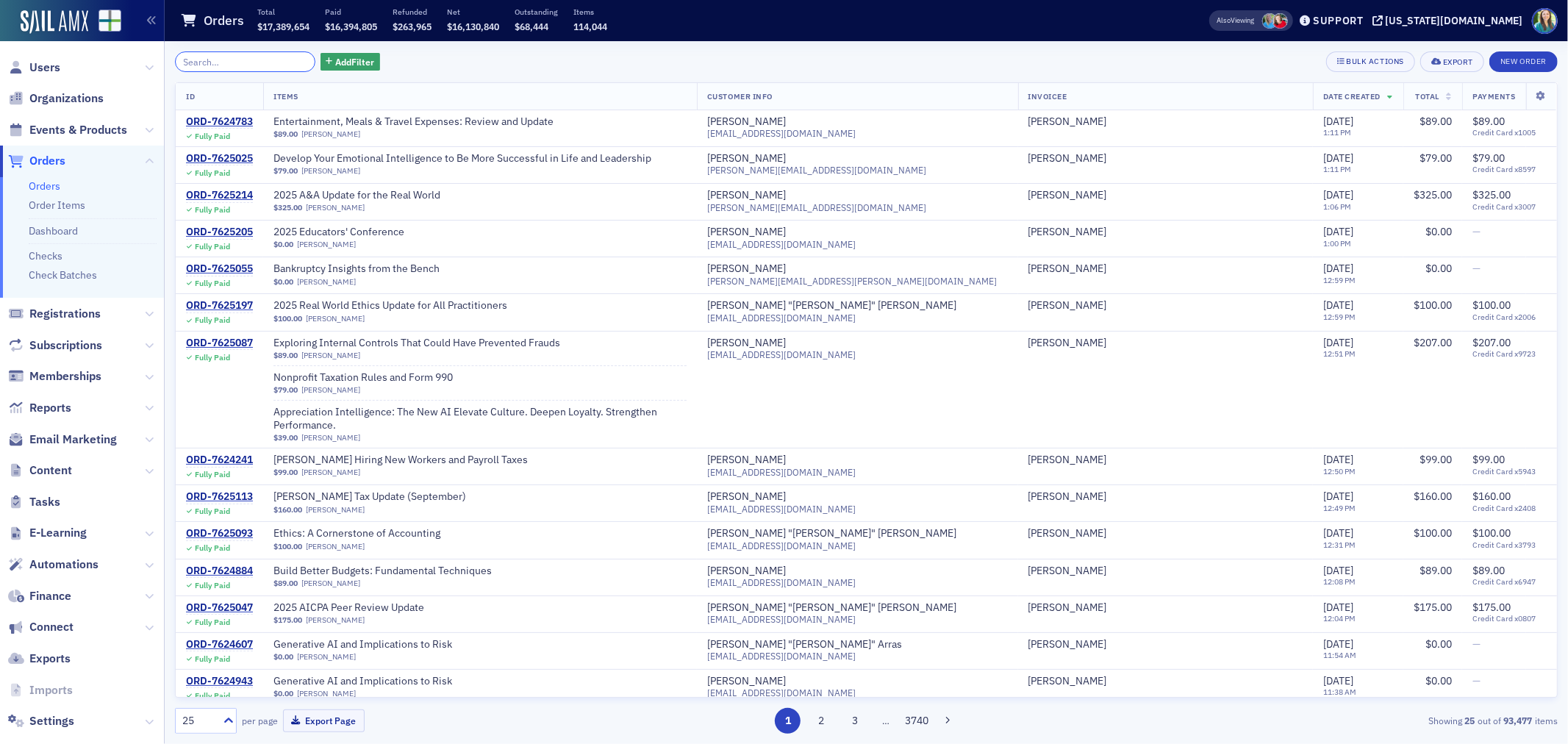
click at [247, 55] on input "search" at bounding box center [245, 62] width 140 height 21
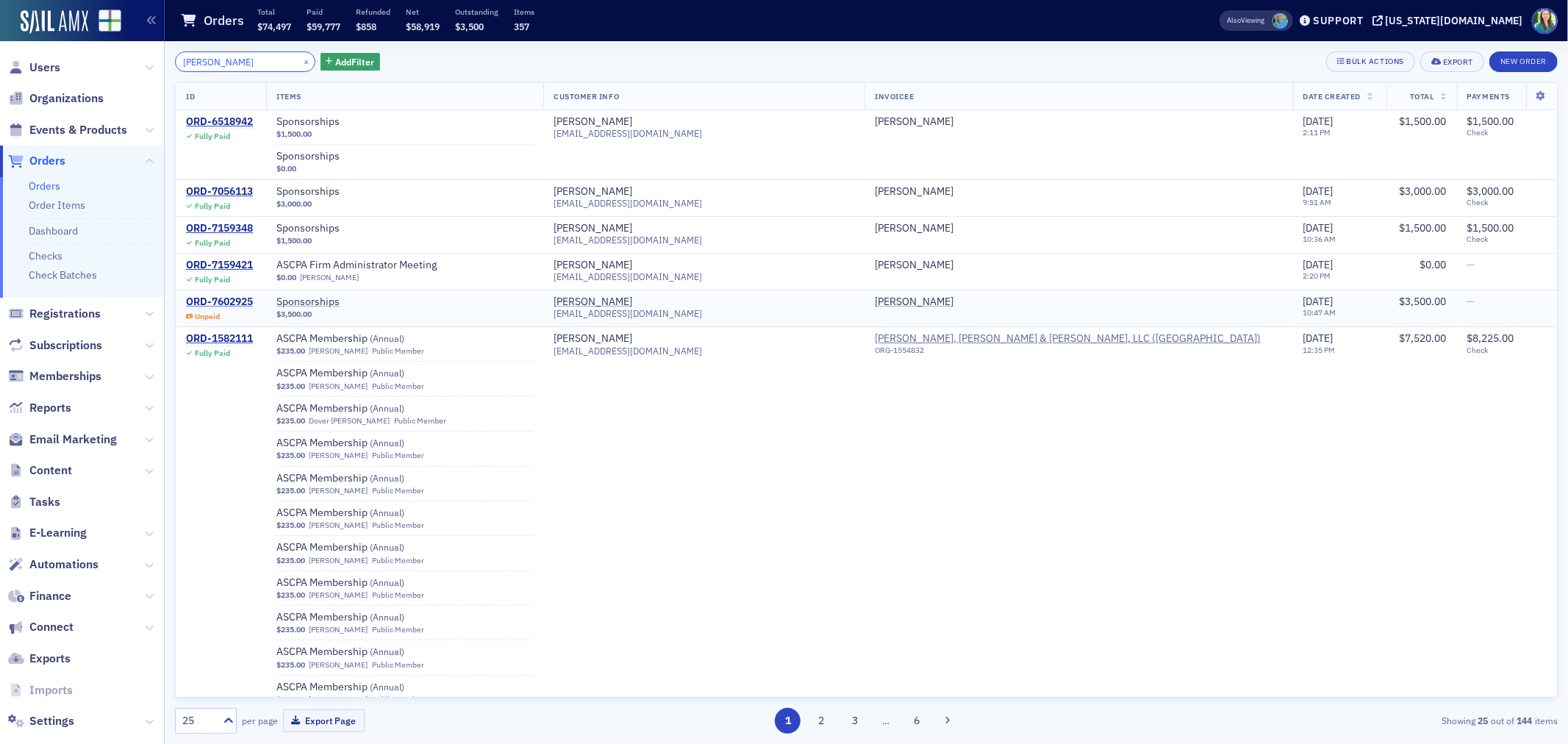
type input "[PERSON_NAME]"
click at [240, 299] on div "ORD-7602925" at bounding box center [219, 302] width 67 height 13
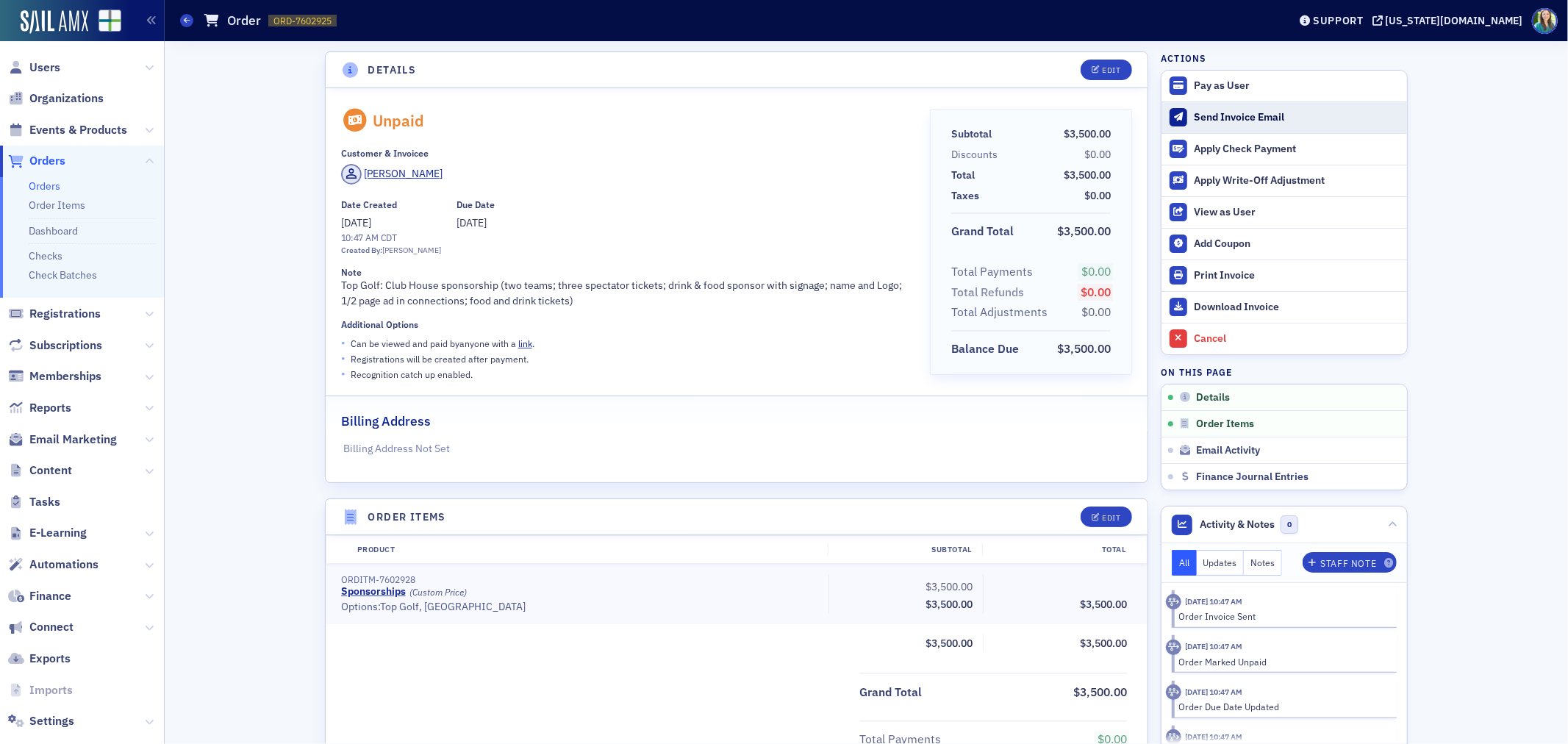
click at [1230, 116] on div "Send Invoice Email" at bounding box center [1297, 118] width 206 height 13
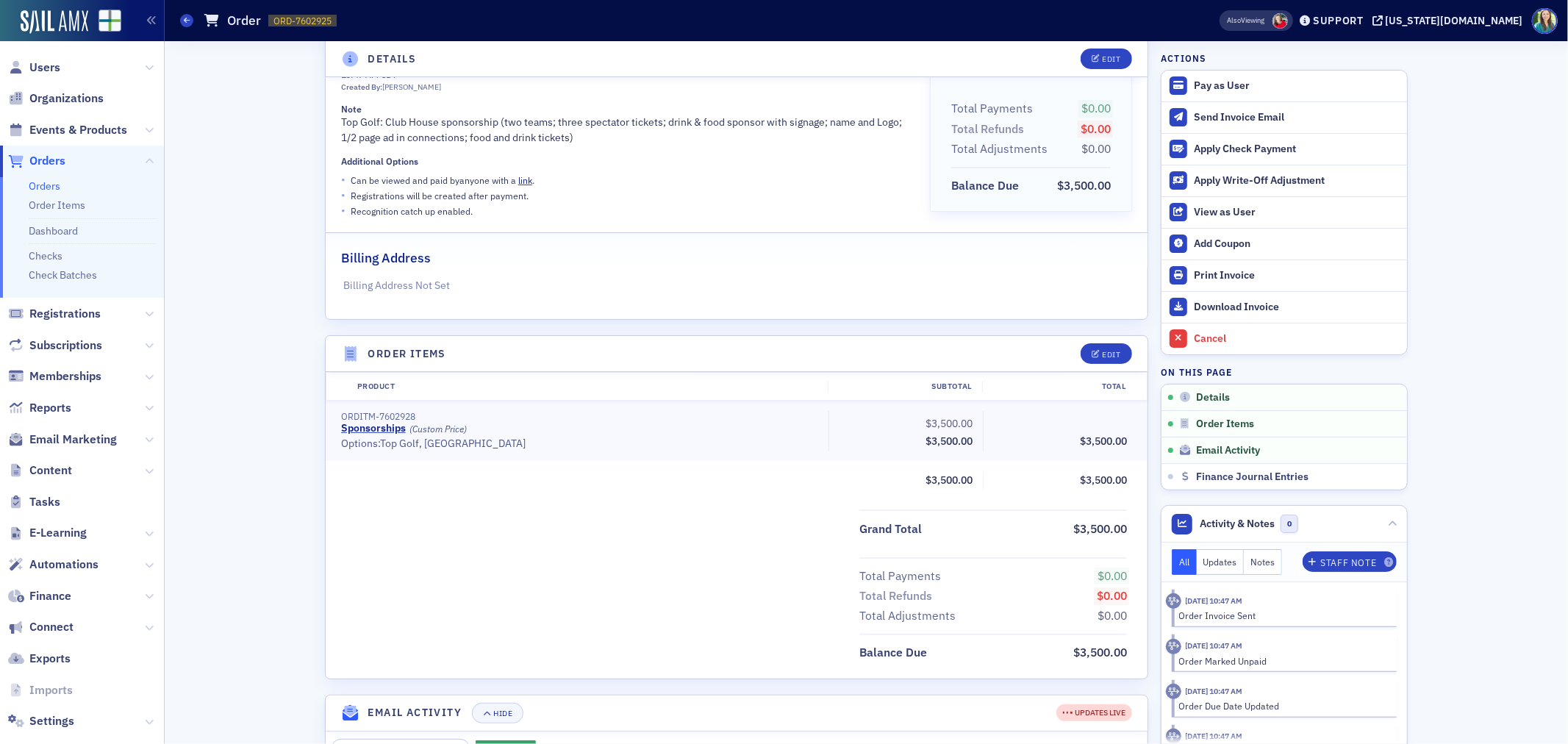
scroll to position [245, 0]
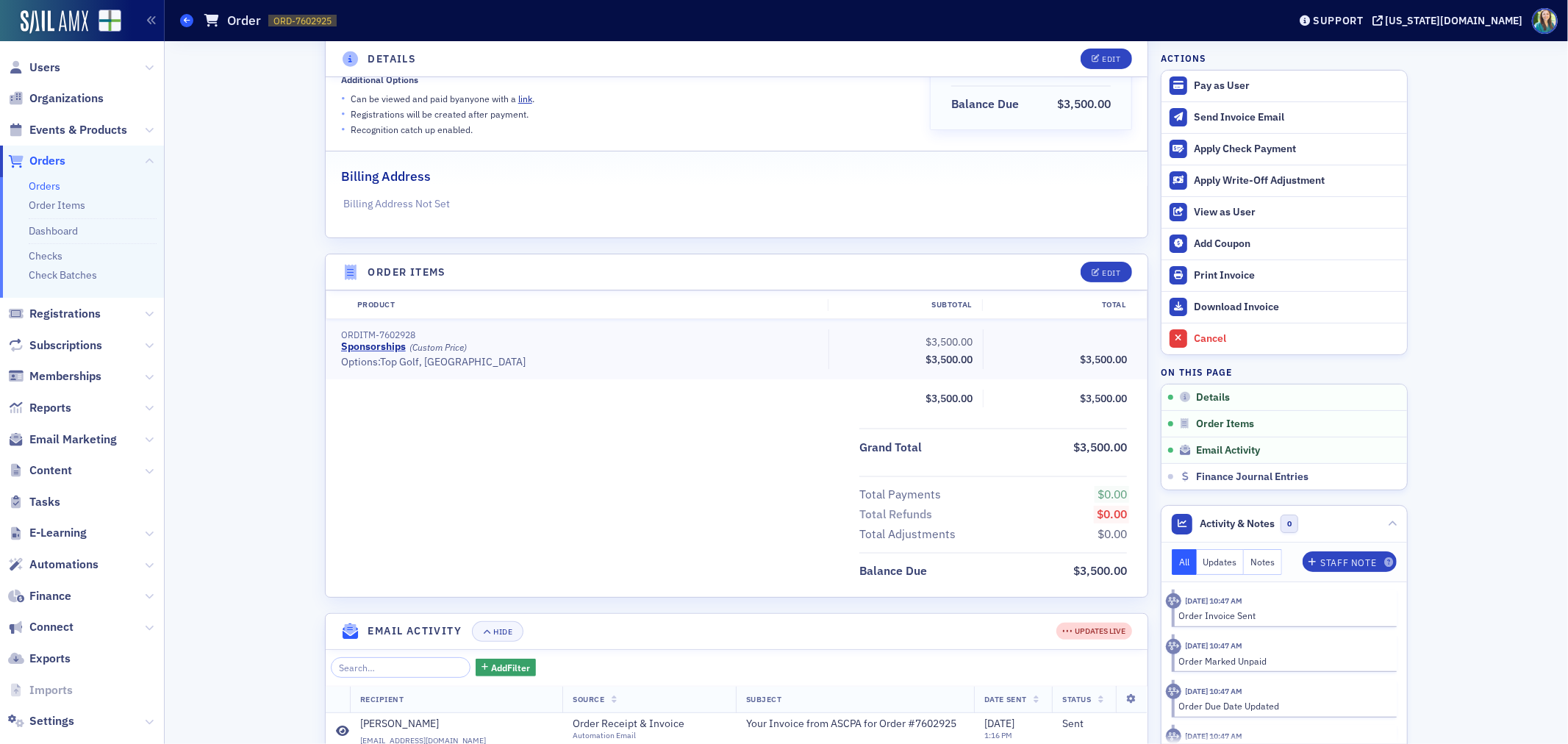
click at [181, 15] on span at bounding box center [187, 21] width 13 height 13
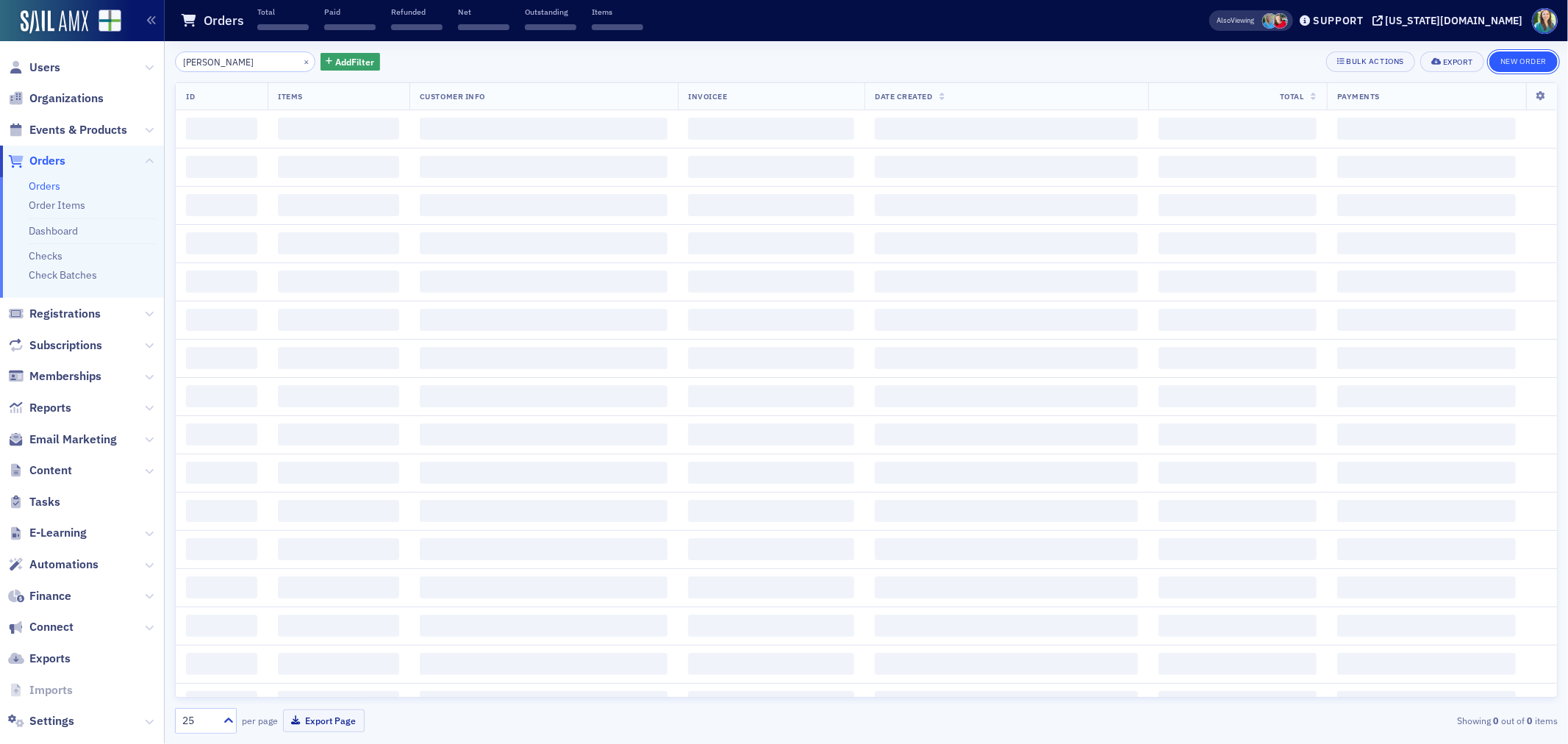
click at [1533, 67] on button "New Order" at bounding box center [1524, 62] width 69 height 21
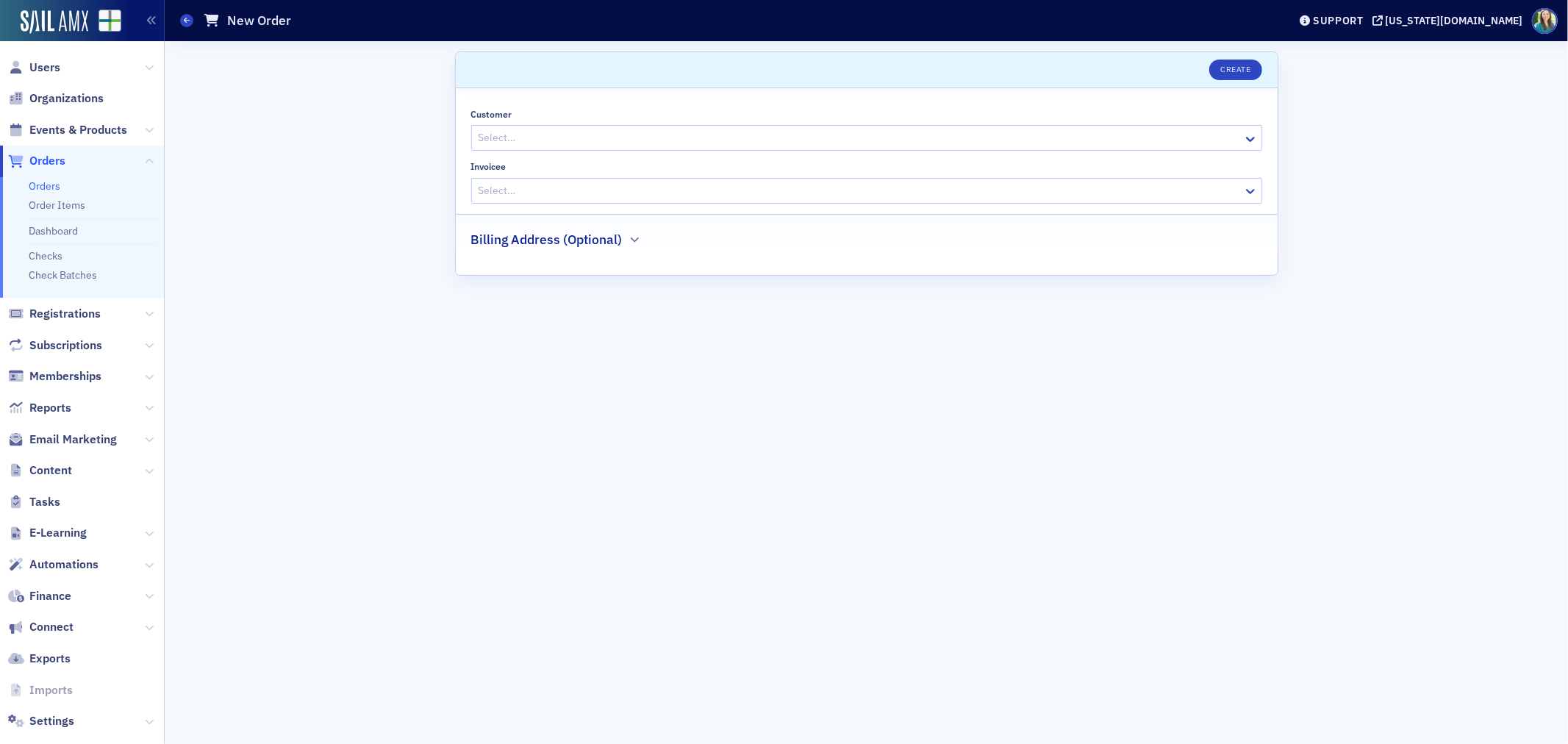
click at [535, 125] on div "Select…" at bounding box center [867, 137] width 791 height 26
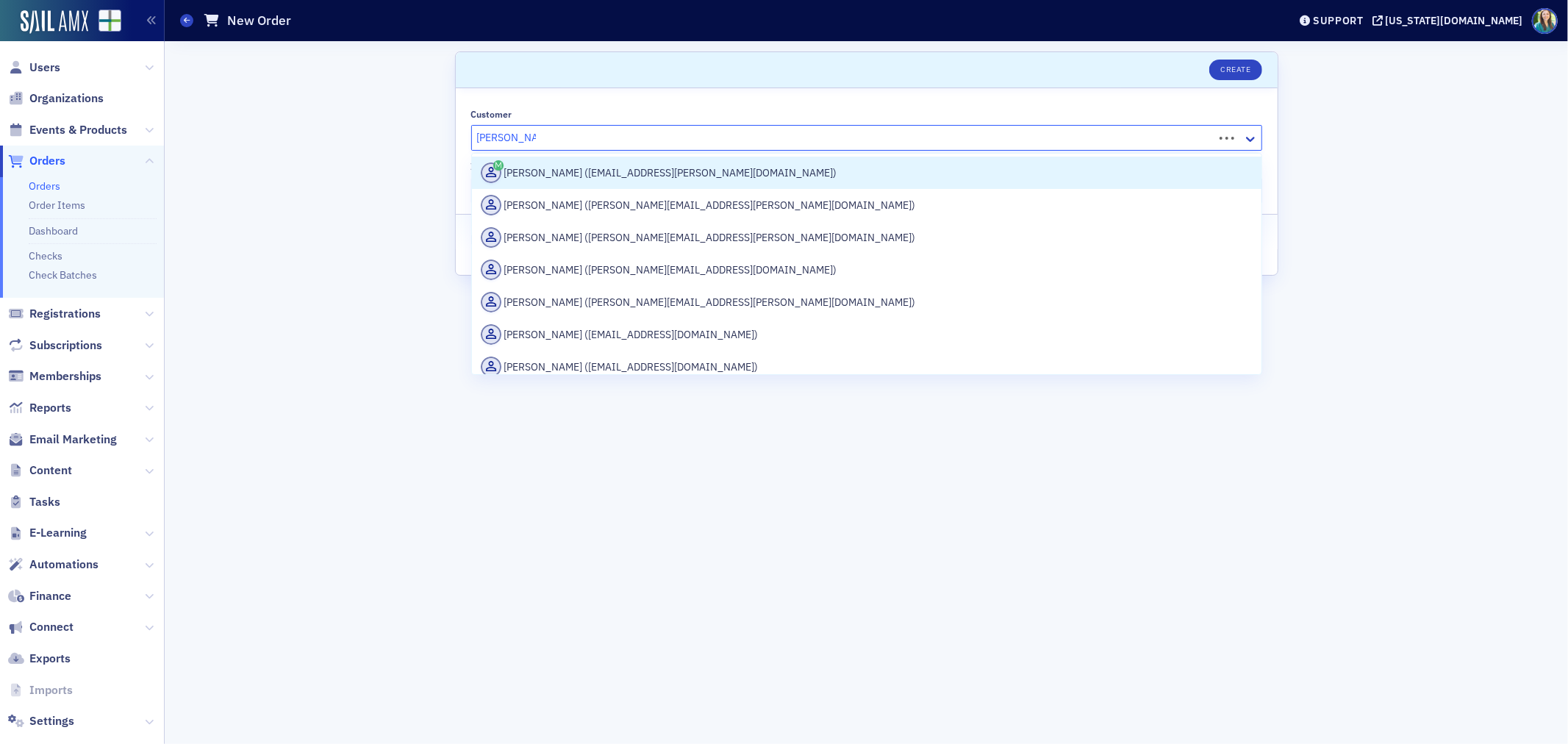
type input "[PERSON_NAME]"
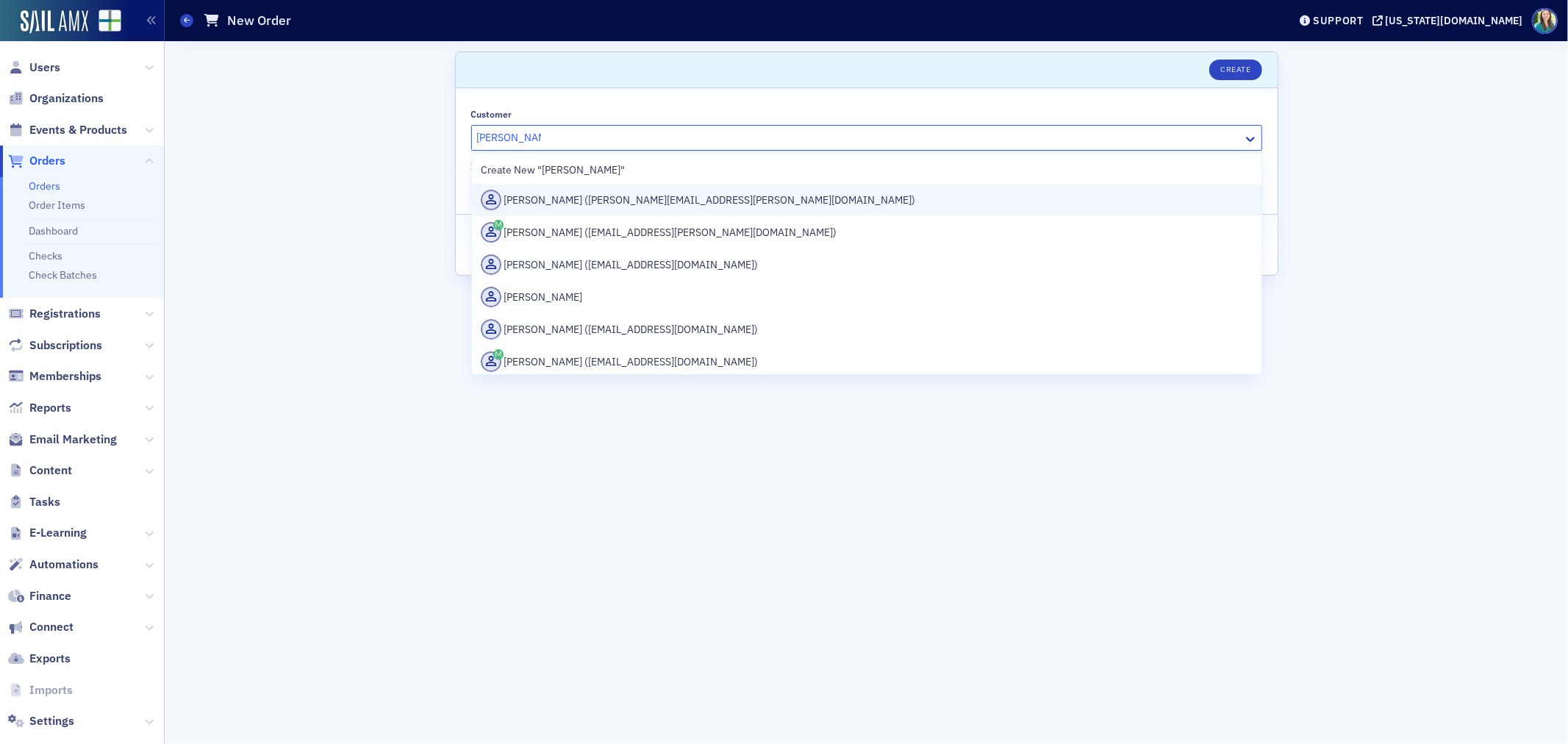
click at [561, 193] on div "[PERSON_NAME] ([PERSON_NAME][EMAIL_ADDRESS][PERSON_NAME][DOMAIN_NAME])" at bounding box center [867, 200] width 772 height 21
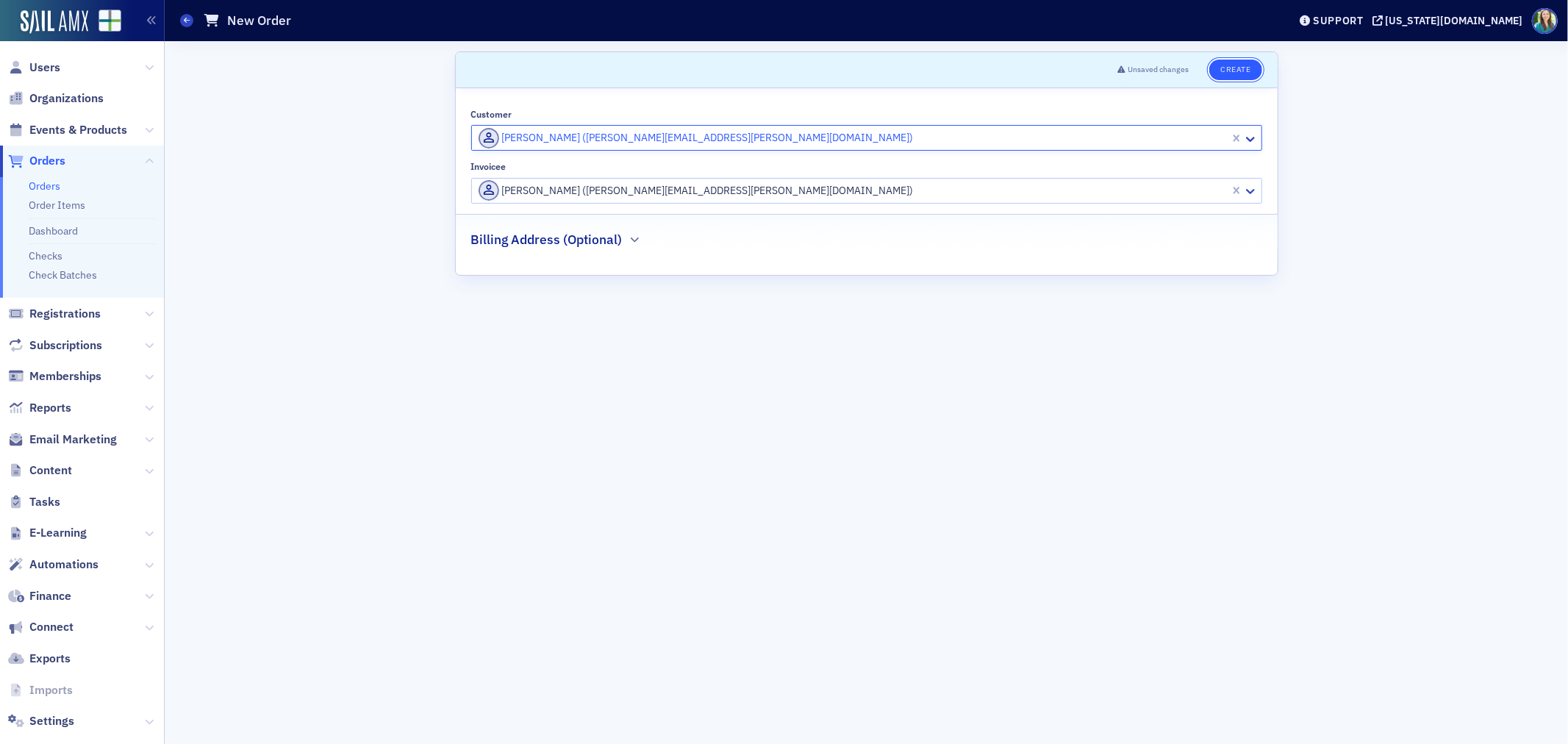
click at [1236, 75] on button "Create" at bounding box center [1235, 70] width 52 height 21
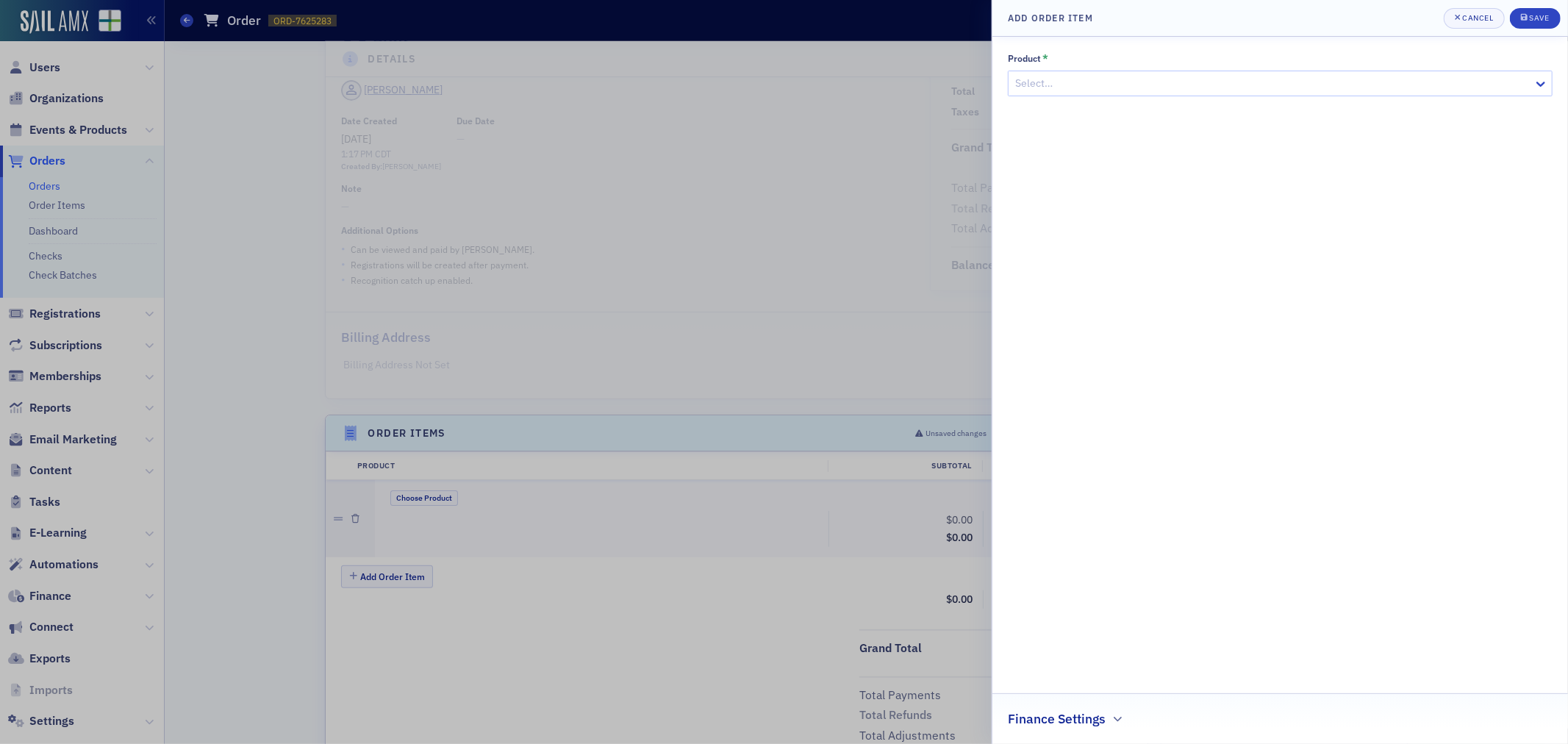
scroll to position [236, 0]
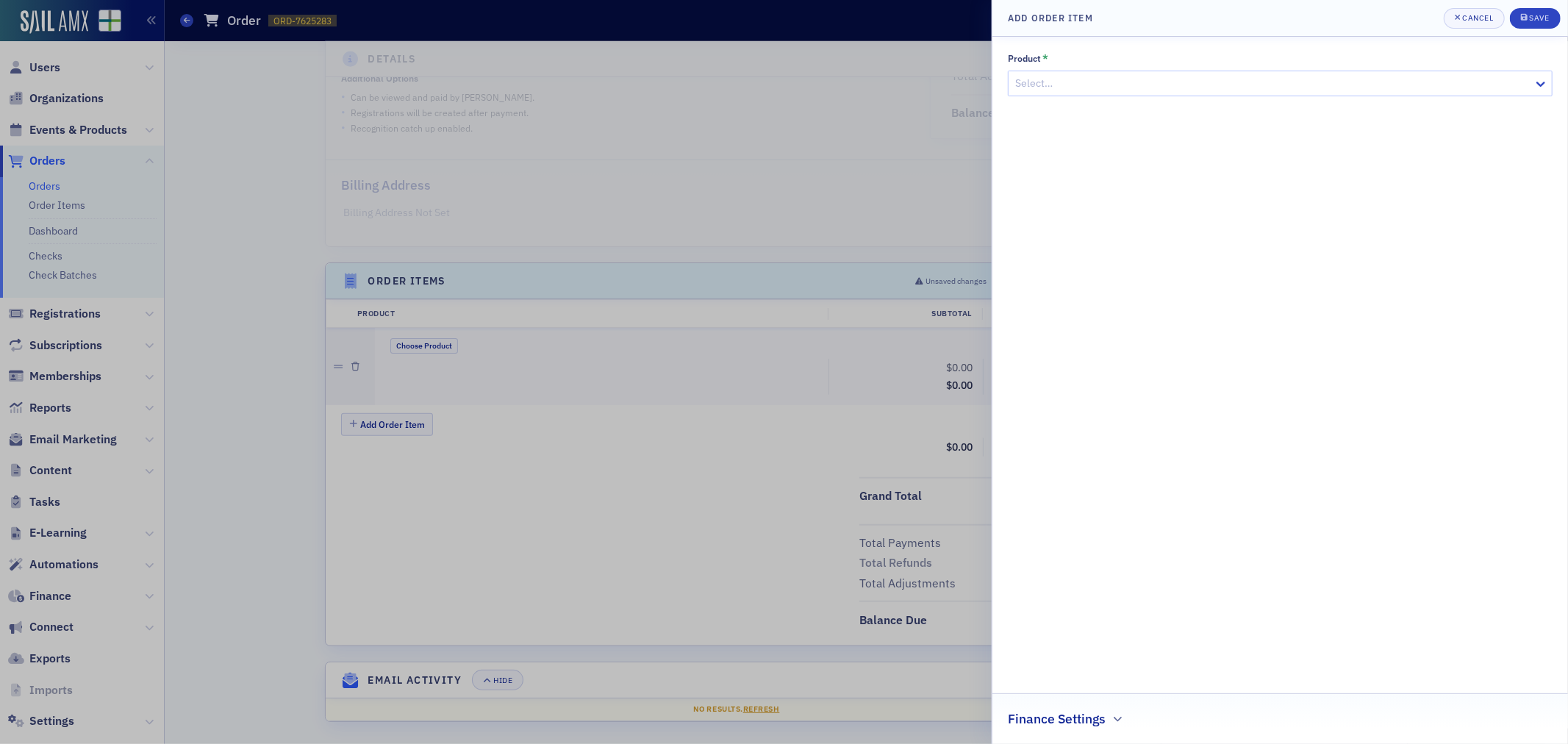
click at [1229, 85] on div at bounding box center [1273, 83] width 518 height 18
type input "Sponso"
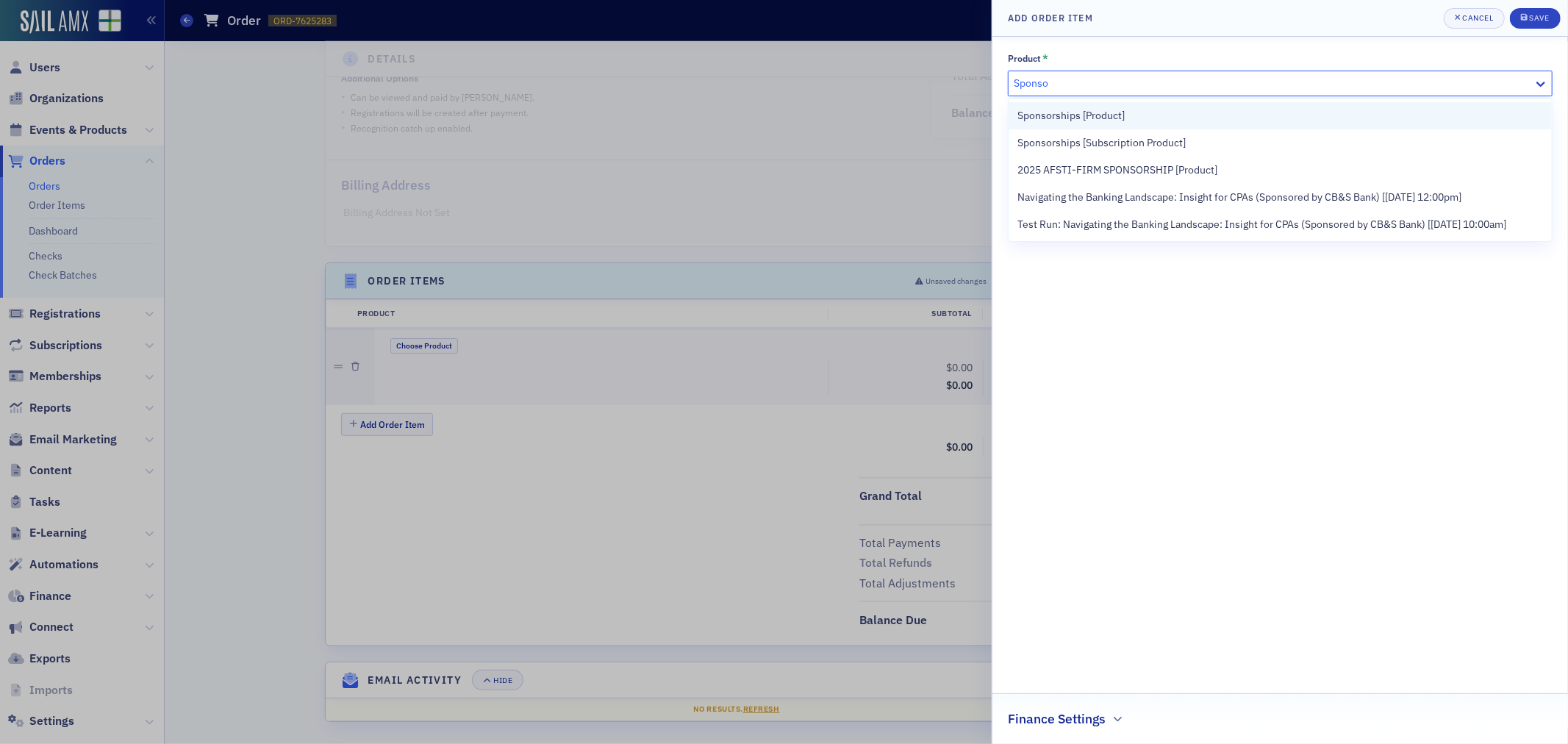
click at [1192, 114] on div "Sponsorships [Product]" at bounding box center [1280, 116] width 526 height 15
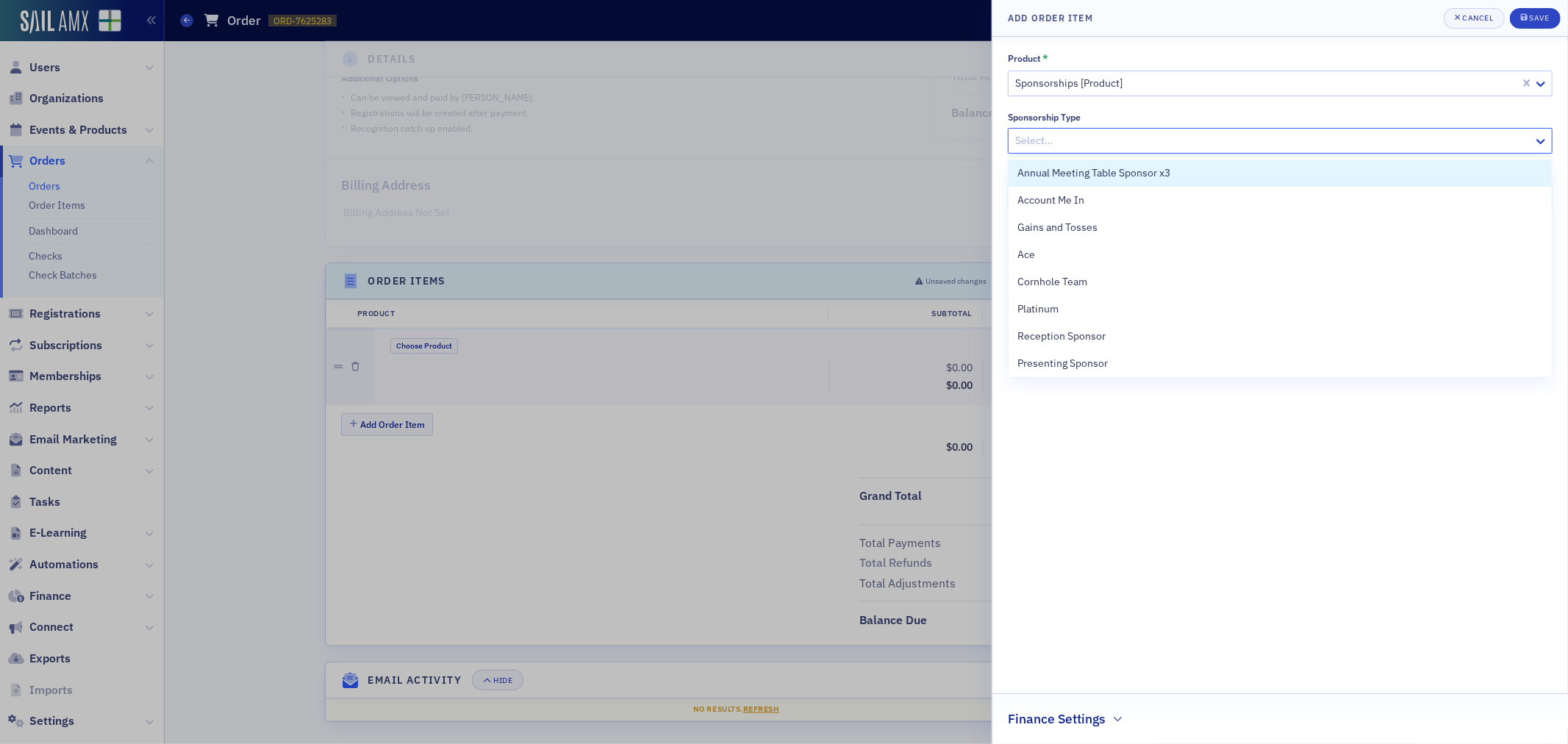
click at [1142, 133] on div at bounding box center [1273, 140] width 518 height 18
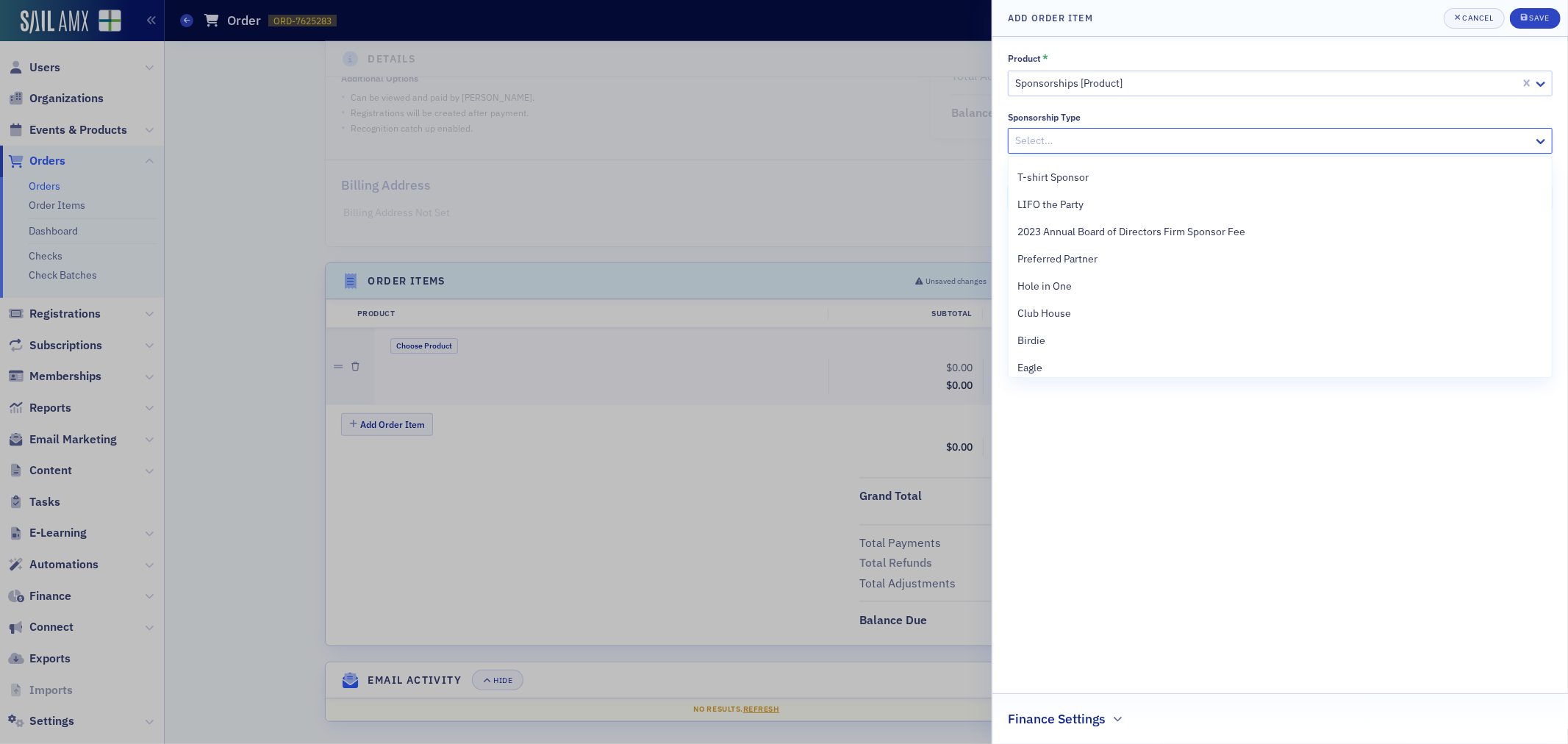
scroll to position [245, 0]
click at [1052, 329] on div "Birdie" at bounding box center [1280, 336] width 526 height 15
click at [1144, 206] on div at bounding box center [1273, 198] width 518 height 18
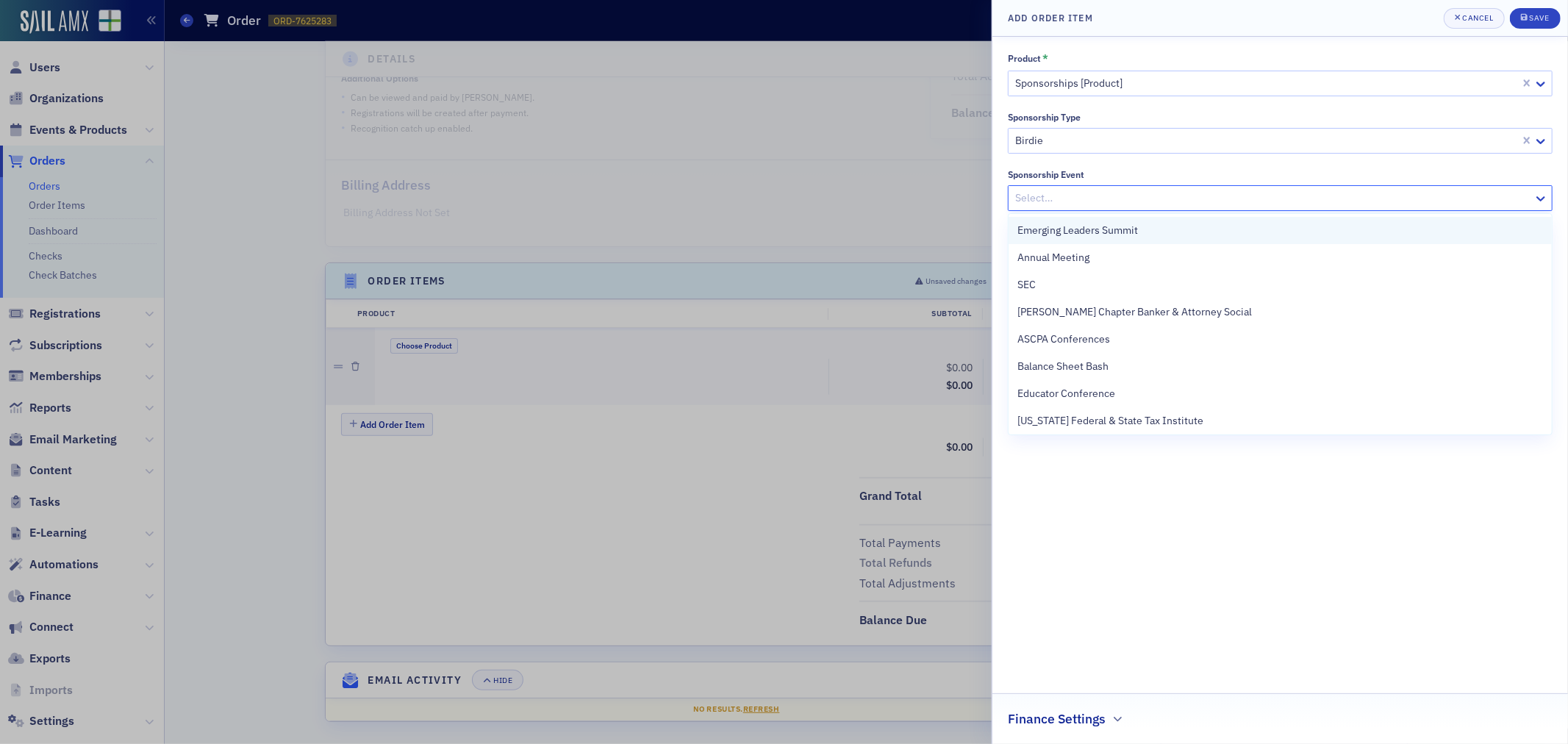
scroll to position [111, 0]
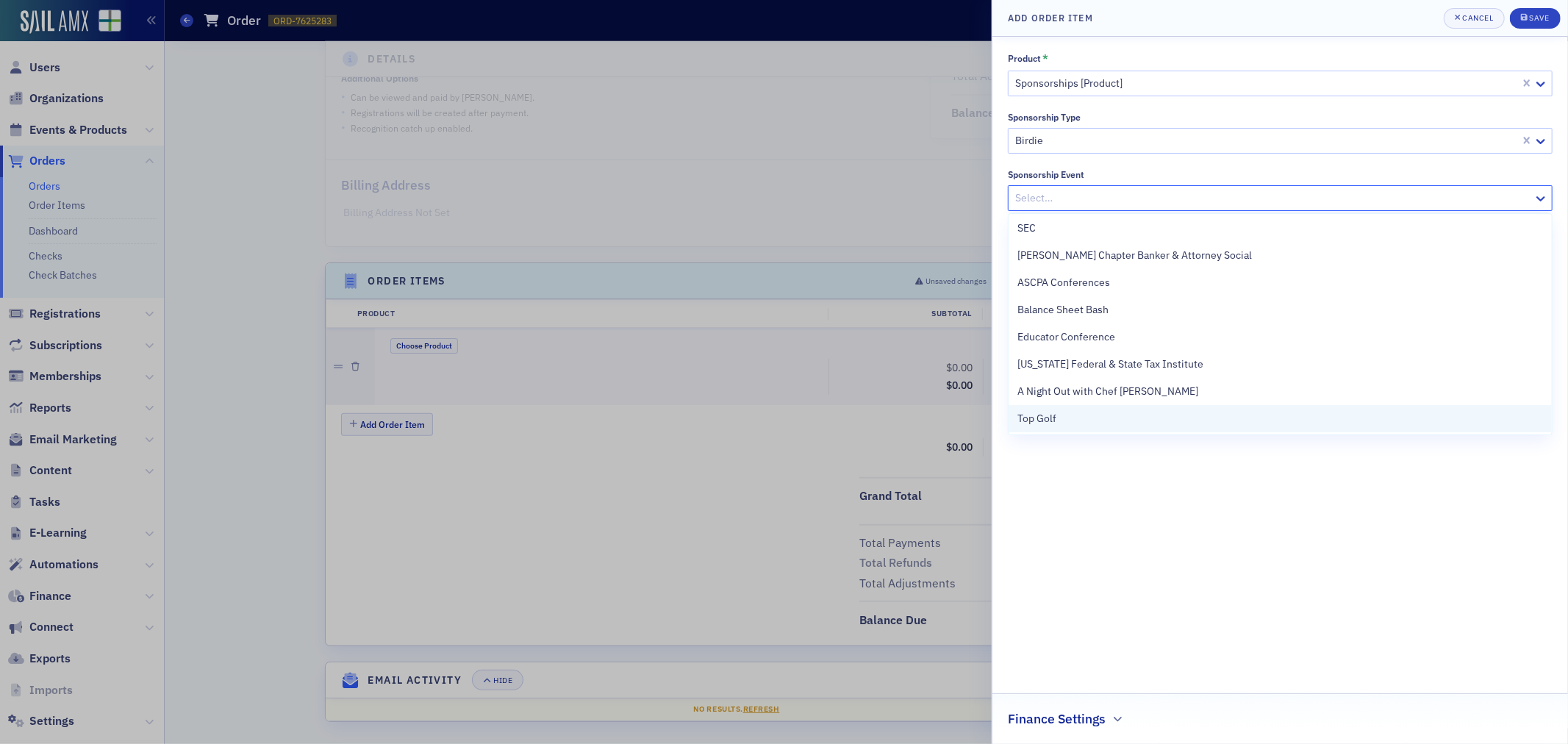
click at [1030, 426] on div "Top Golf" at bounding box center [1280, 418] width 544 height 27
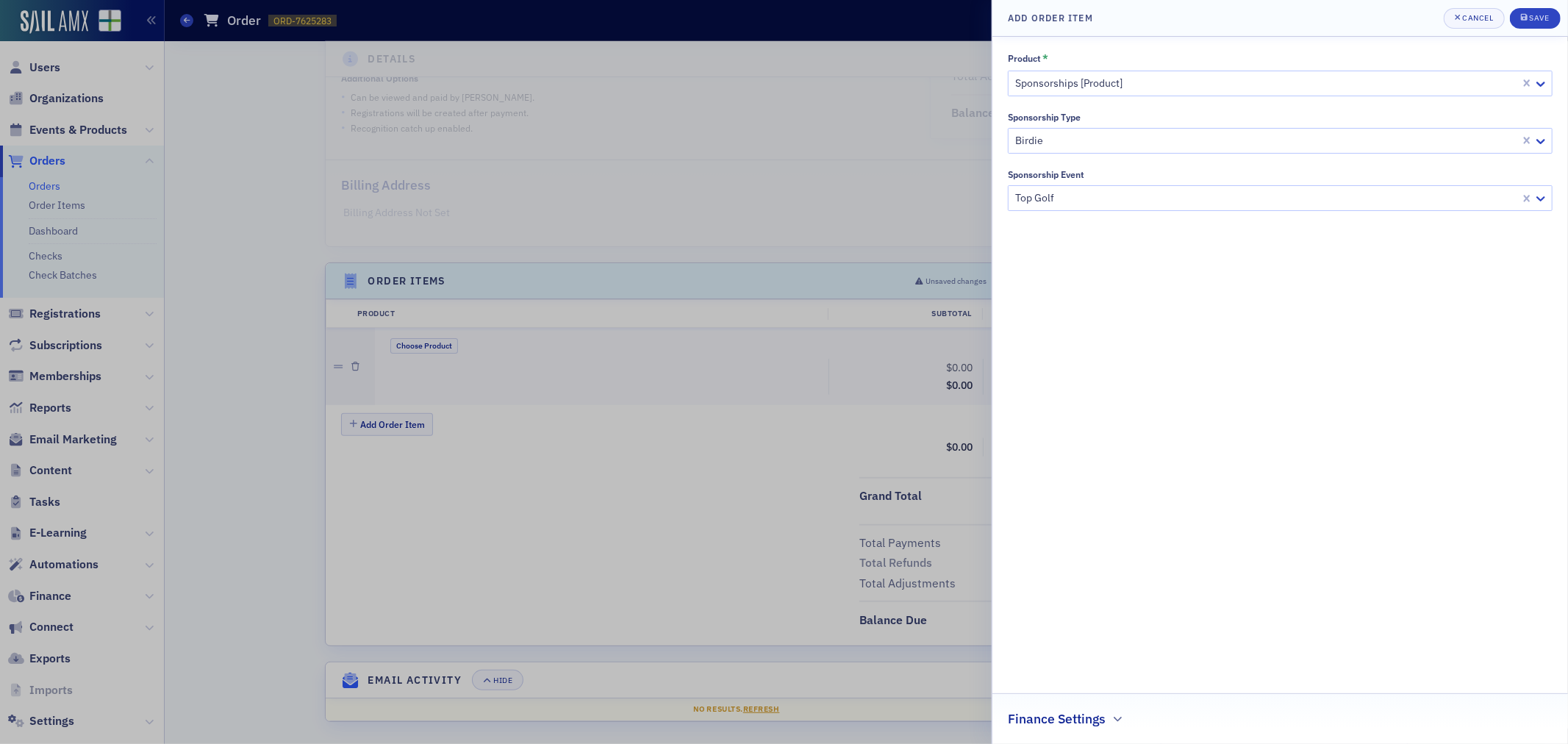
click at [1113, 729] on fieldset "Finance Settings" at bounding box center [1280, 713] width 575 height 41
click at [1108, 711] on div "Finance Settings" at bounding box center [1280, 711] width 545 height 35
click at [1108, 711] on div at bounding box center [1274, 715] width 513 height 18
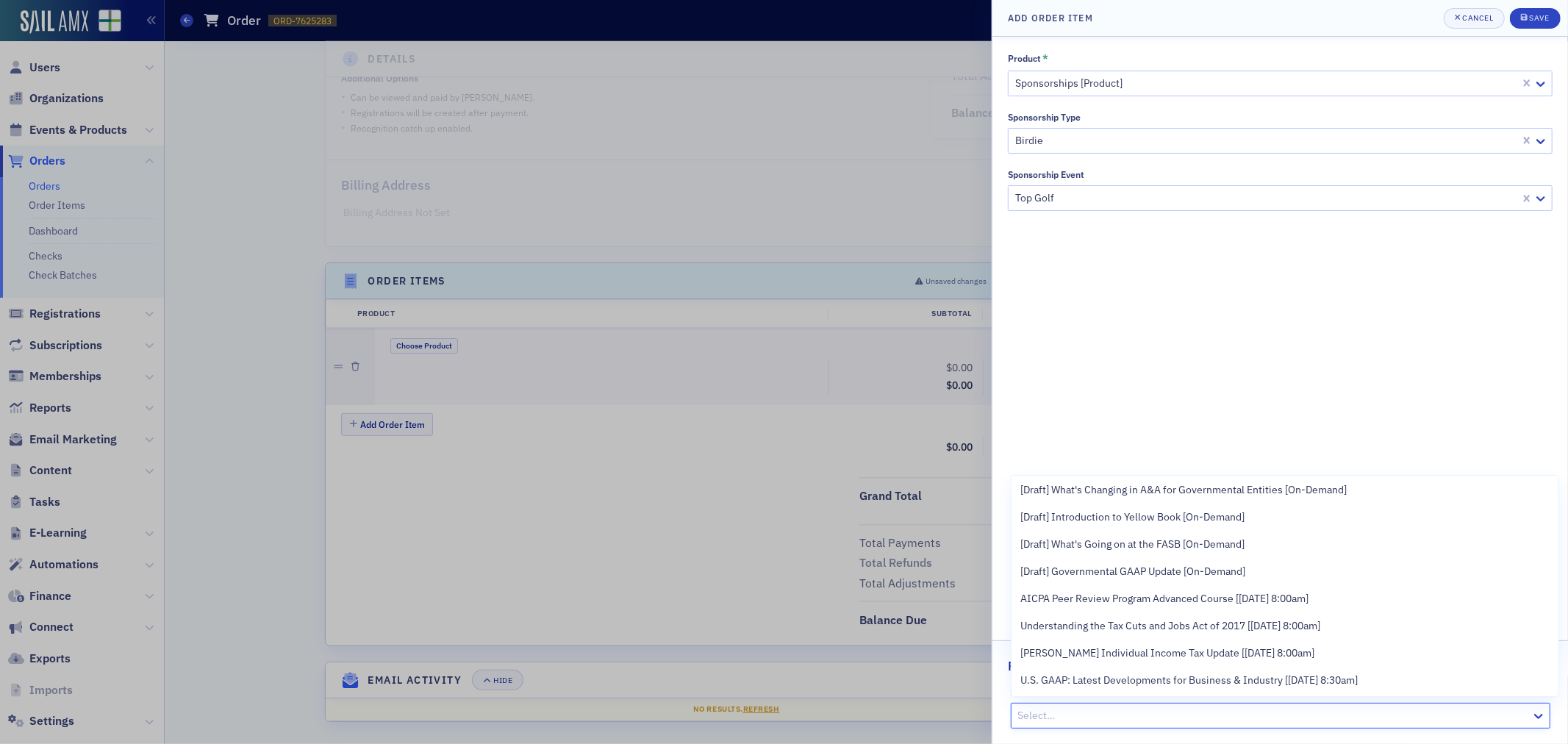
scroll to position [0, 0]
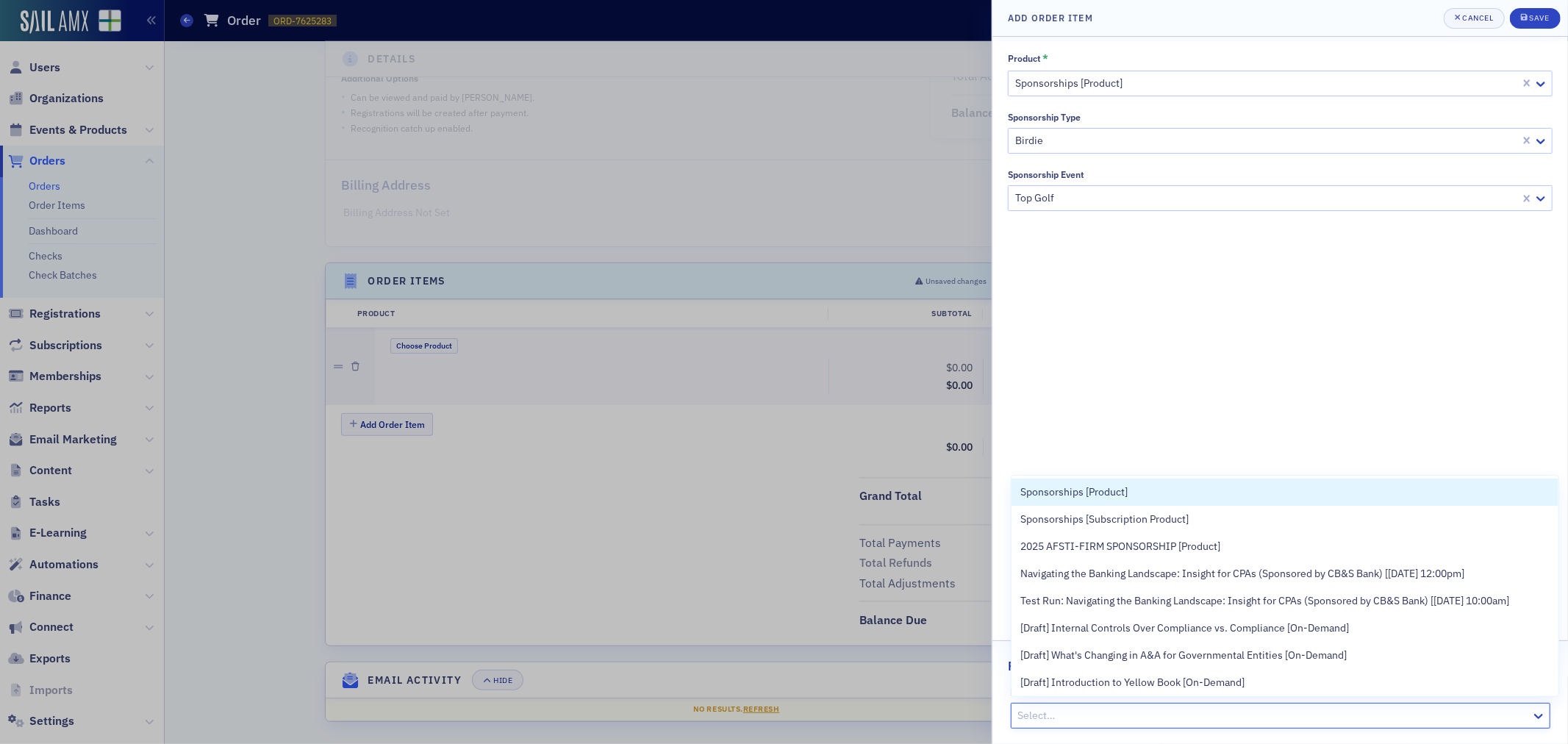
click at [1067, 350] on div "Product * Sponsorships [Product] Sponsorship Type Birdie Sponsorship Event Top …" at bounding box center [1280, 390] width 545 height 676
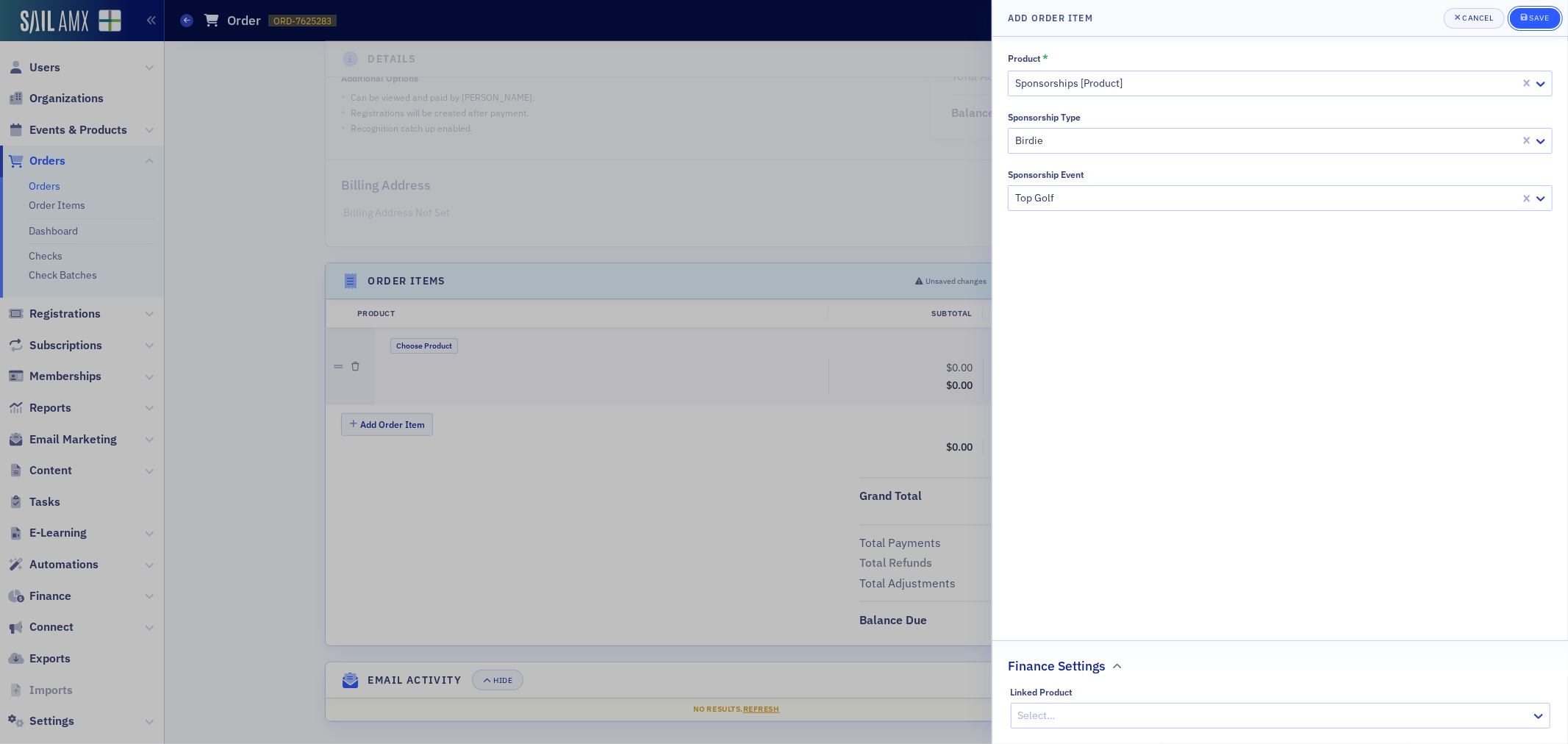
click at [1547, 17] on div "Save" at bounding box center [1538, 18] width 20 height 8
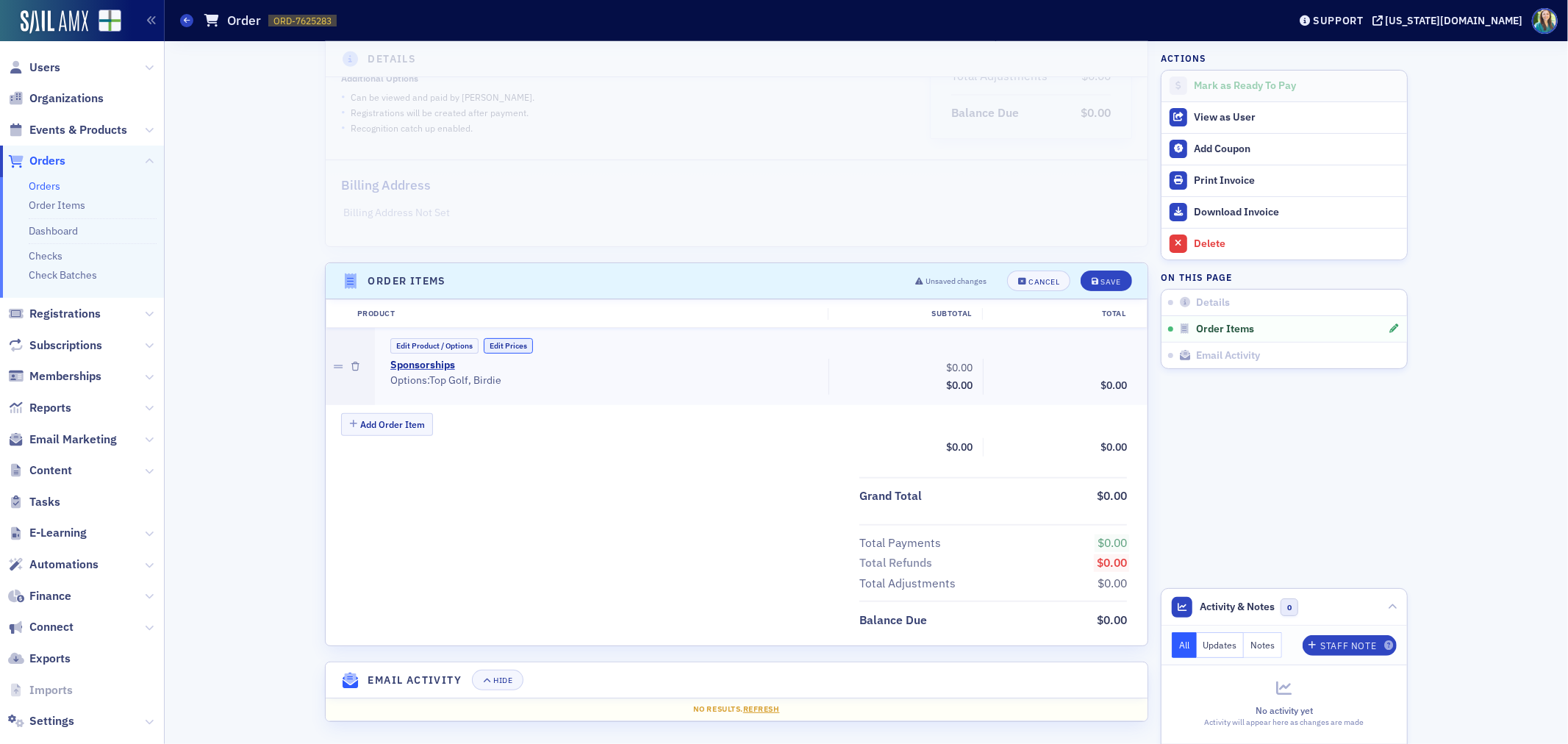
click at [520, 345] on button "Edit Prices" at bounding box center [508, 346] width 49 height 15
click at [947, 369] on input "0.00" at bounding box center [943, 367] width 72 height 21
type input "1,500.00"
click at [1093, 279] on span "Save" at bounding box center [1106, 282] width 29 height 8
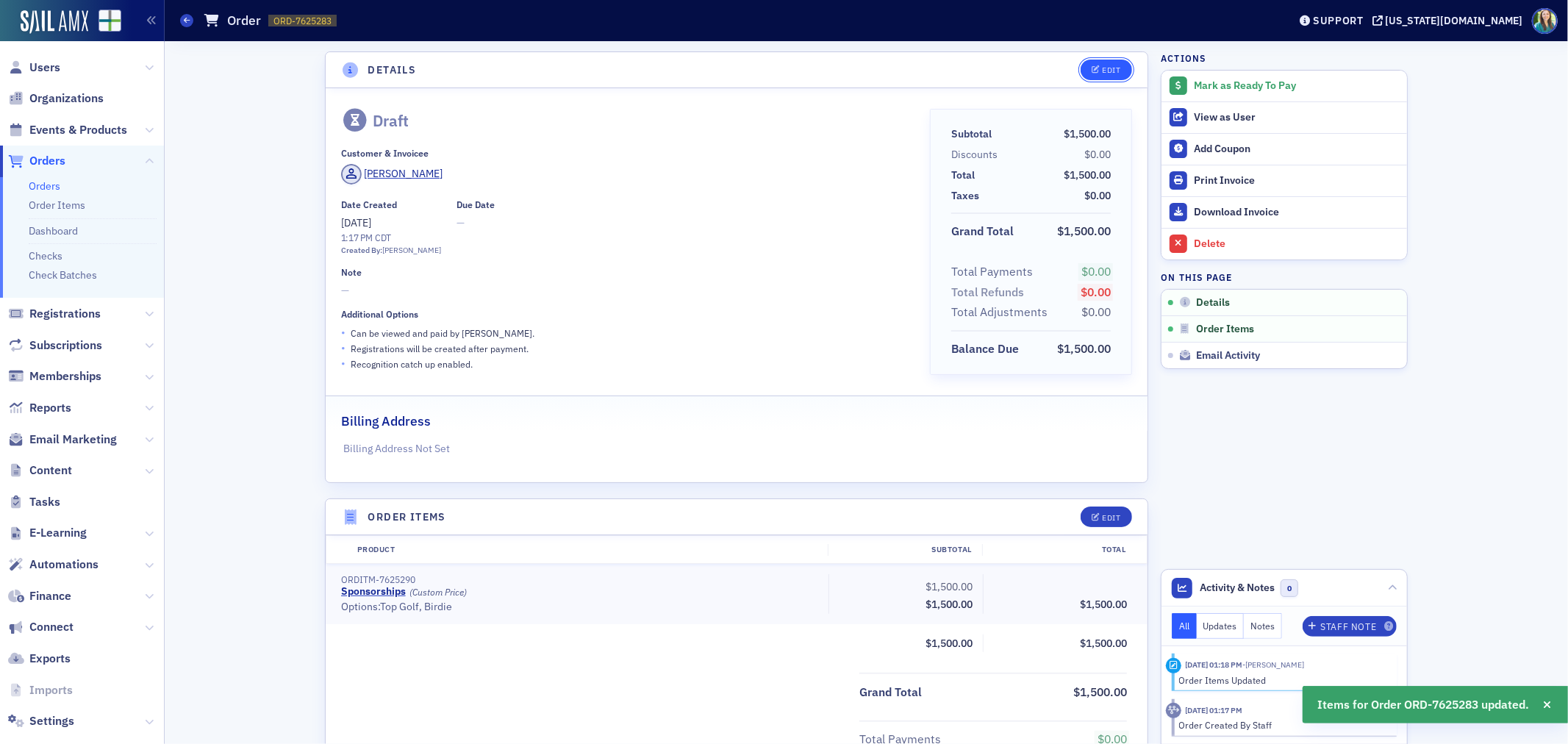
click at [1097, 74] on button "Edit" at bounding box center [1106, 70] width 51 height 21
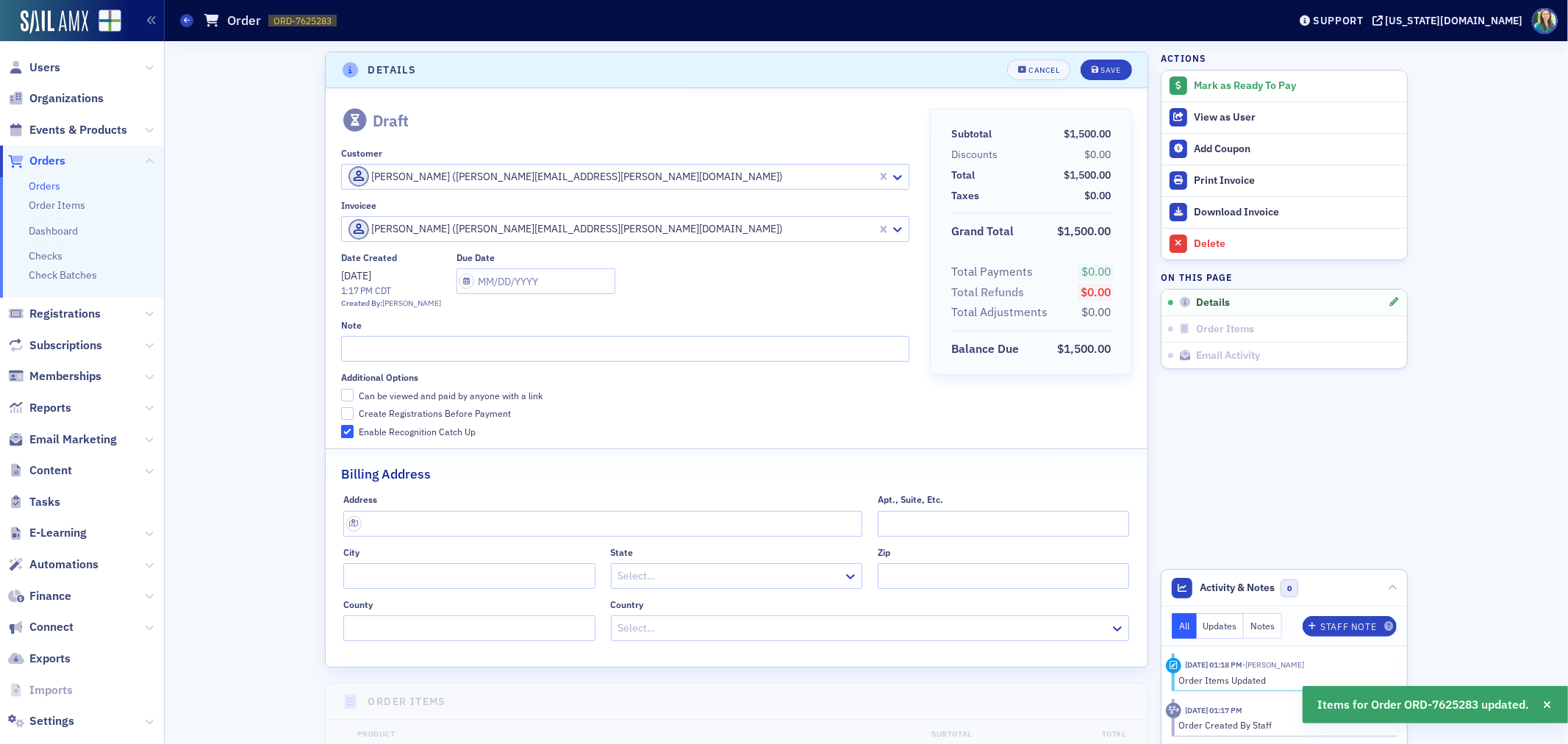
scroll to position [3, 0]
click at [378, 329] on div "Note" at bounding box center [625, 338] width 569 height 42
click at [343, 393] on input "Can be viewed and paid by anyone with a link" at bounding box center [348, 392] width 13 height 13
checkbox input "true"
click at [386, 342] on input "text" at bounding box center [625, 346] width 569 height 26
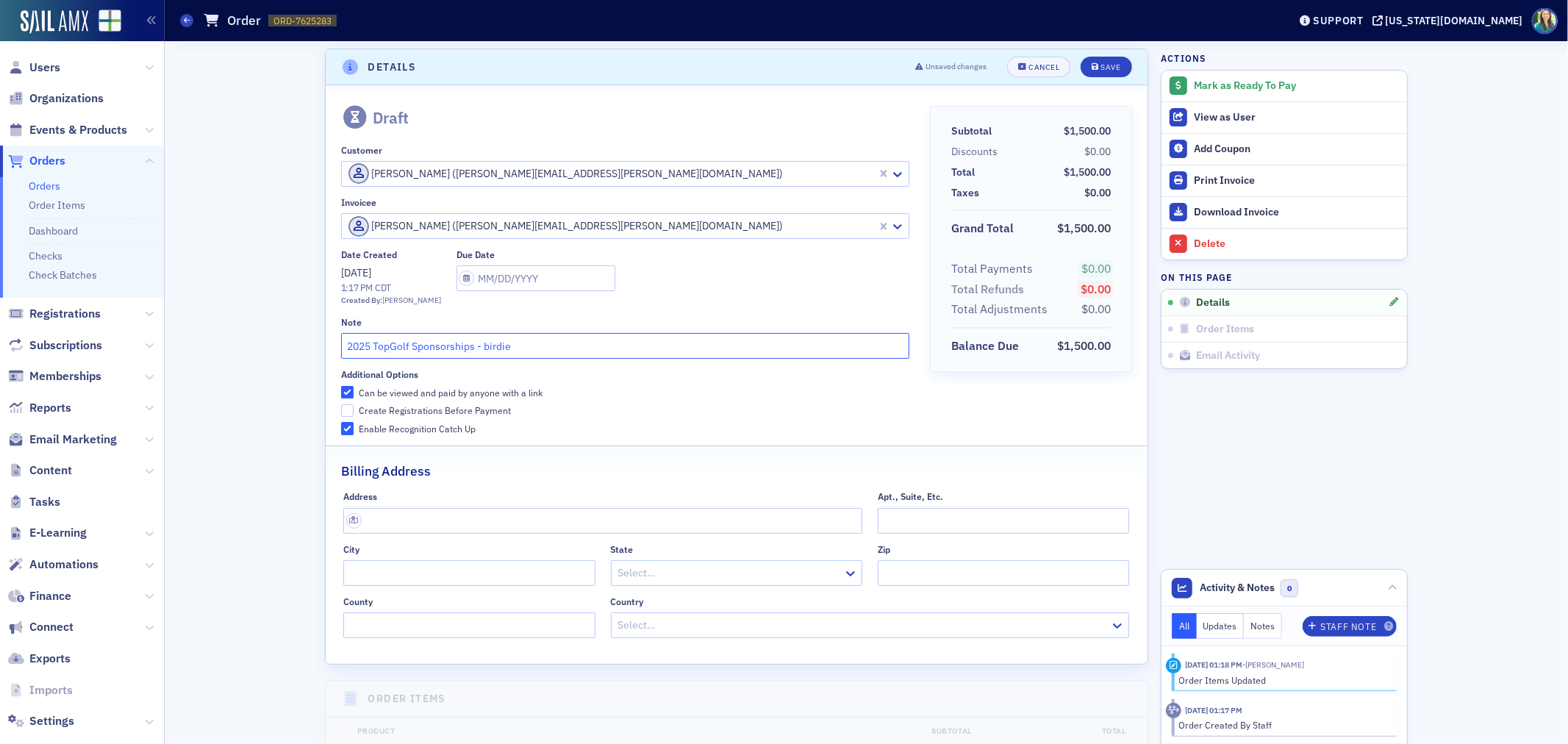
click at [482, 346] on input "2025 TopGolf Sponsorships - birdie" at bounding box center [625, 346] width 569 height 26
type input "2025 TopGolf Sponsorships - Birdie"
click at [457, 275] on input "text" at bounding box center [535, 278] width 159 height 26
select select "8"
select select "2025"
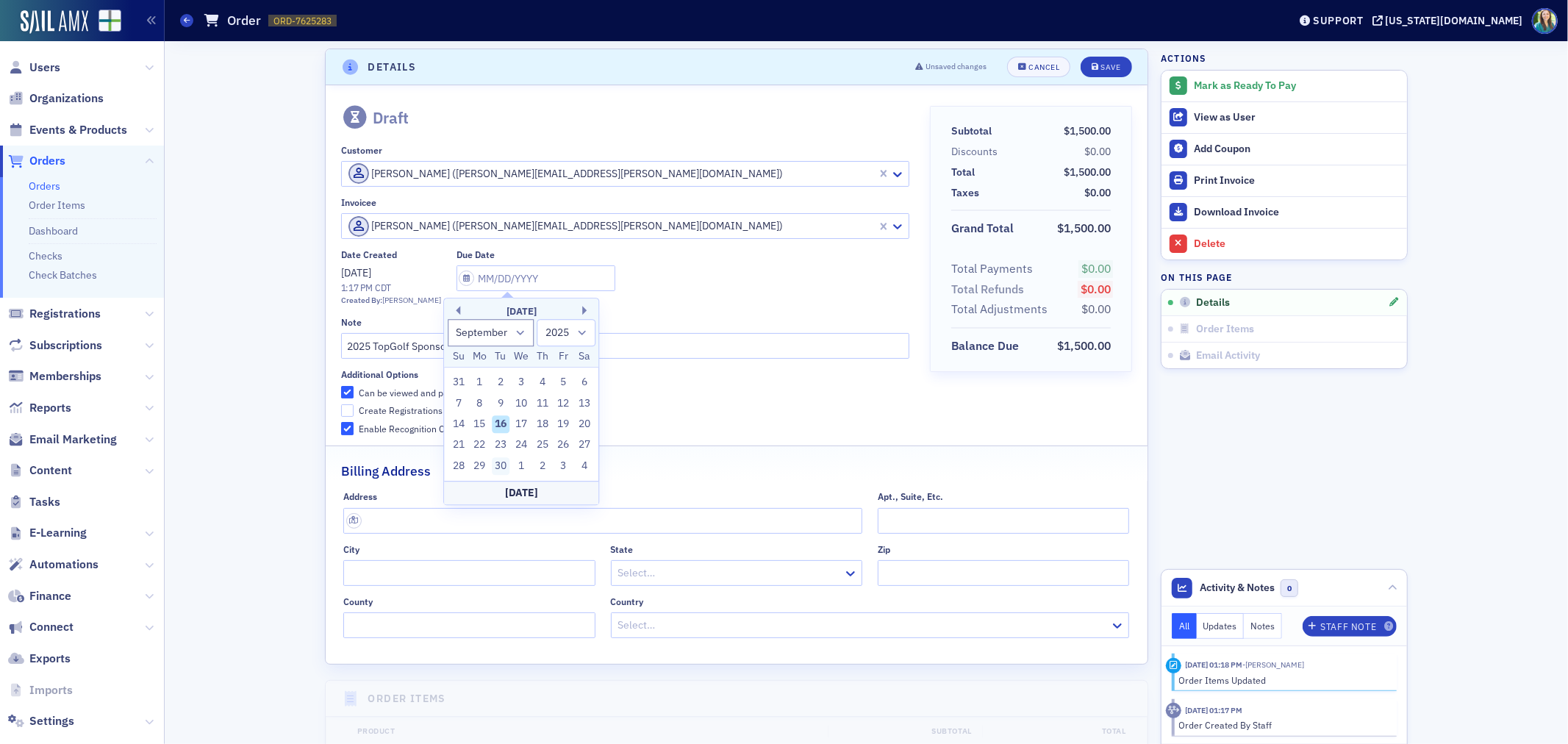
click at [500, 470] on div "30" at bounding box center [501, 466] width 18 height 18
type input "[DATE]"
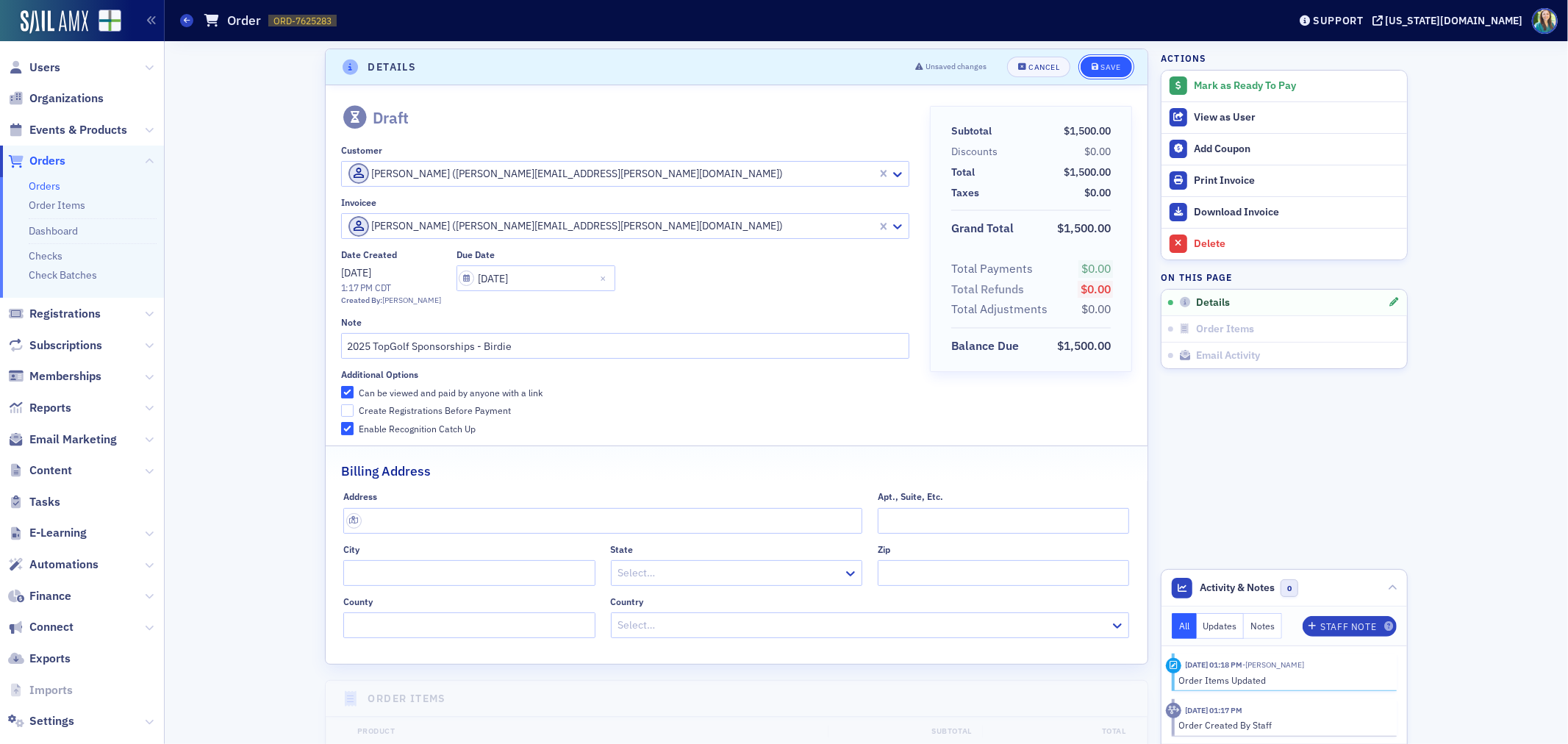
click at [1101, 67] on div "Save" at bounding box center [1111, 67] width 20 height 8
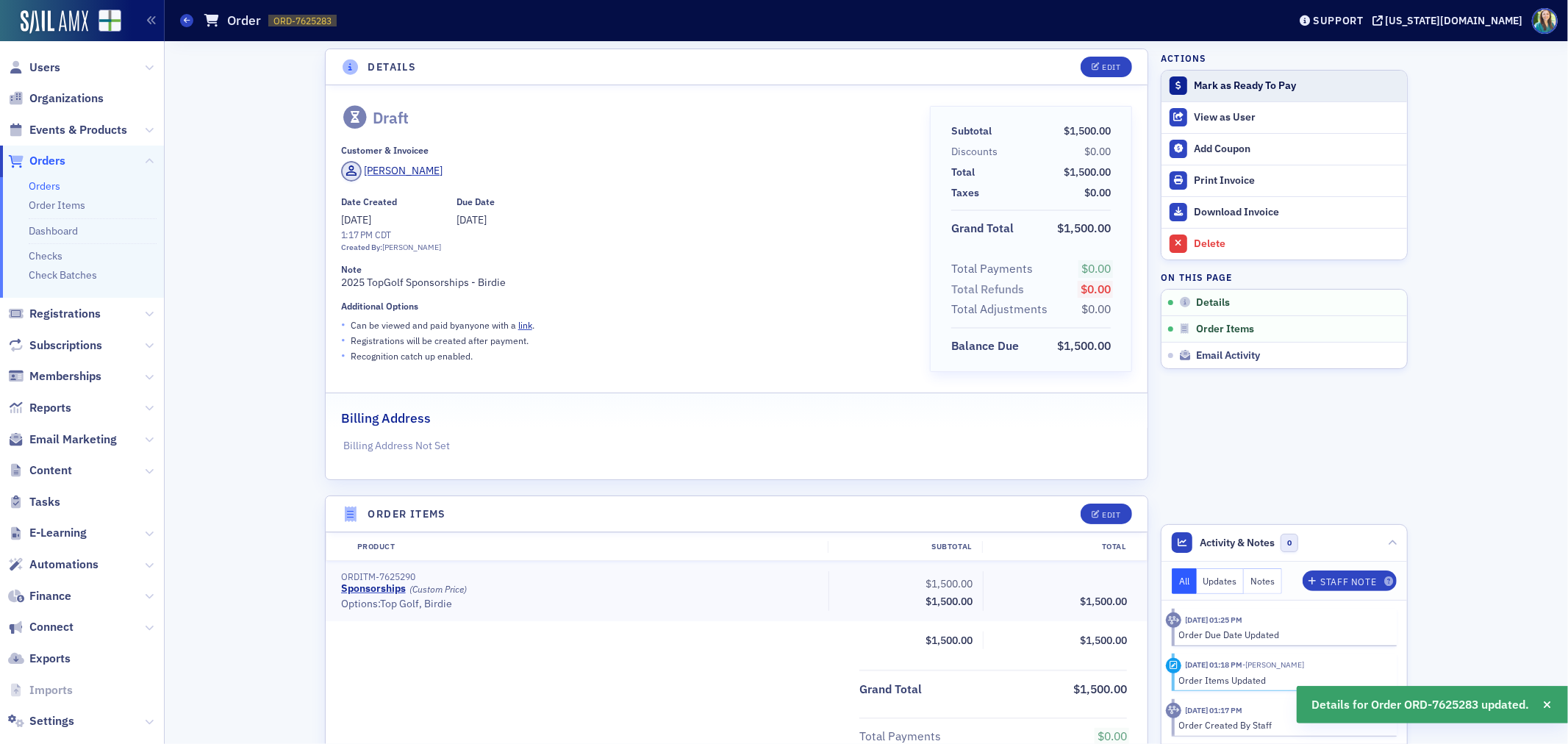
click at [1194, 87] on div "Mark as Ready To Pay" at bounding box center [1297, 86] width 206 height 13
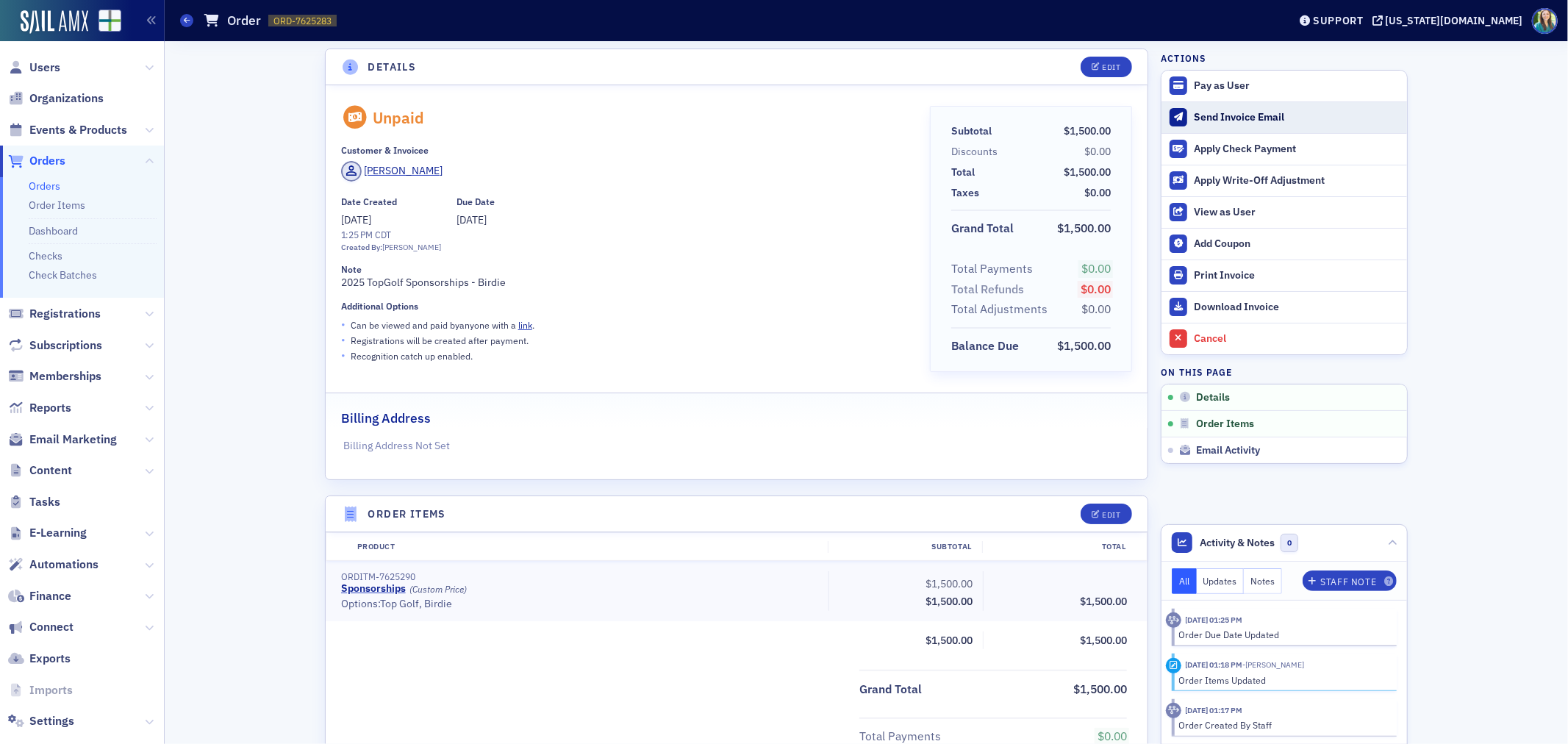
click at [1228, 115] on div "Send Invoice Email" at bounding box center [1297, 118] width 206 height 13
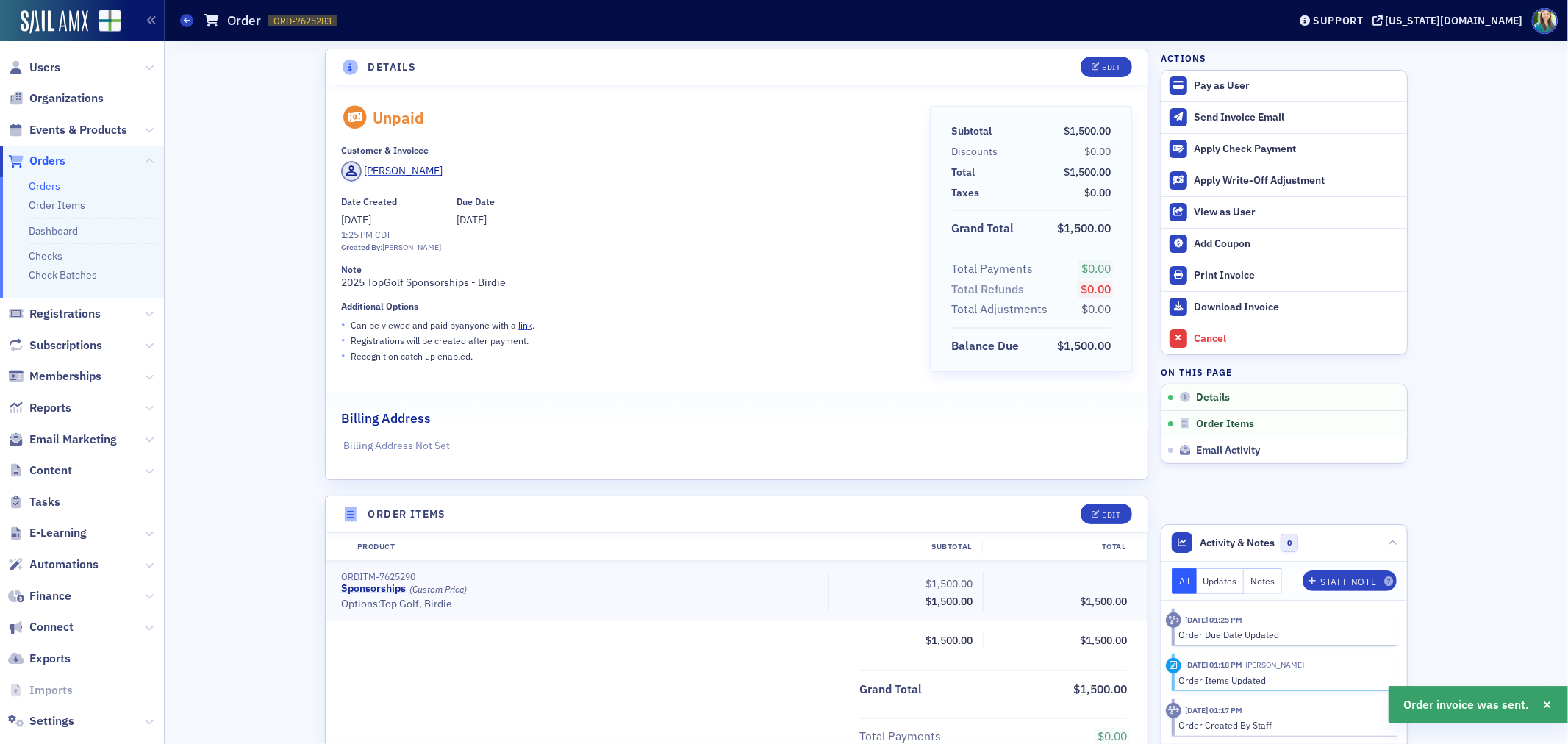
scroll to position [0, 0]
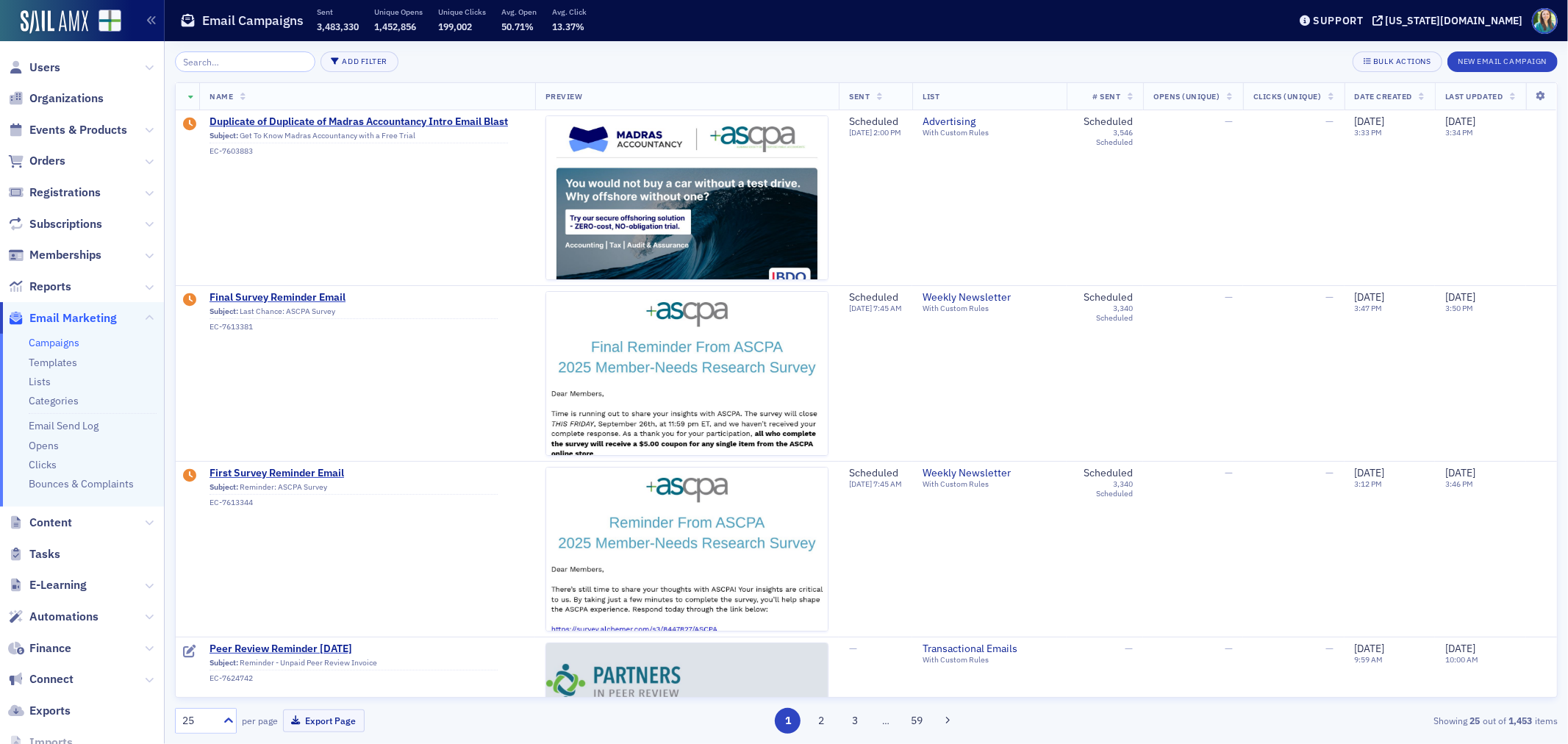
scroll to position [571, 0]
